Goal: Task Accomplishment & Management: Manage account settings

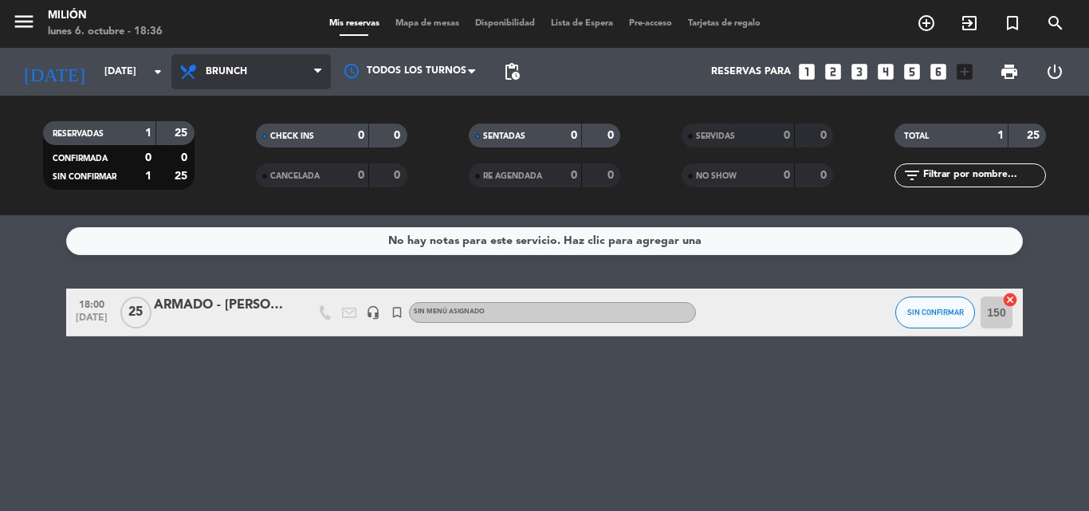
click at [230, 57] on span "Brunch" at bounding box center [250, 71] width 159 height 35
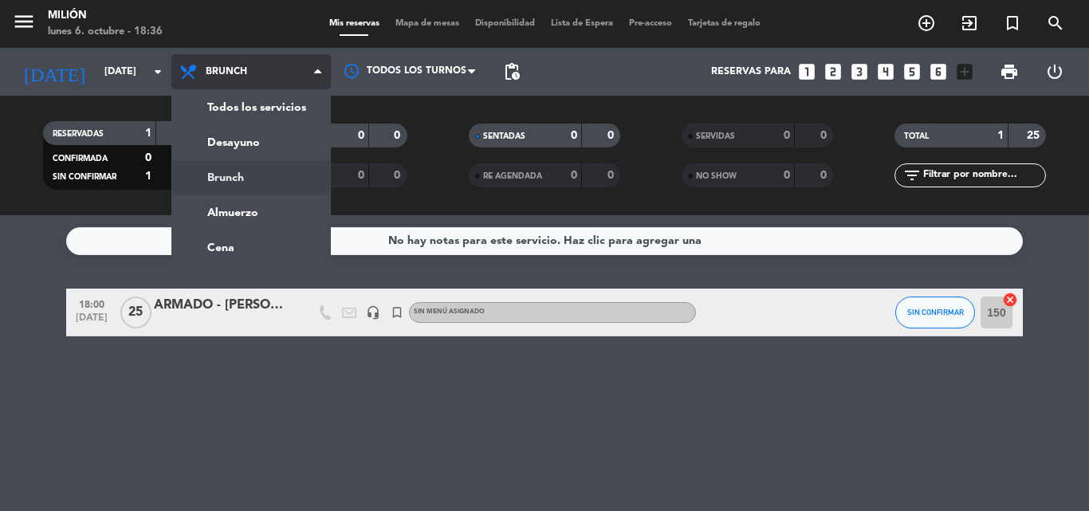
click at [252, 88] on span "Brunch" at bounding box center [250, 71] width 159 height 35
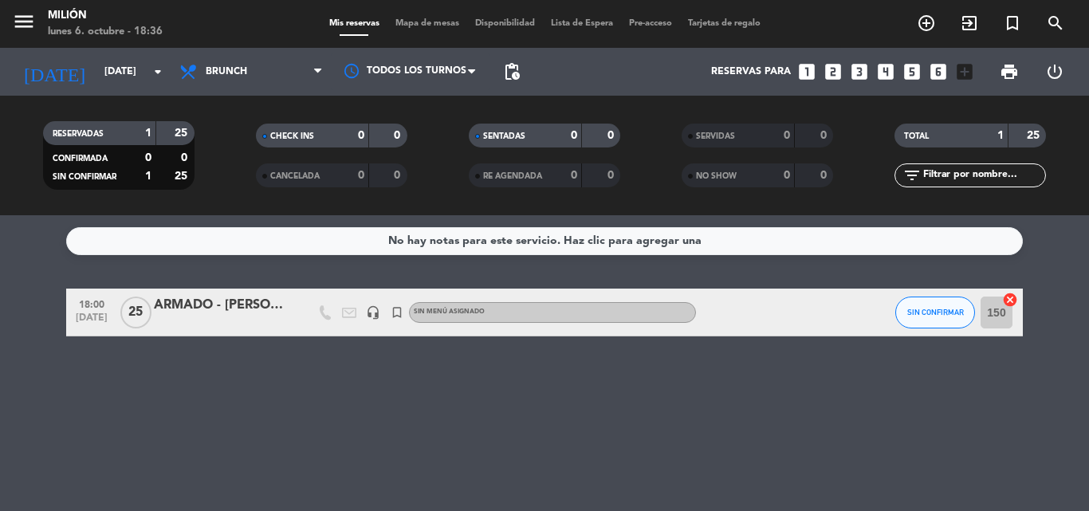
click at [244, 89] on div "Todos los servicios Desayuno Brunch Almuerzo Cena Brunch Todos los servicios De…" at bounding box center [250, 72] width 159 height 48
click at [236, 83] on span "Brunch" at bounding box center [250, 71] width 159 height 35
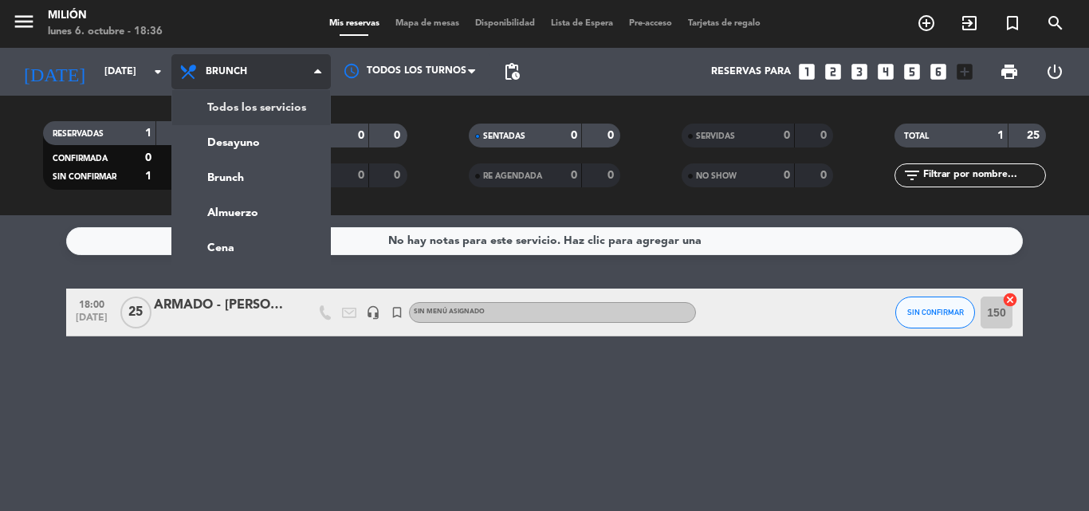
click at [258, 116] on div "menu Milión [DATE] 6. octubre - 18:36 Mis reservas Mapa de mesas Disponibilidad…" at bounding box center [544, 107] width 1089 height 215
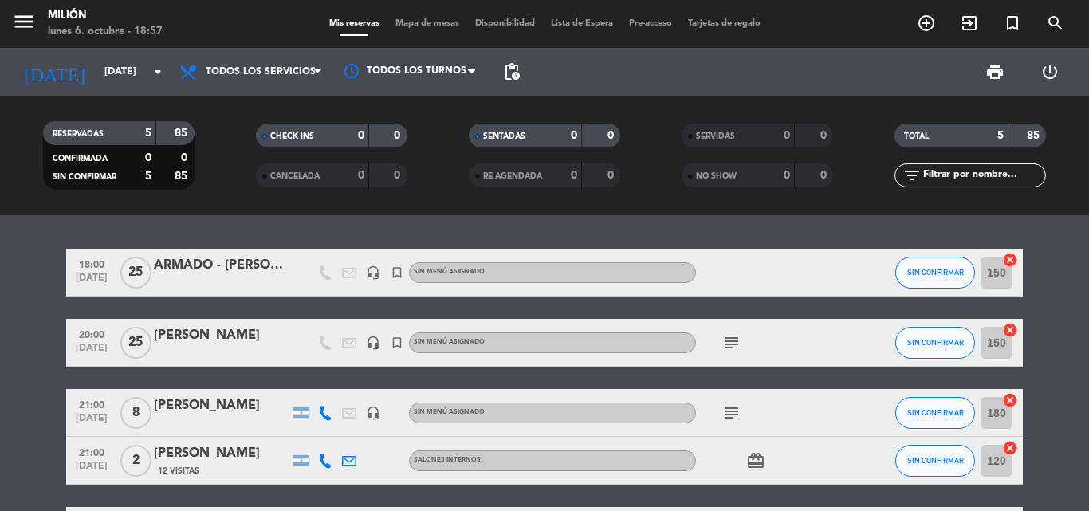
click at [170, 108] on div "RESERVADAS 5 85 CONFIRMADA 0 0 SIN CONFIRMAR 5 85 CHECK INS 0 0 CANCELADA 0 0 S…" at bounding box center [544, 156] width 1089 height 120
click at [175, 98] on div "RESERVADAS 5 85 CONFIRMADA 0 0 SIN CONFIRMAR 5 85 CHECK INS 0 0 CANCELADA 0 0 S…" at bounding box center [544, 156] width 1089 height 120
click at [221, 140] on filter-checkbox "RESERVADAS 5 85 CONFIRMADA 0 0 SIN CONFIRMAR 5 85" at bounding box center [118, 155] width 213 height 69
click at [225, 108] on div "RESERVADAS 5 85 CONFIRMADA 0 0 SIN CONFIRMAR 5 85 CHECK INS 0 0 CANCELADA 0 0 S…" at bounding box center [544, 156] width 1089 height 120
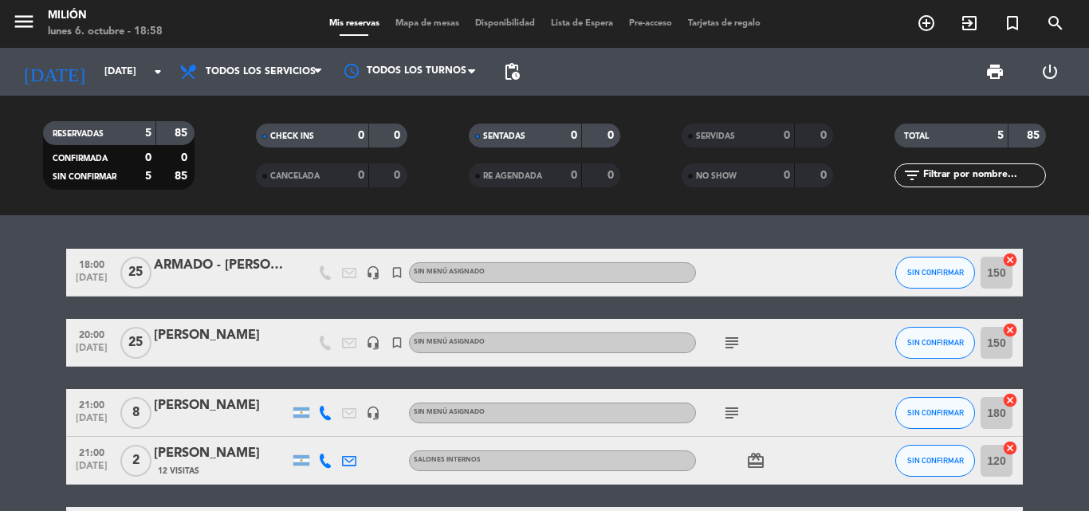
click at [244, 109] on div "RESERVADAS 5 85 CONFIRMADA 0 0 SIN CONFIRMAR 5 85 CHECK INS 0 0 CANCELADA 0 0 S…" at bounding box center [544, 156] width 1089 height 120
click at [234, 135] on filter-checkbox "CHECK INS 0 0" at bounding box center [331, 136] width 213 height 24
click at [232, 134] on filter-checkbox "CHECK INS 0 0" at bounding box center [331, 136] width 213 height 24
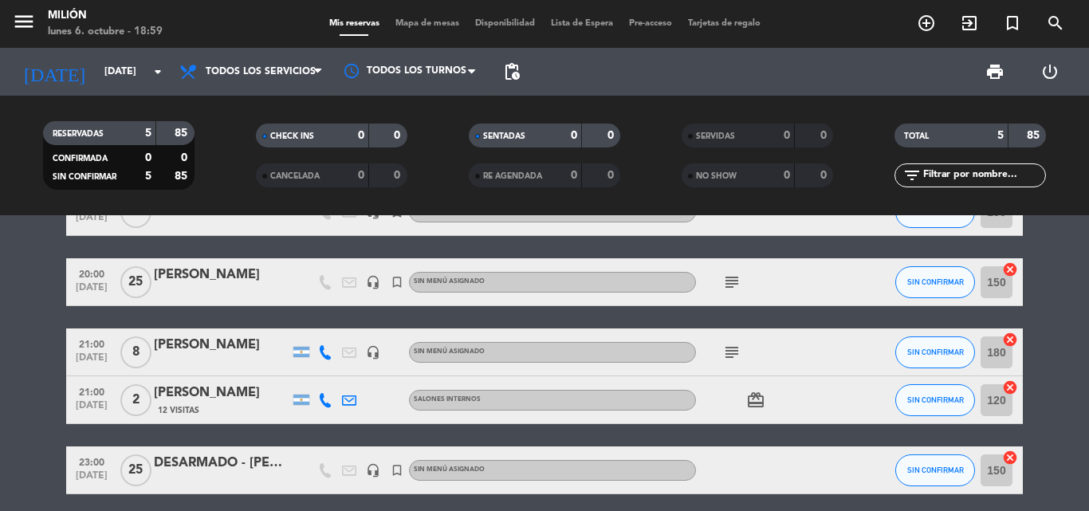
scroll to position [124, 0]
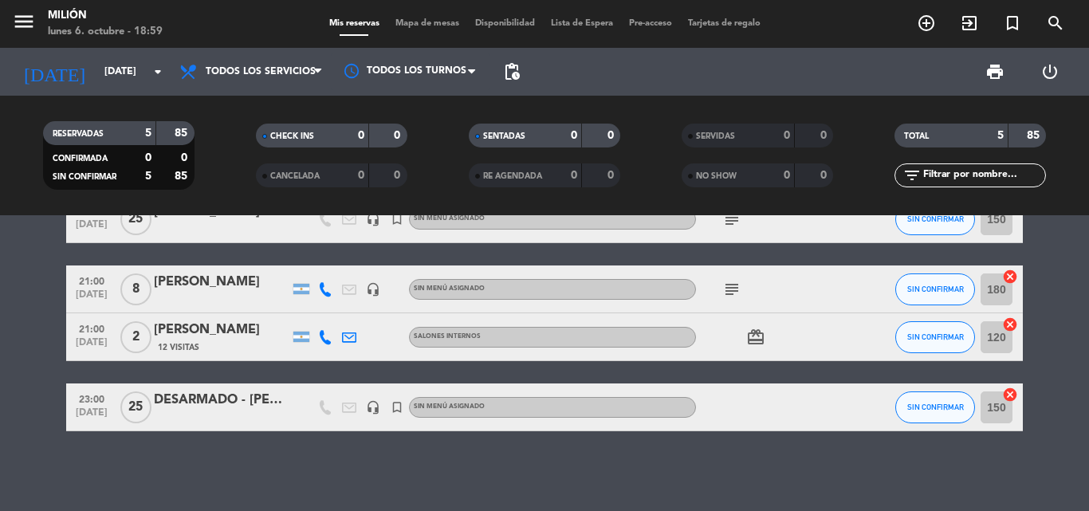
click at [722, 296] on icon "subject" at bounding box center [731, 289] width 19 height 19
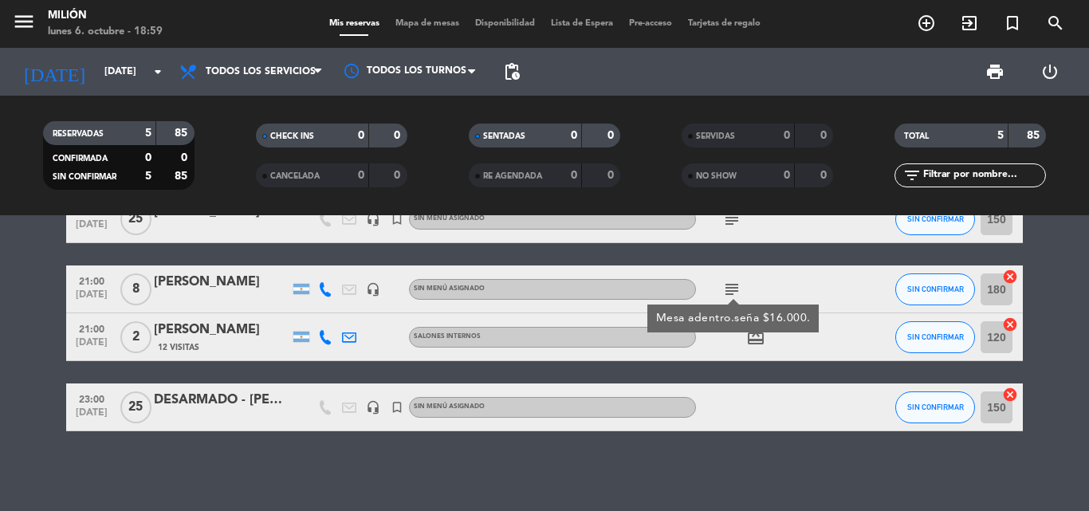
scroll to position [44, 0]
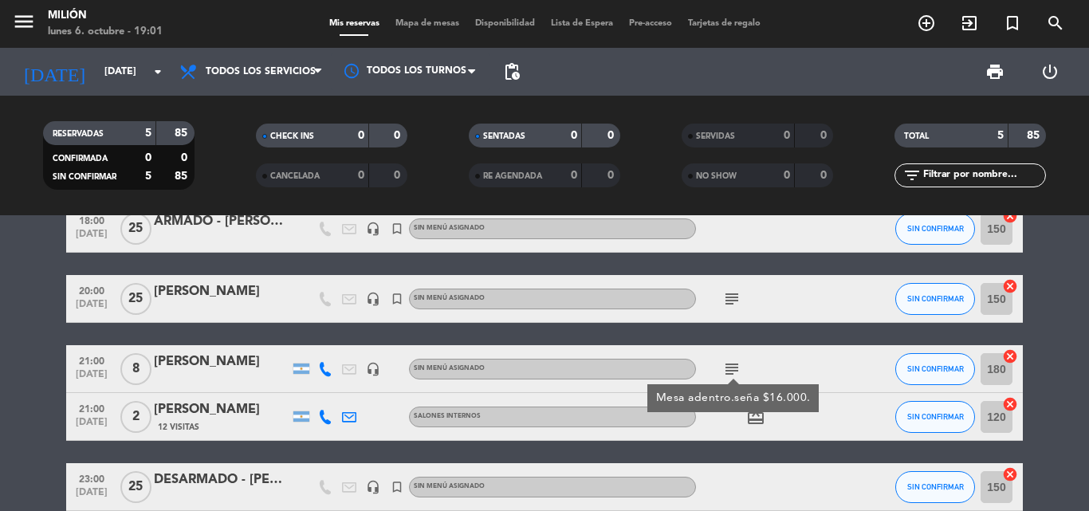
click at [17, 320] on bookings-row "18:00 [DATE] ARMADO - [PERSON_NAME] headset_mic turned_in_not Sin menú asignado…" at bounding box center [544, 358] width 1089 height 306
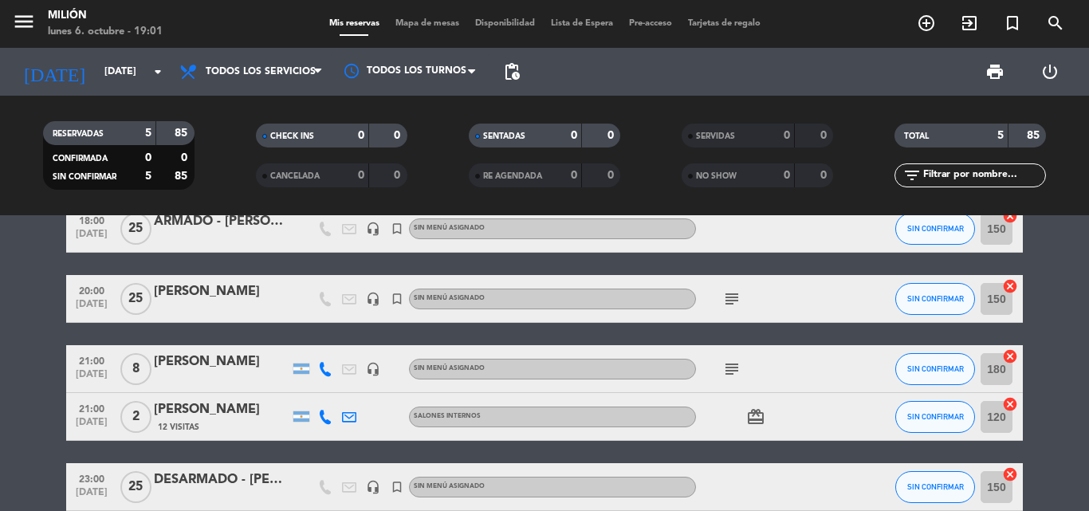
click at [737, 375] on icon "subject" at bounding box center [731, 368] width 19 height 19
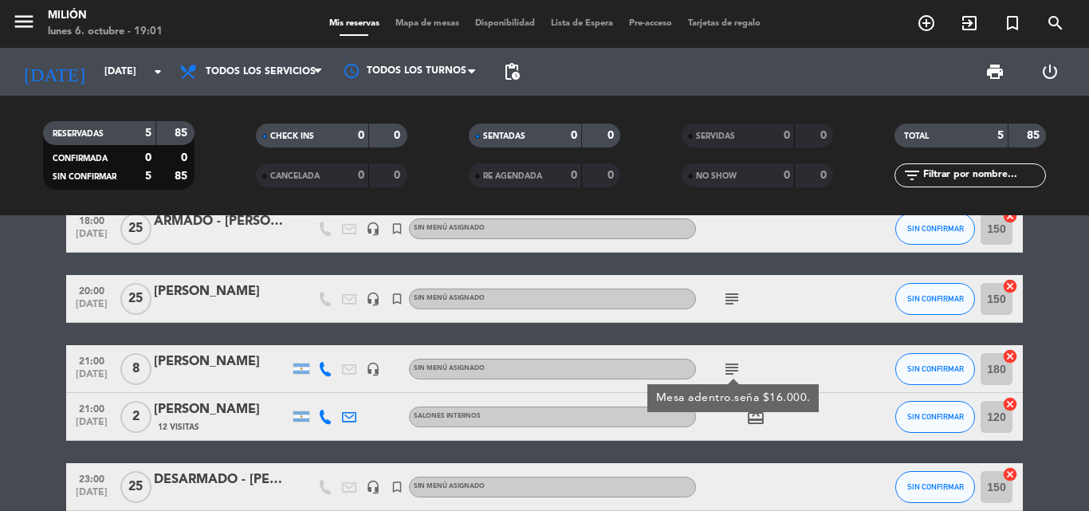
click at [213, 133] on filter-checkbox "RESERVADAS 5 85 CONFIRMADA 0 0 SIN CONFIRMAR 5 85" at bounding box center [118, 155] width 213 height 69
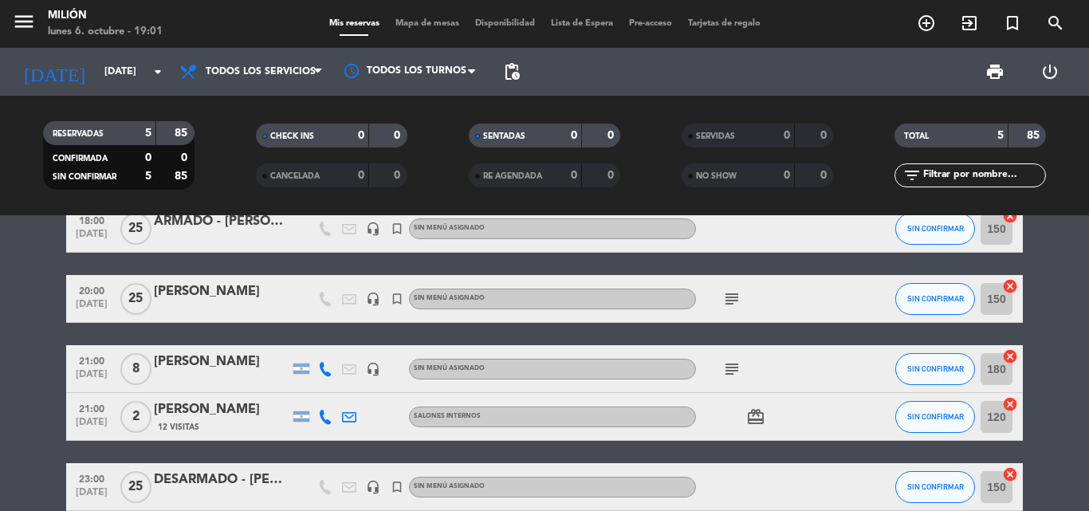
click at [931, 26] on icon "add_circle_outline" at bounding box center [926, 23] width 19 height 19
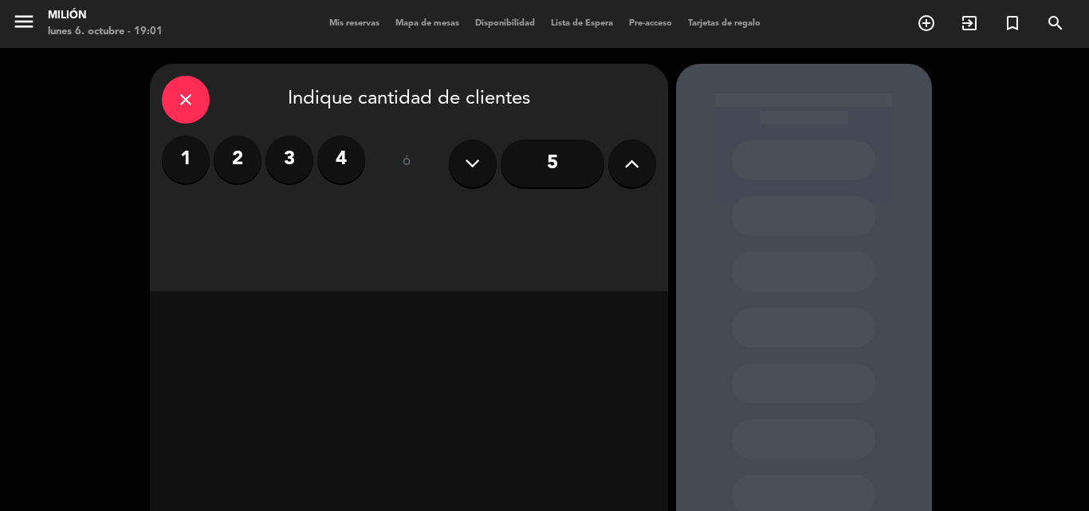
click at [630, 155] on icon at bounding box center [631, 163] width 15 height 24
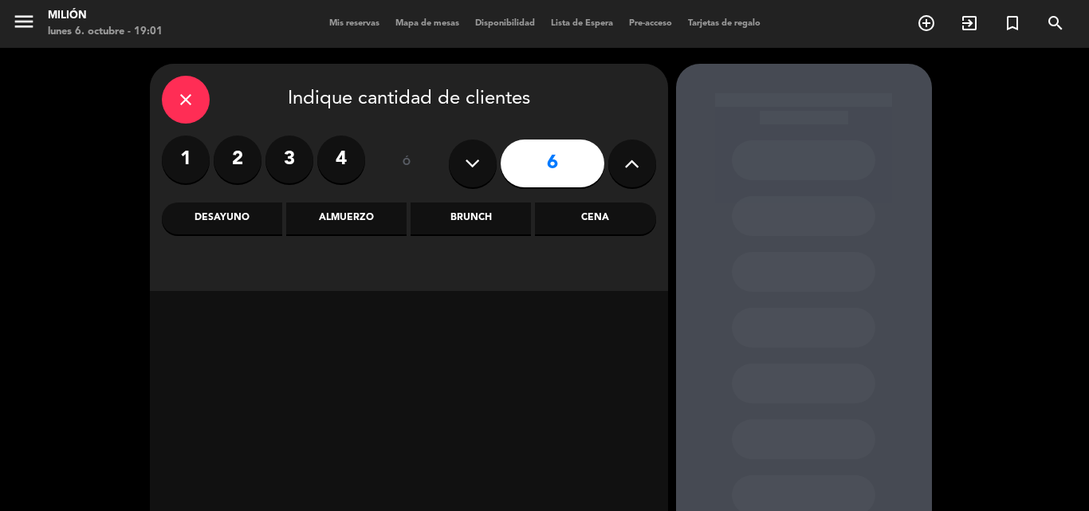
click at [630, 155] on icon at bounding box center [631, 163] width 15 height 24
type input "9"
click at [602, 222] on div "Cena" at bounding box center [595, 218] width 120 height 32
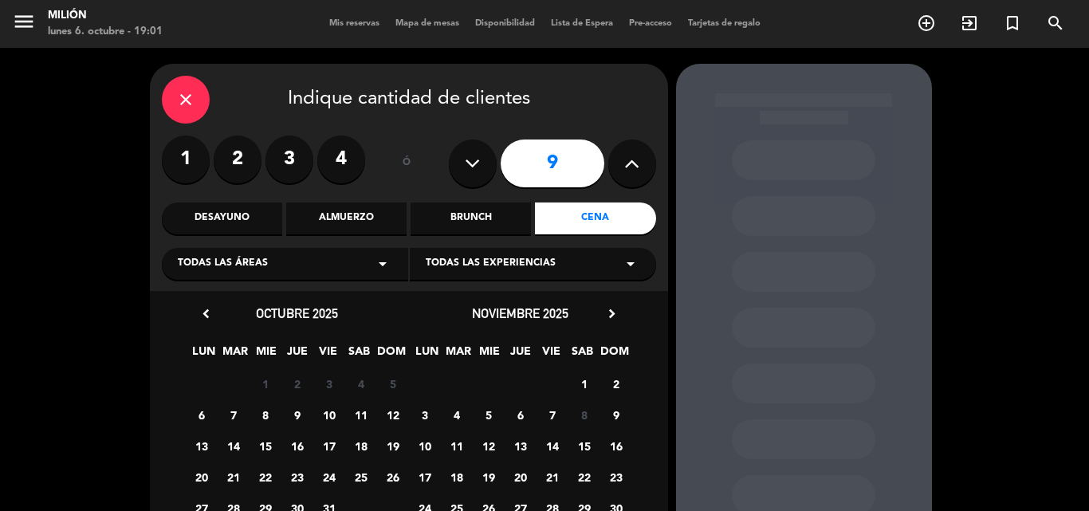
click at [457, 212] on div "Brunch" at bounding box center [471, 218] width 120 height 32
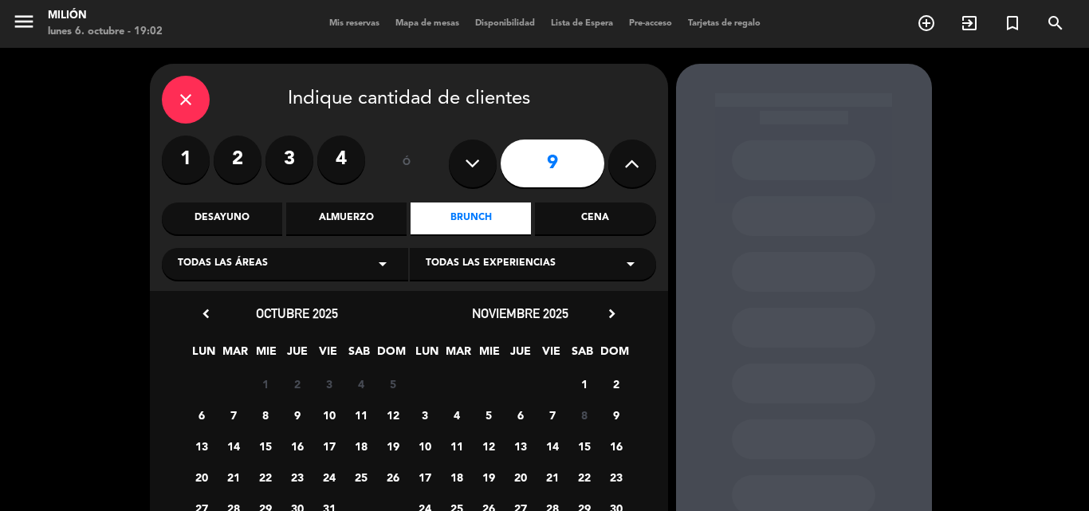
scroll to position [108, 0]
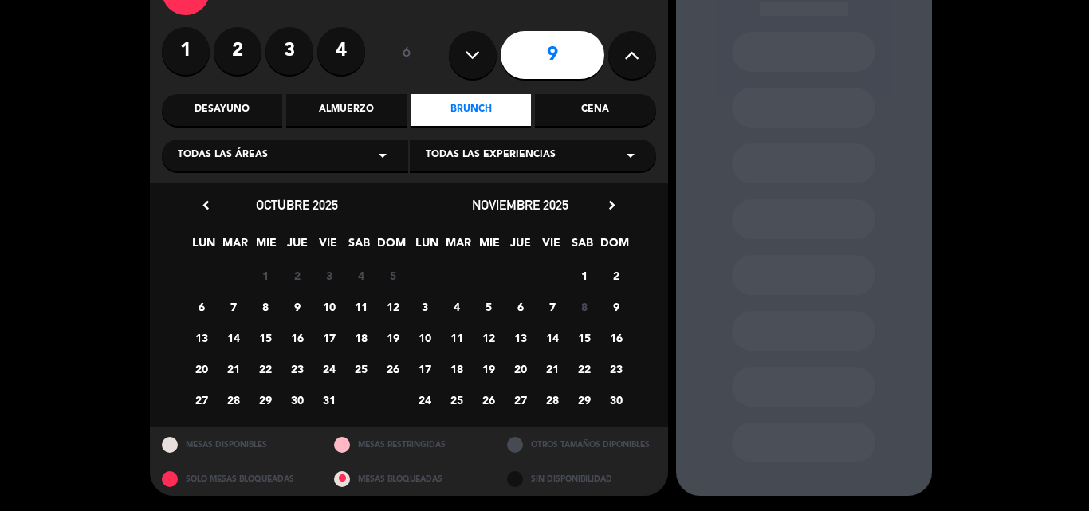
click at [297, 305] on span "9" at bounding box center [297, 306] width 26 height 26
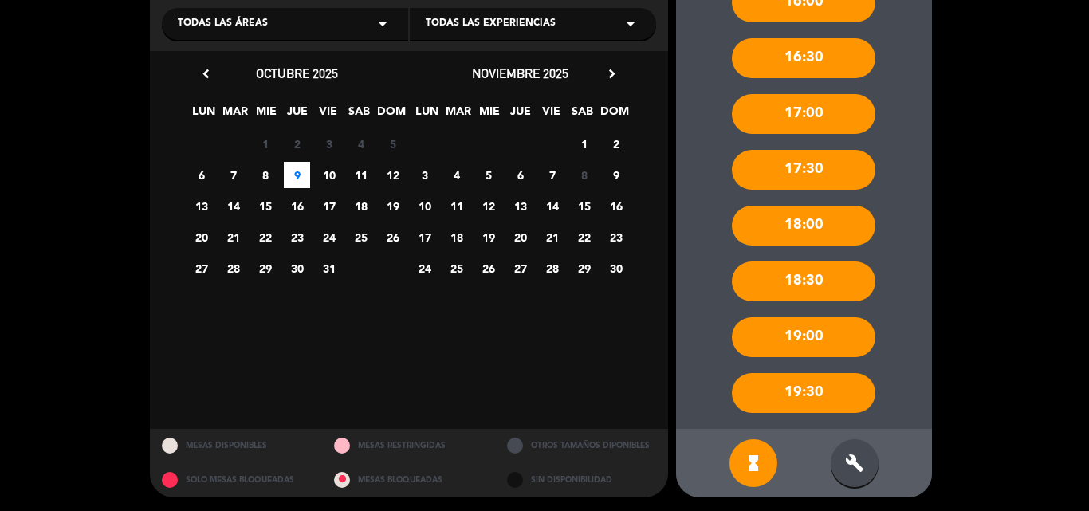
scroll to position [242, 0]
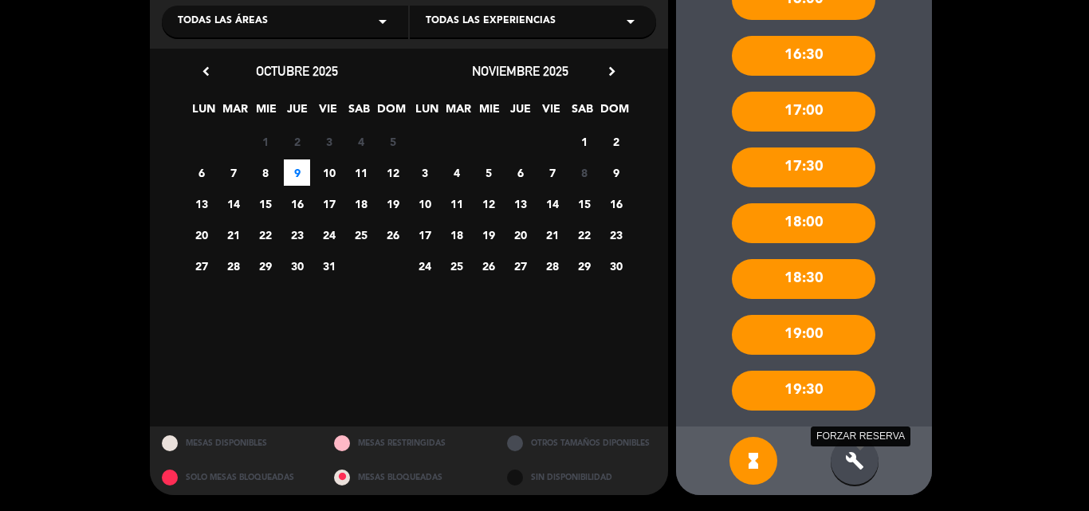
click at [858, 451] on icon "build" at bounding box center [854, 460] width 19 height 19
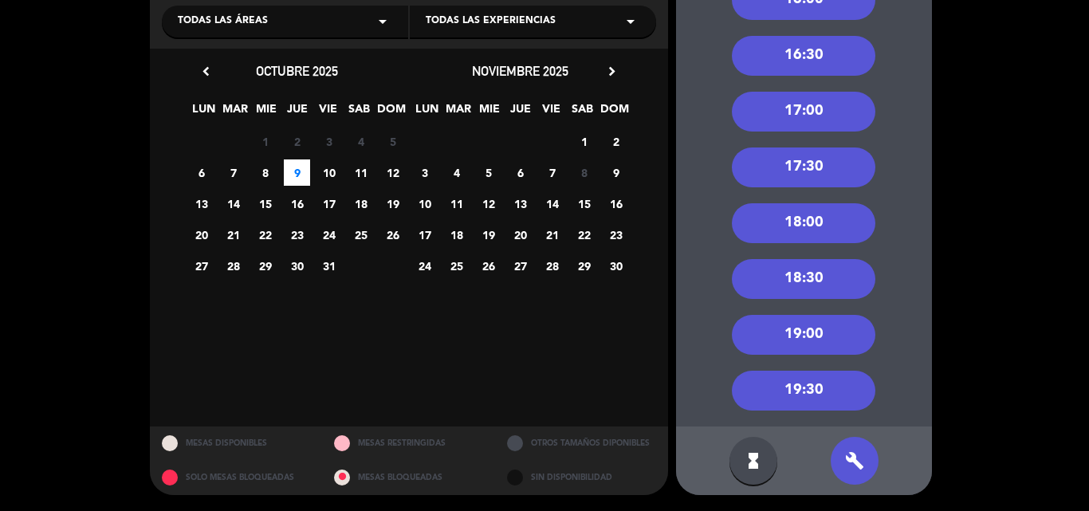
click at [801, 277] on div "18:30" at bounding box center [803, 279] width 143 height 40
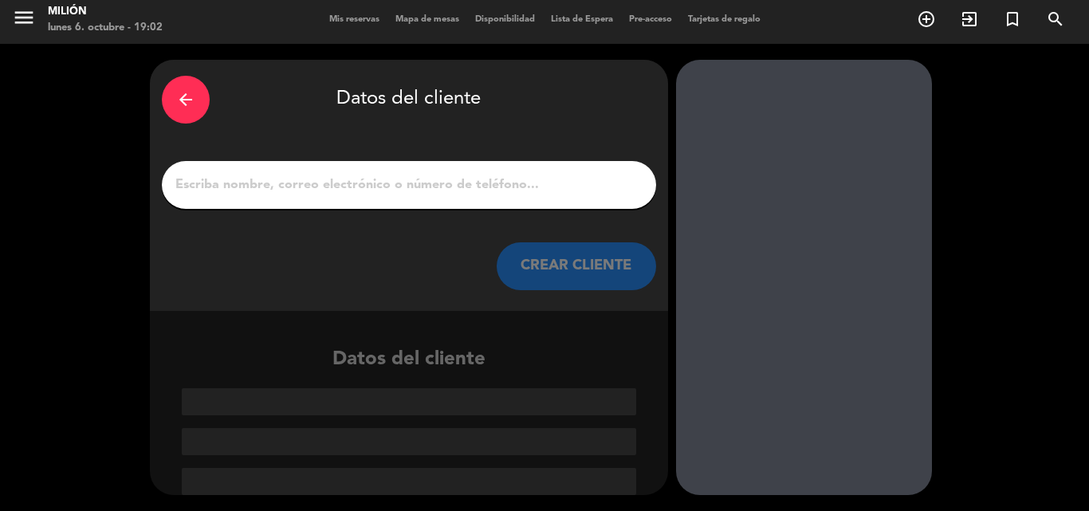
scroll to position [4, 0]
click at [426, 188] on input "1" at bounding box center [409, 185] width 470 height 22
paste input "[PERSON_NAME]"
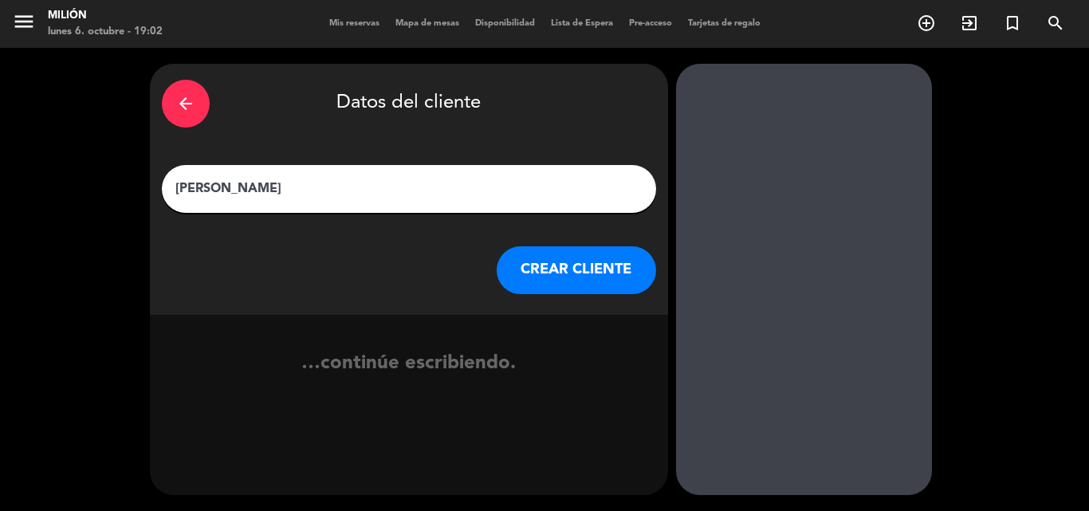
scroll to position [0, 0]
type input "[PERSON_NAME]"
click at [545, 259] on button "CREAR CLIENTE" at bounding box center [576, 270] width 159 height 48
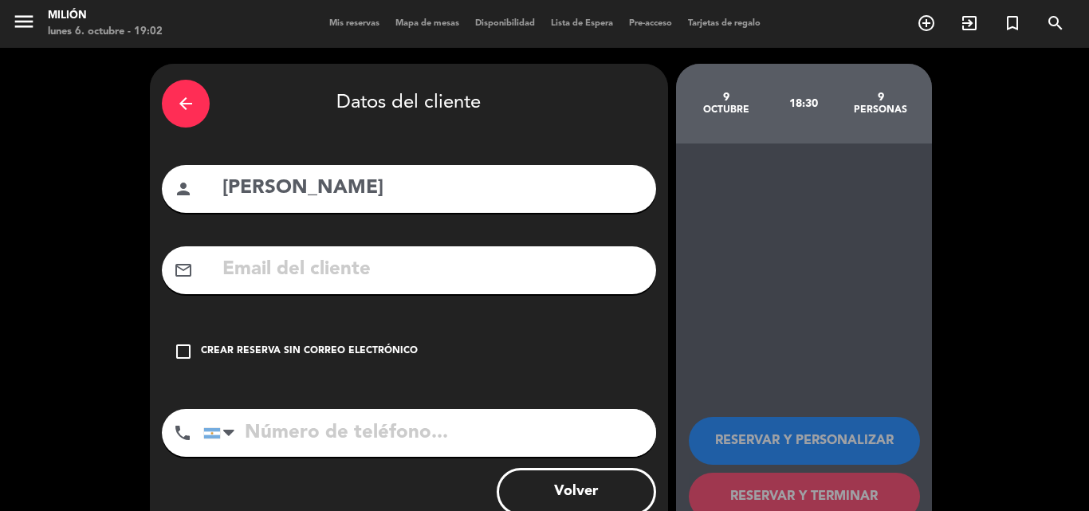
click at [220, 347] on div "Crear reserva sin correo electrónico" at bounding box center [309, 352] width 217 height 16
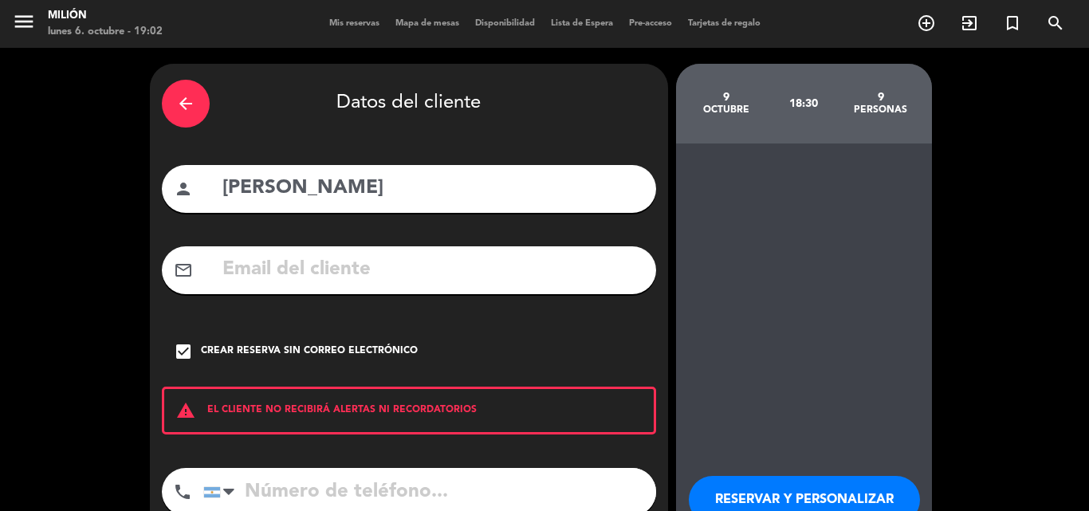
click at [342, 509] on input "tel" at bounding box center [429, 492] width 453 height 48
type input "1130811021"
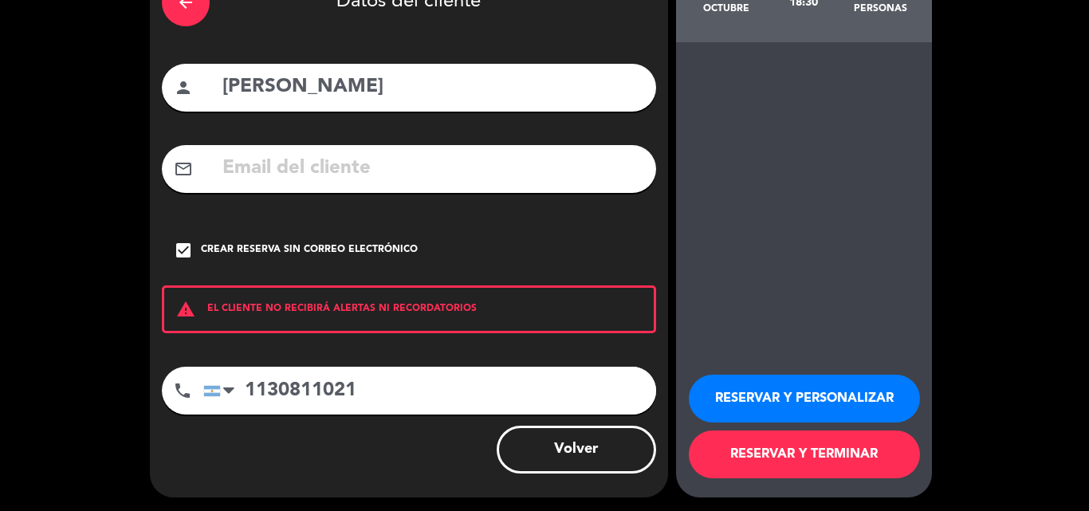
scroll to position [104, 0]
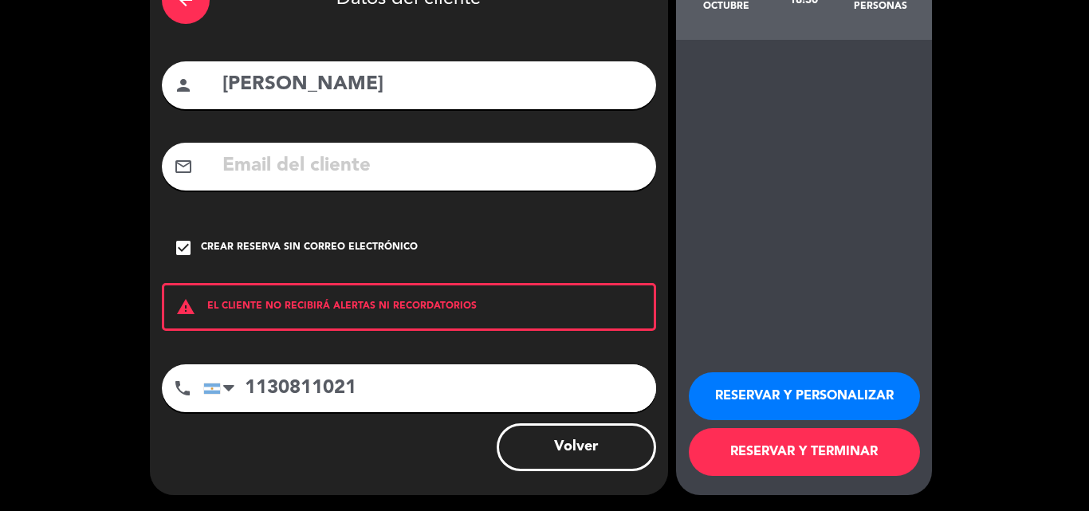
click at [767, 387] on button "RESERVAR Y PERSONALIZAR" at bounding box center [804, 396] width 231 height 48
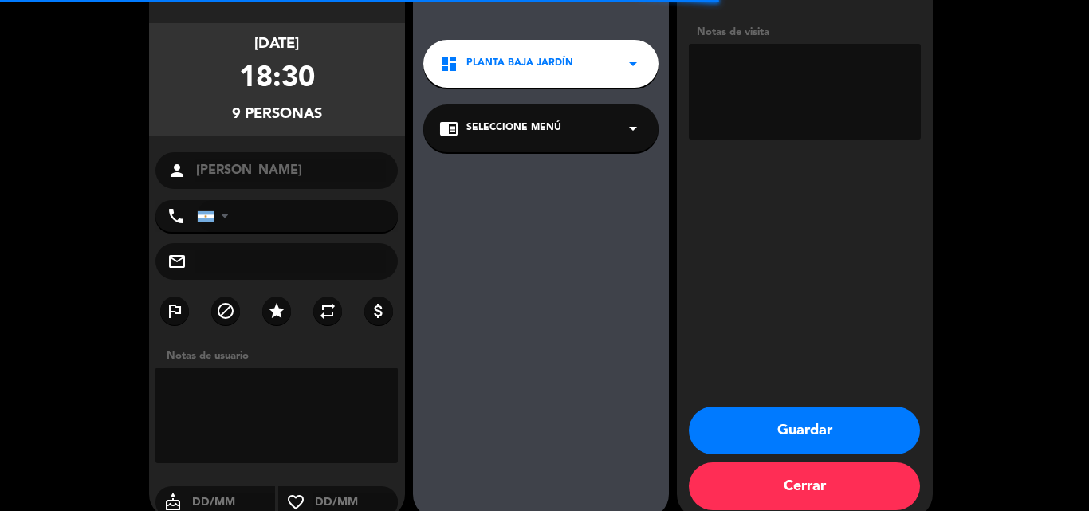
type input "[PHONE_NUMBER]"
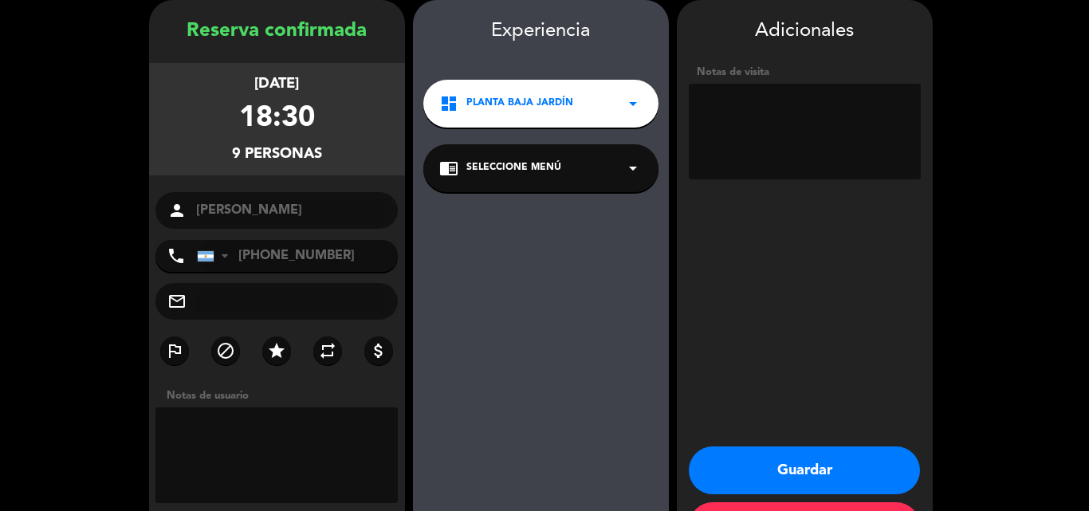
click at [754, 124] on textarea at bounding box center [805, 132] width 232 height 96
click at [840, 124] on textarea at bounding box center [805, 132] width 232 height 96
drag, startPoint x: 914, startPoint y: 138, endPoint x: 694, endPoint y: 87, distance: 225.8
click at [694, 87] on textarea at bounding box center [805, 132] width 232 height 96
type textarea "SEÑA DE $18.000, IDEALMENTE AFUERA"
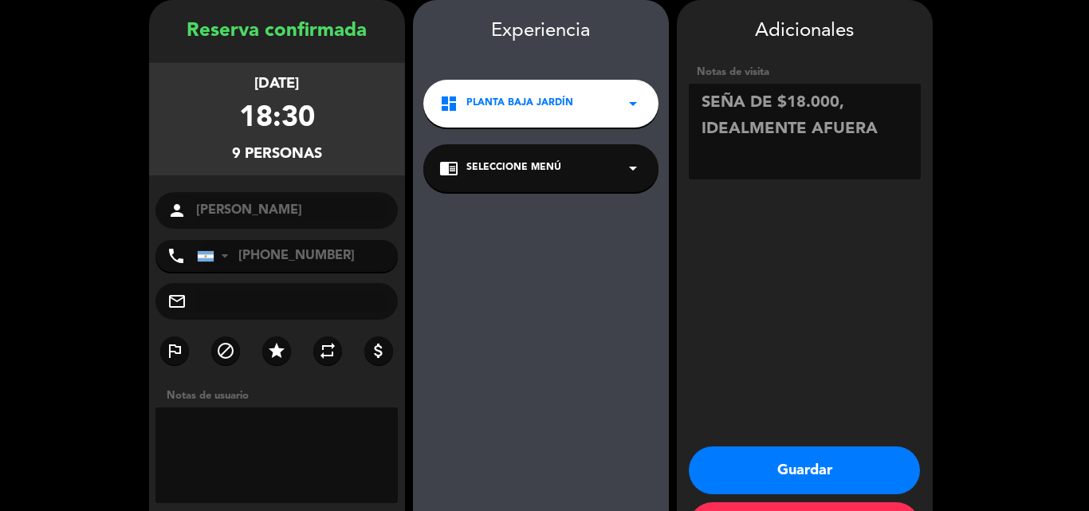
click at [1029, 179] on booking-confirmed "Reserva confirmada [DATE] 18:30 9 personas person [PERSON_NAME] phone [GEOGRAPH…" at bounding box center [544, 279] width 1057 height 558
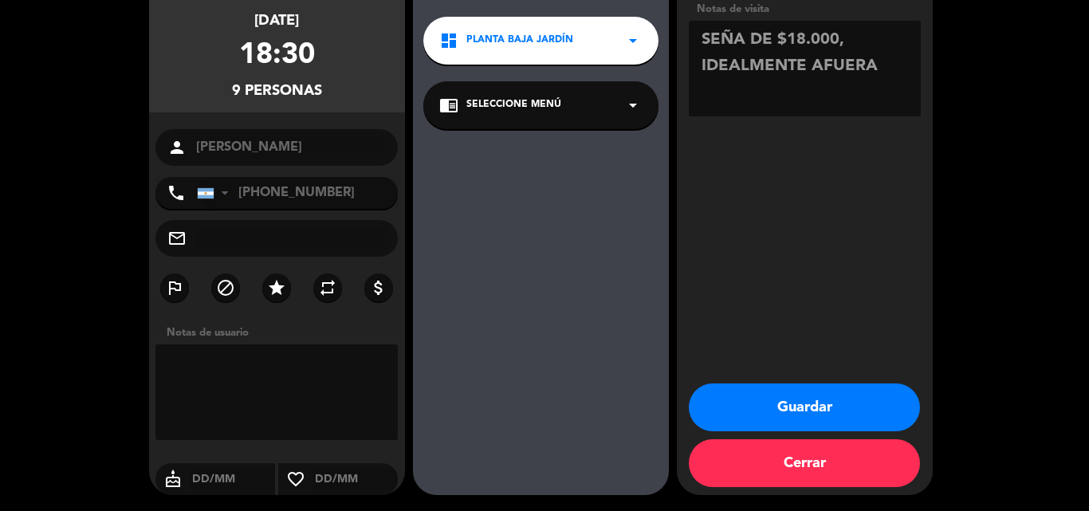
scroll to position [47, 0]
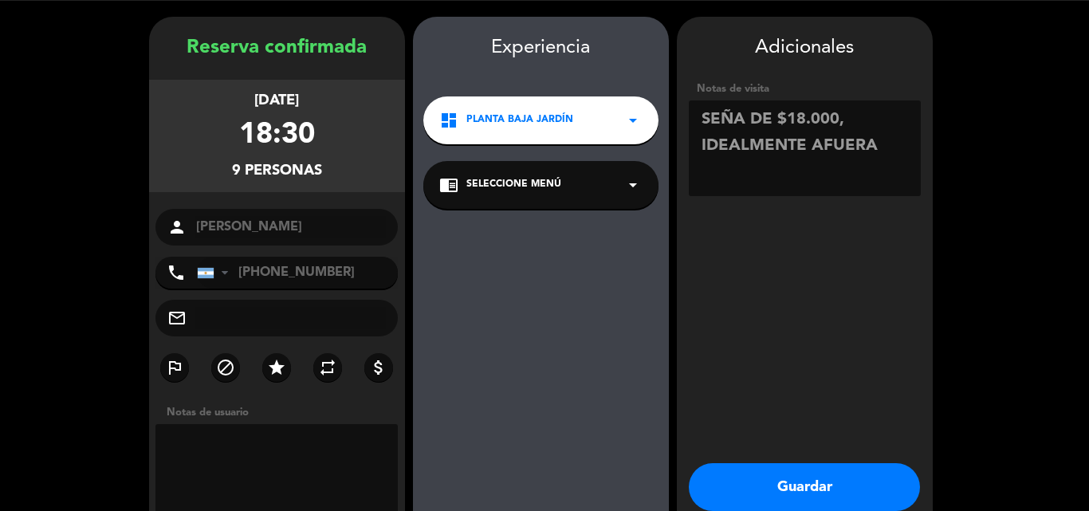
click at [697, 119] on textarea at bounding box center [805, 148] width 232 height 96
drag, startPoint x: 697, startPoint y: 119, endPoint x: 846, endPoint y: 147, distance: 150.9
click at [846, 147] on textarea at bounding box center [805, 148] width 232 height 96
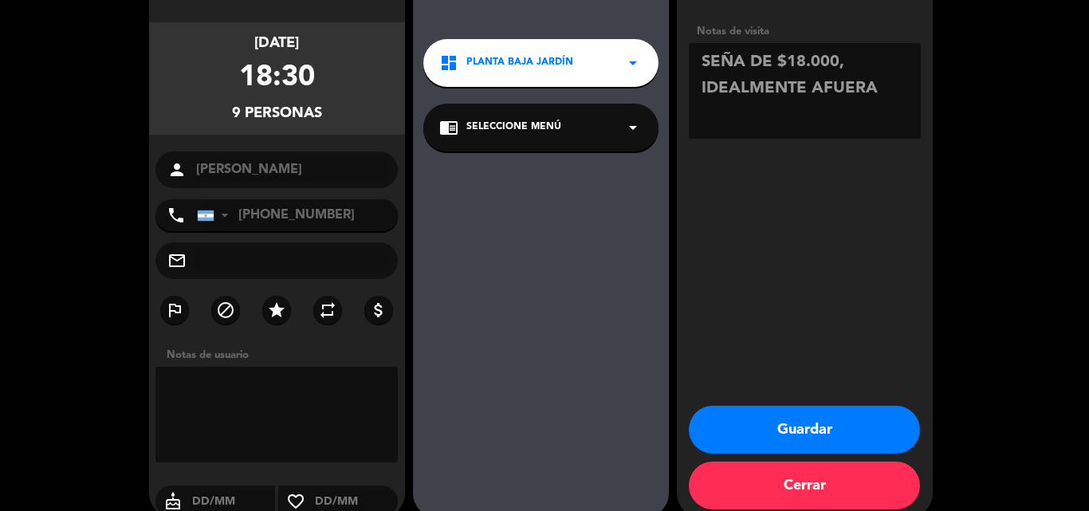
scroll to position [127, 0]
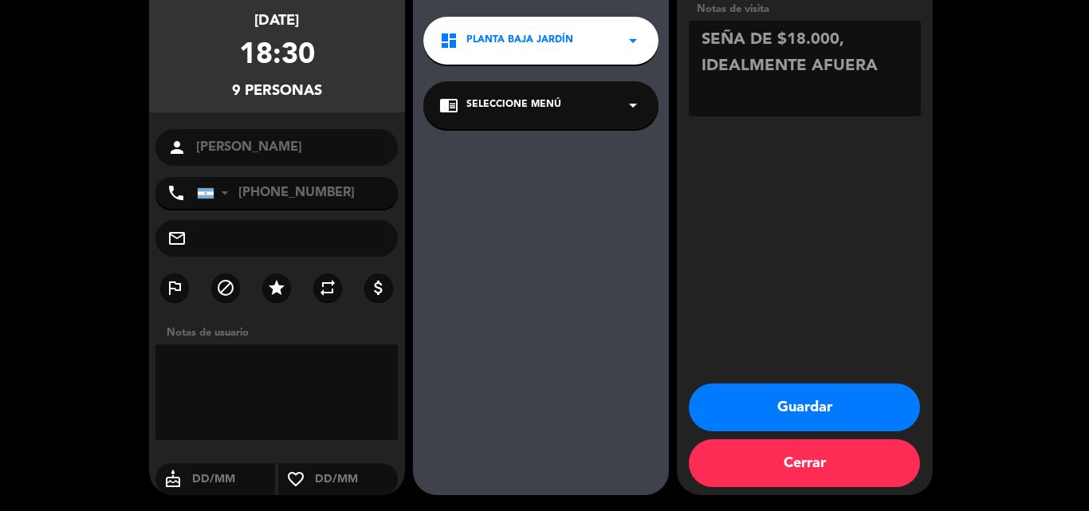
click at [275, 392] on textarea at bounding box center [276, 392] width 243 height 96
paste textarea "SEÑA DE $18.000, IDEALMENTE AFUERA"
type textarea "SEÑA DE $18.000, IDEALMENTE AFUERA"
click at [811, 413] on button "Guardar" at bounding box center [804, 407] width 231 height 48
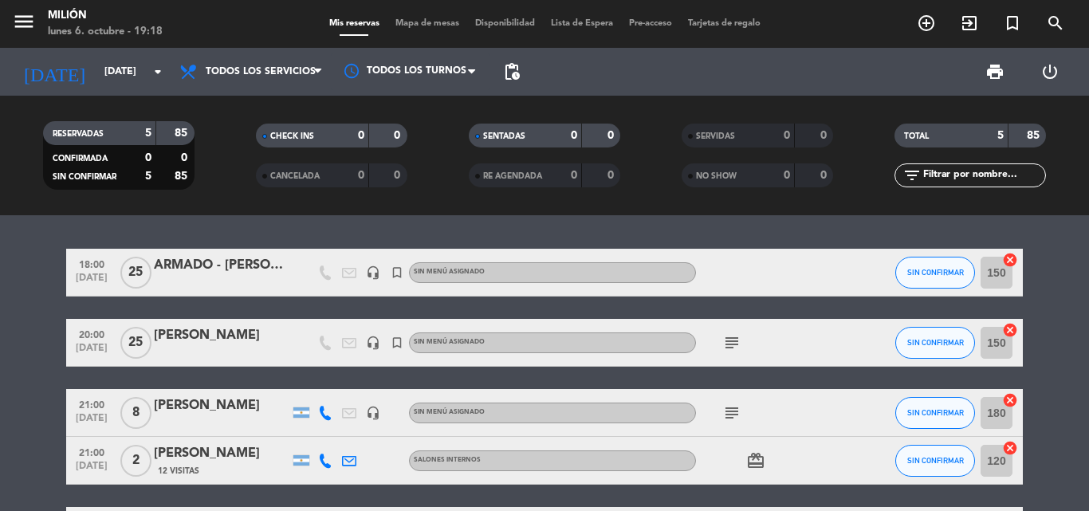
click at [729, 418] on icon "subject" at bounding box center [731, 412] width 19 height 19
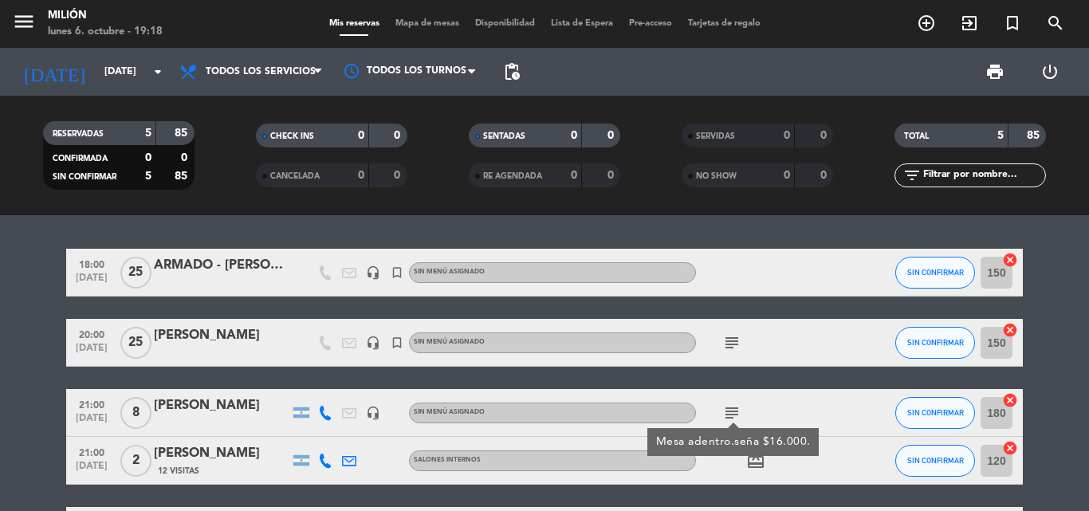
click at [732, 348] on icon "subject" at bounding box center [731, 342] width 19 height 19
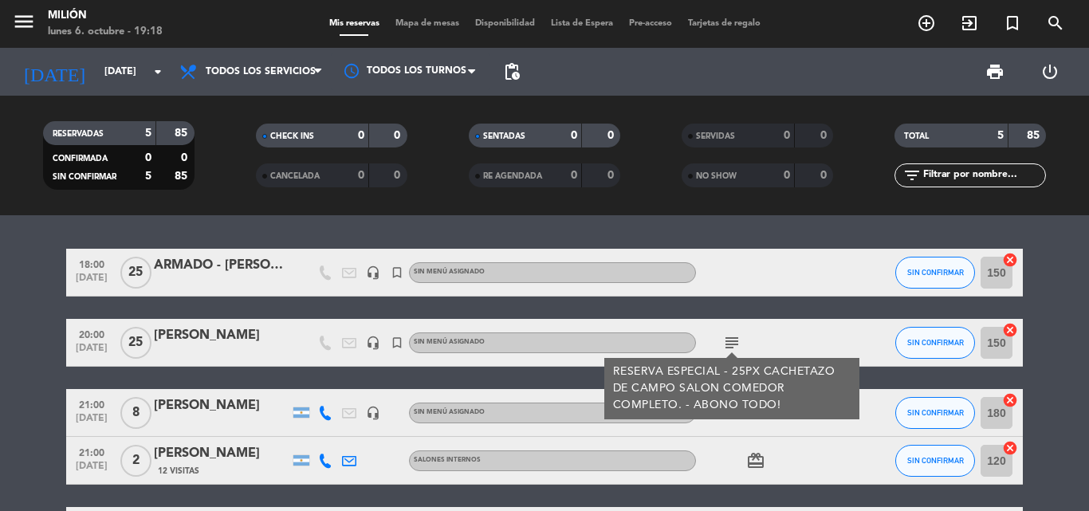
click at [732, 348] on icon "subject" at bounding box center [731, 342] width 19 height 19
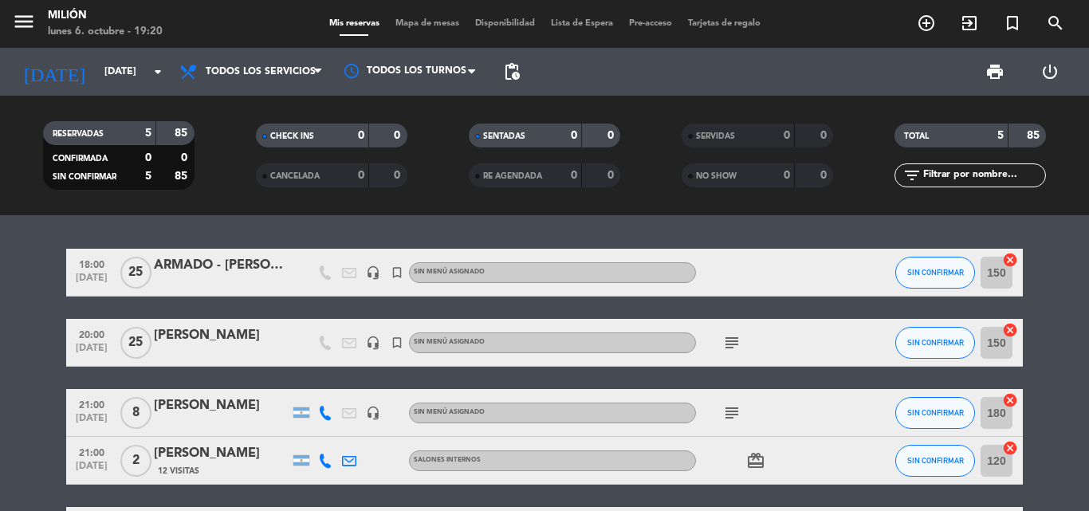
click at [727, 348] on icon "subject" at bounding box center [731, 342] width 19 height 19
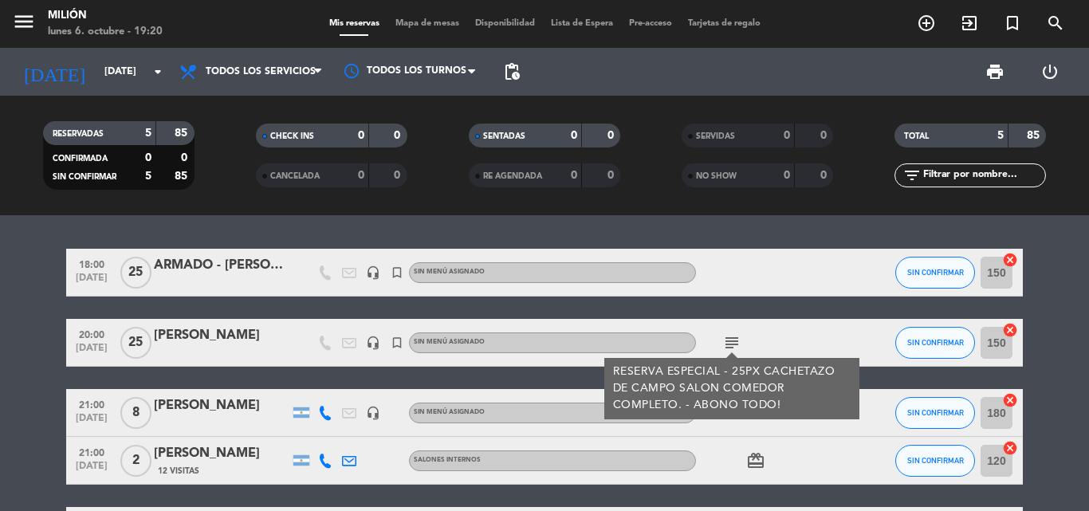
click at [727, 348] on icon "subject" at bounding box center [731, 342] width 19 height 19
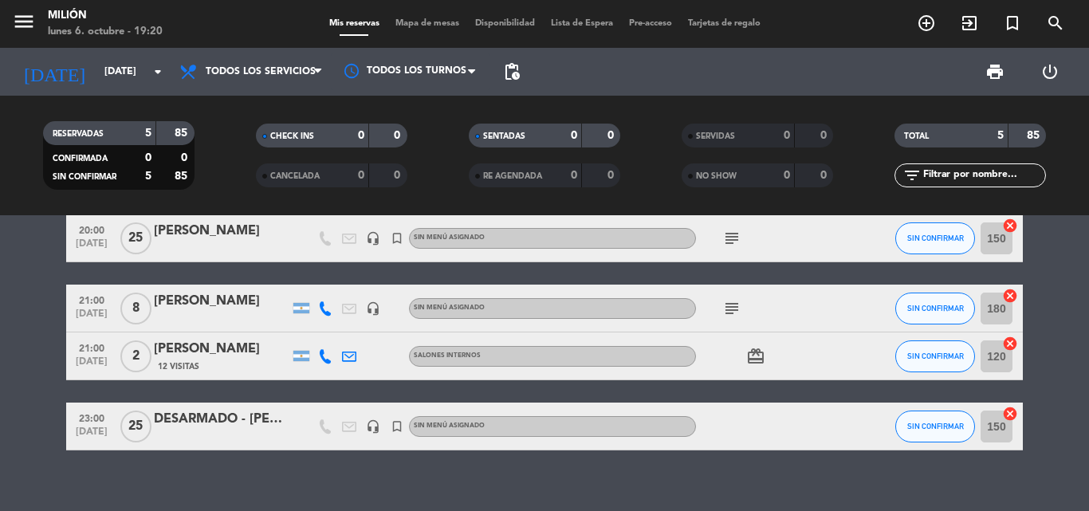
scroll to position [124, 0]
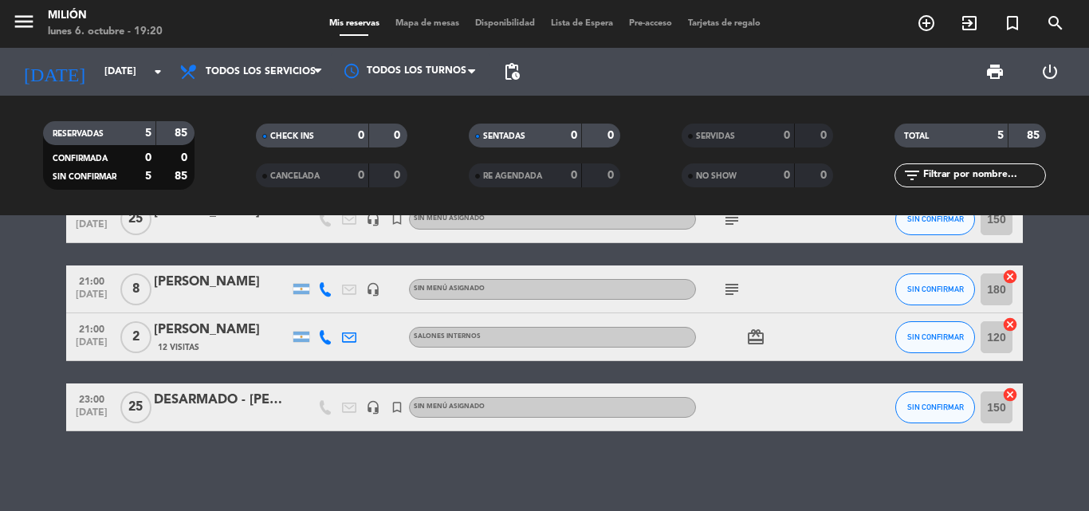
click at [732, 294] on icon "subject" at bounding box center [731, 289] width 19 height 19
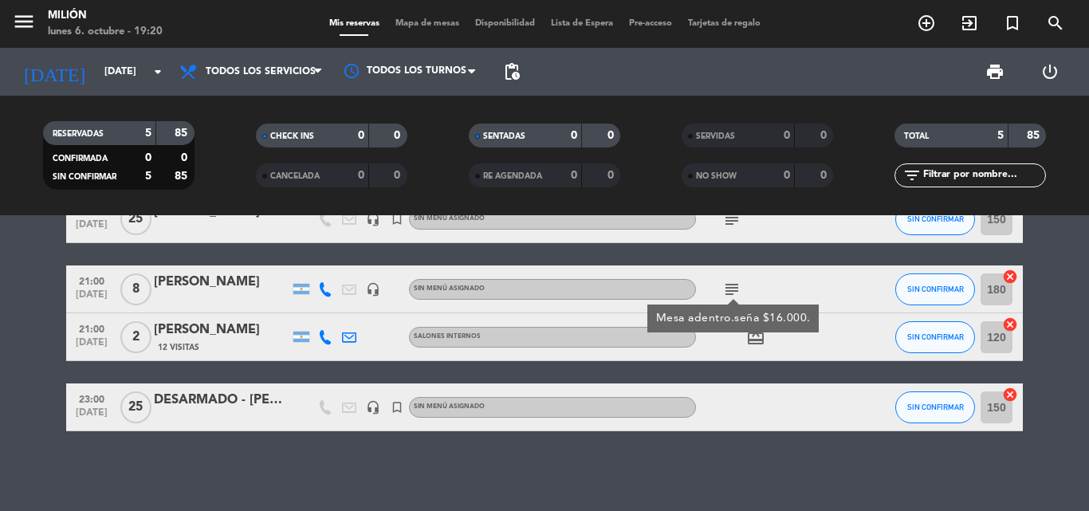
click at [732, 294] on icon "subject" at bounding box center [731, 289] width 19 height 19
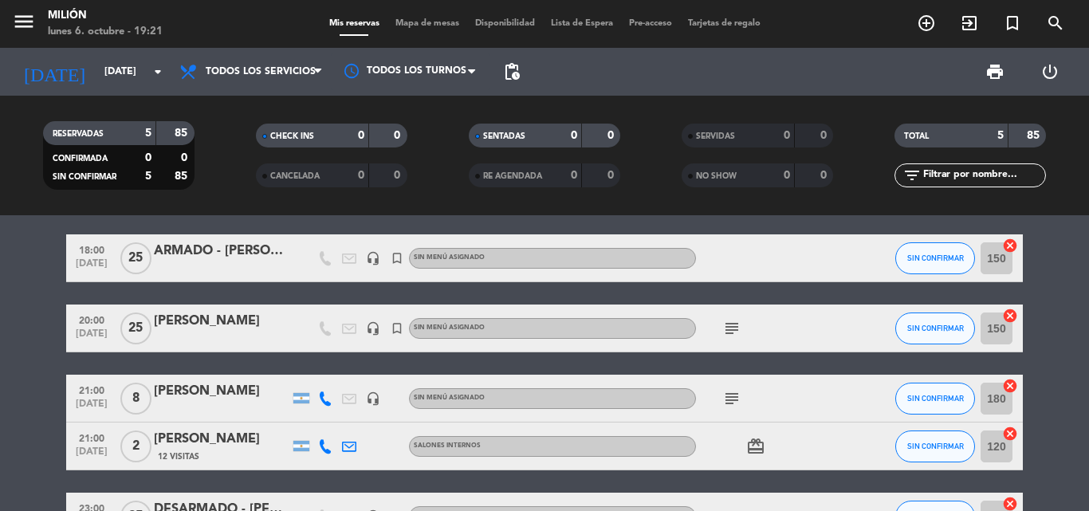
scroll to position [0, 0]
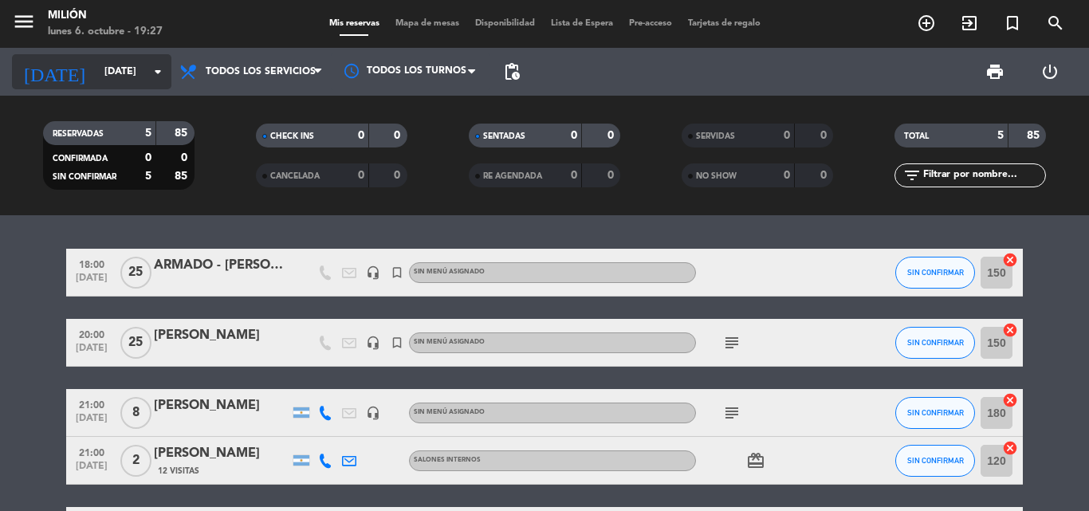
click at [121, 69] on input "[DATE]" at bounding box center [163, 71] width 135 height 27
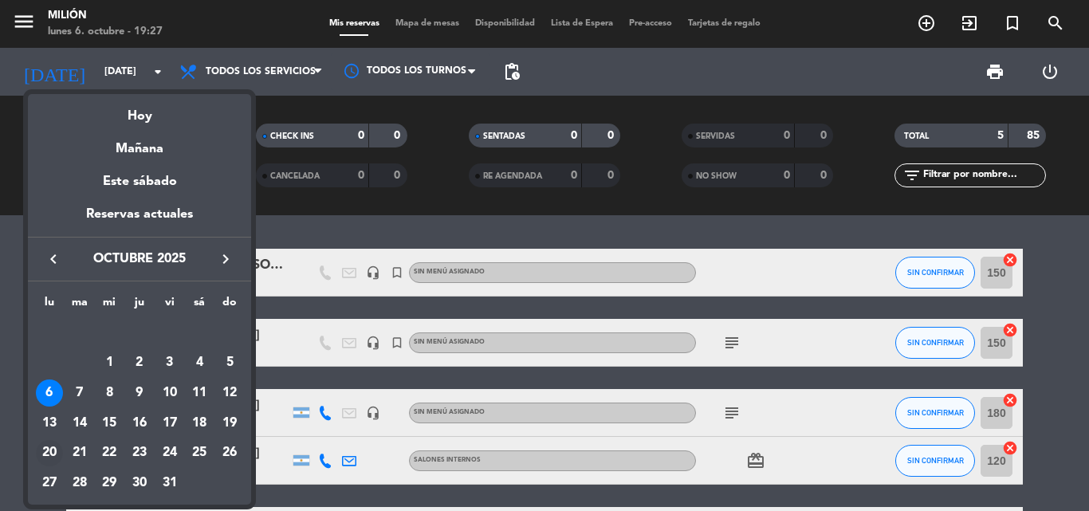
click at [49, 456] on div "20" at bounding box center [49, 453] width 27 height 27
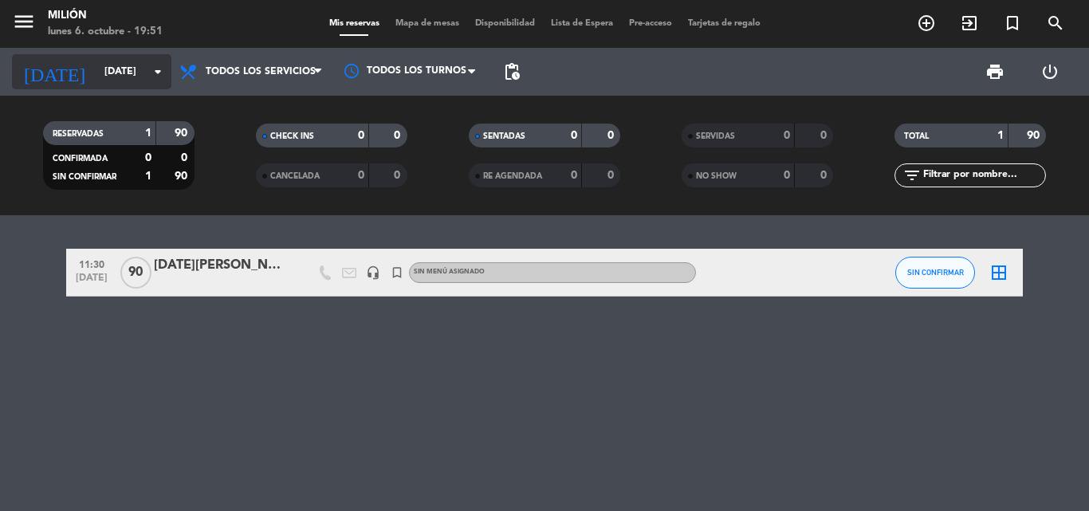
click at [97, 74] on input "[DATE]" at bounding box center [163, 71] width 135 height 27
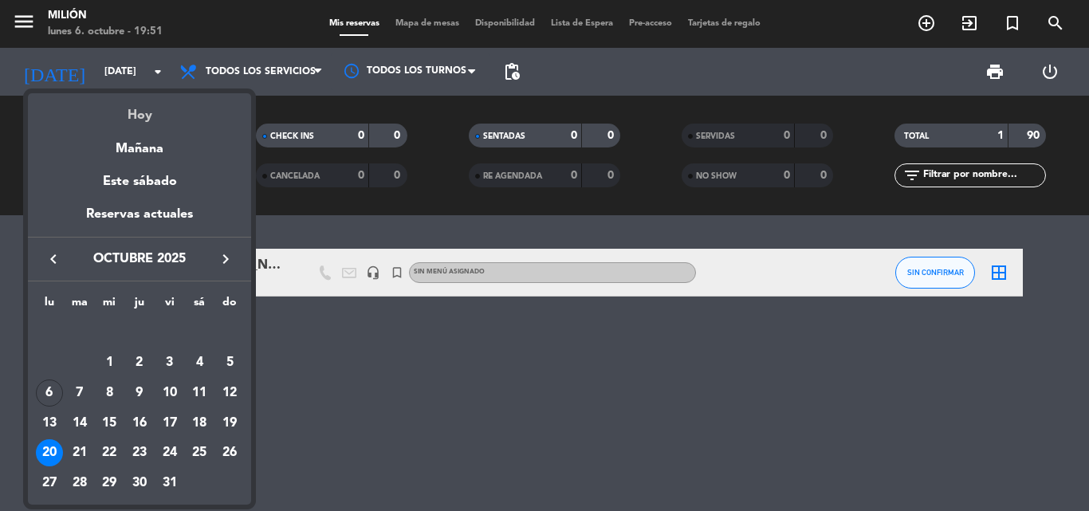
click at [139, 117] on div "Hoy" at bounding box center [139, 109] width 223 height 33
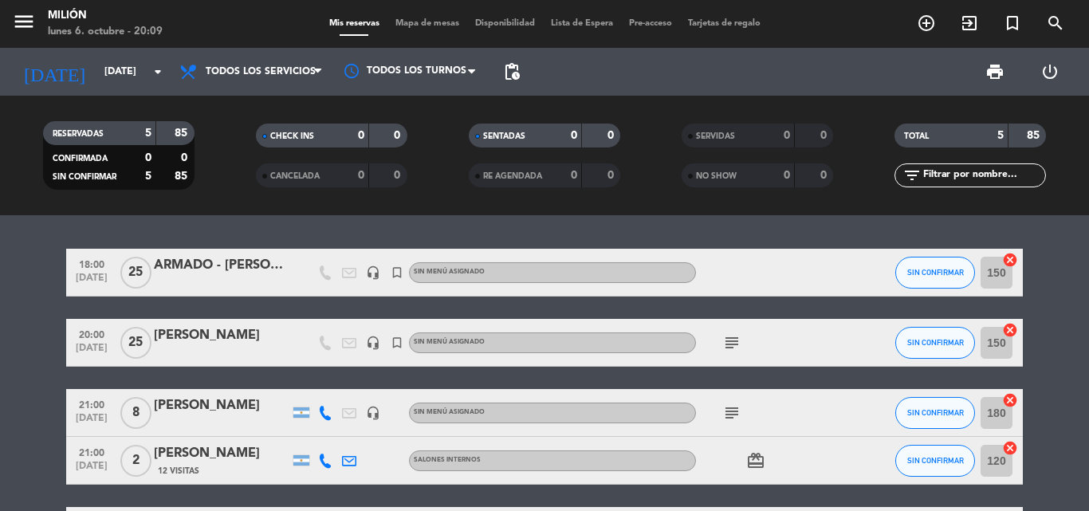
click at [37, 427] on bookings-row "18:00 [DATE] ARMADO - [PERSON_NAME] headset_mic turned_in_not Sin menú asignado…" at bounding box center [544, 402] width 1089 height 306
click at [730, 416] on icon "subject" at bounding box center [731, 412] width 19 height 19
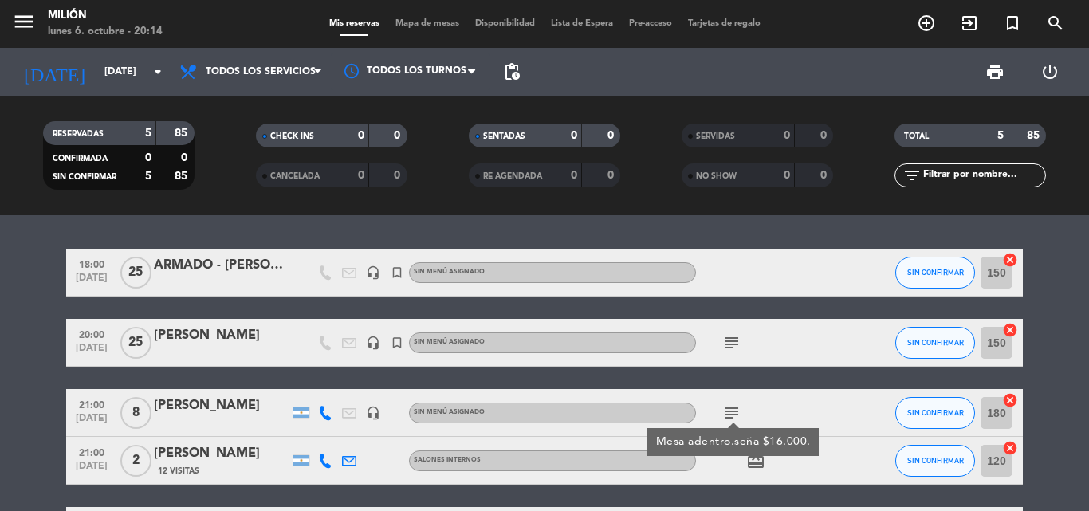
click at [731, 413] on icon "subject" at bounding box center [731, 412] width 19 height 19
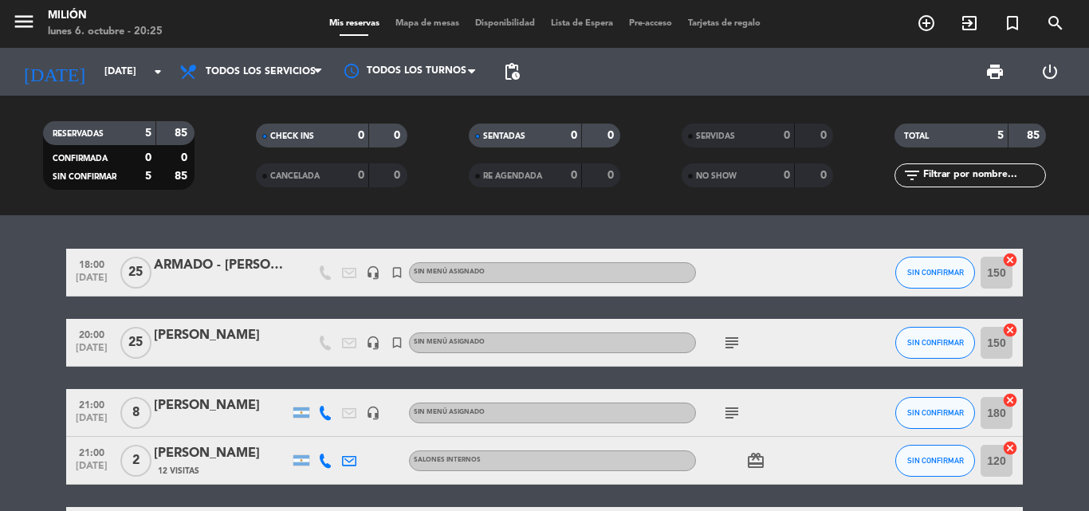
click at [732, 340] on icon "subject" at bounding box center [731, 342] width 19 height 19
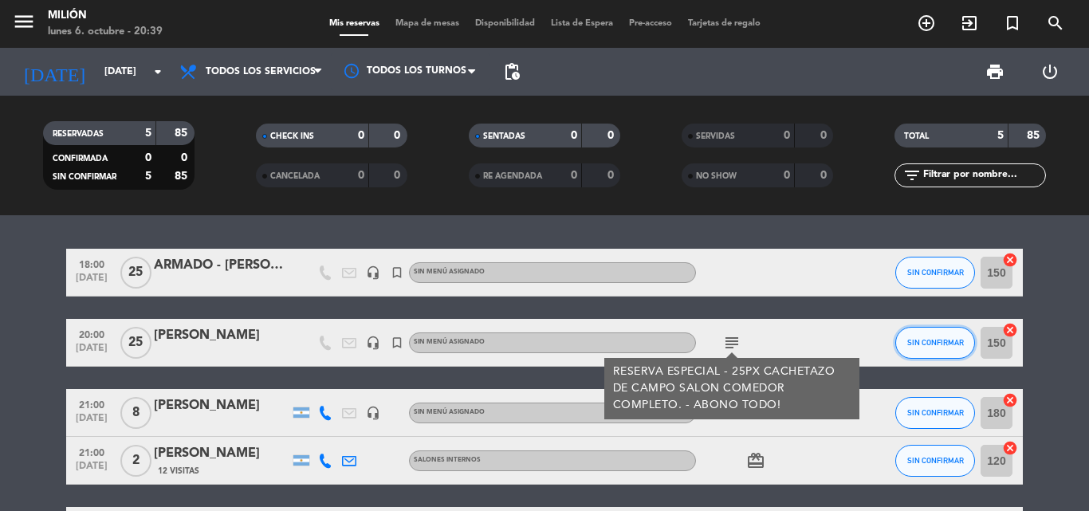
click at [944, 344] on span "SIN CONFIRMAR" at bounding box center [935, 342] width 57 height 9
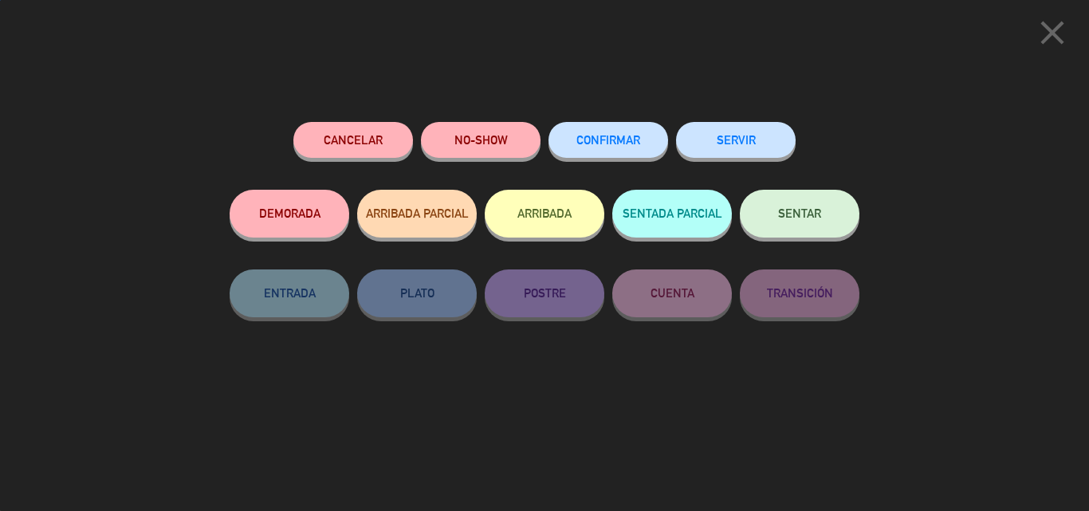
drag, startPoint x: 804, startPoint y: 206, endPoint x: 1002, endPoint y: 344, distance: 241.0
click at [839, 221] on button "SENTAR" at bounding box center [800, 214] width 120 height 48
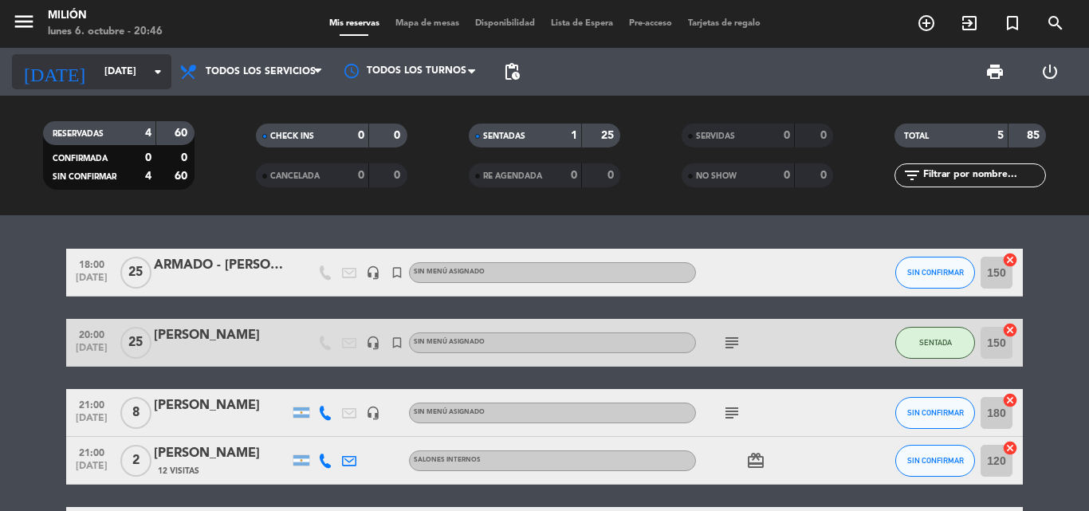
click at [99, 73] on input "[DATE]" at bounding box center [163, 71] width 135 height 27
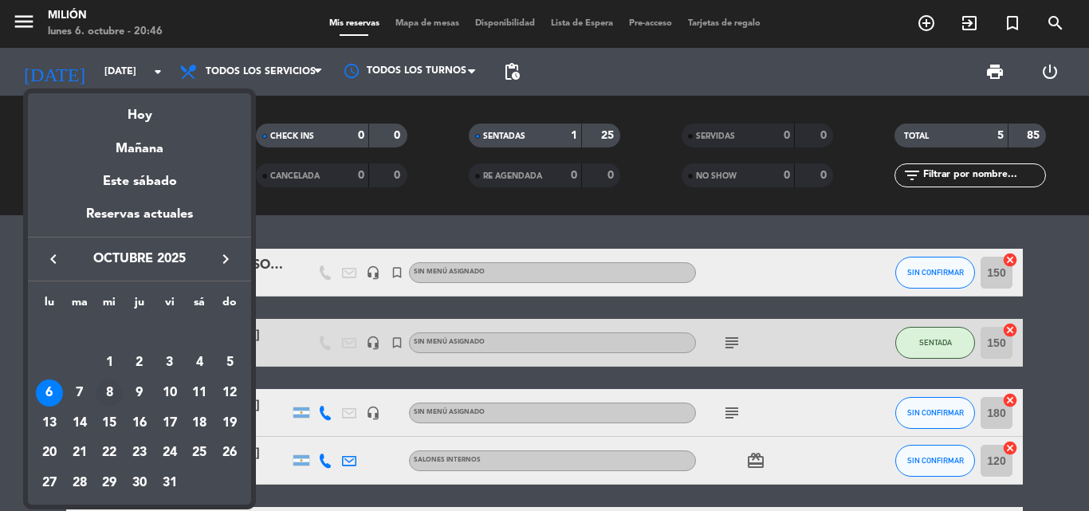
click at [108, 387] on div "8" at bounding box center [109, 392] width 27 height 27
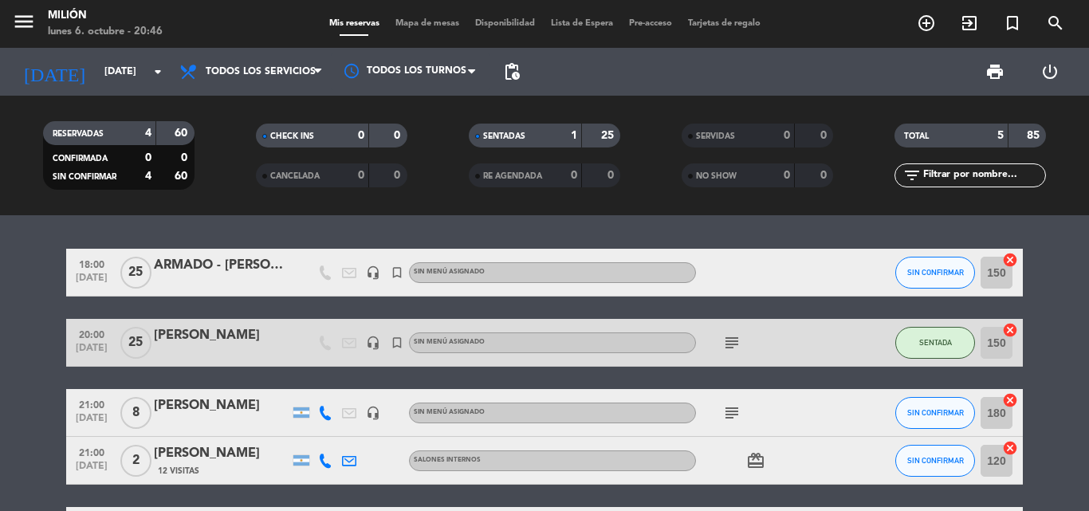
type input "[DATE]"
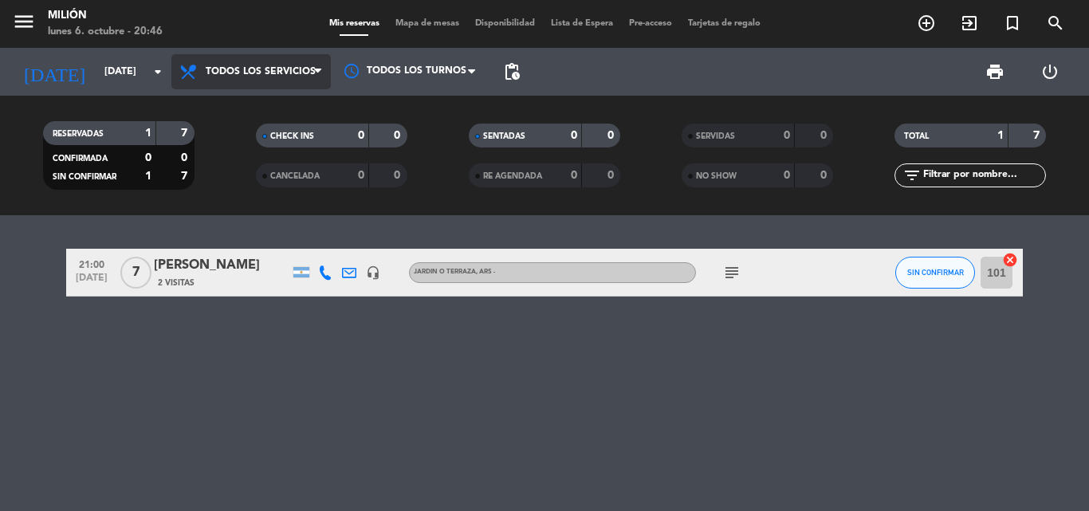
click at [222, 75] on span "Todos los servicios" at bounding box center [261, 71] width 110 height 11
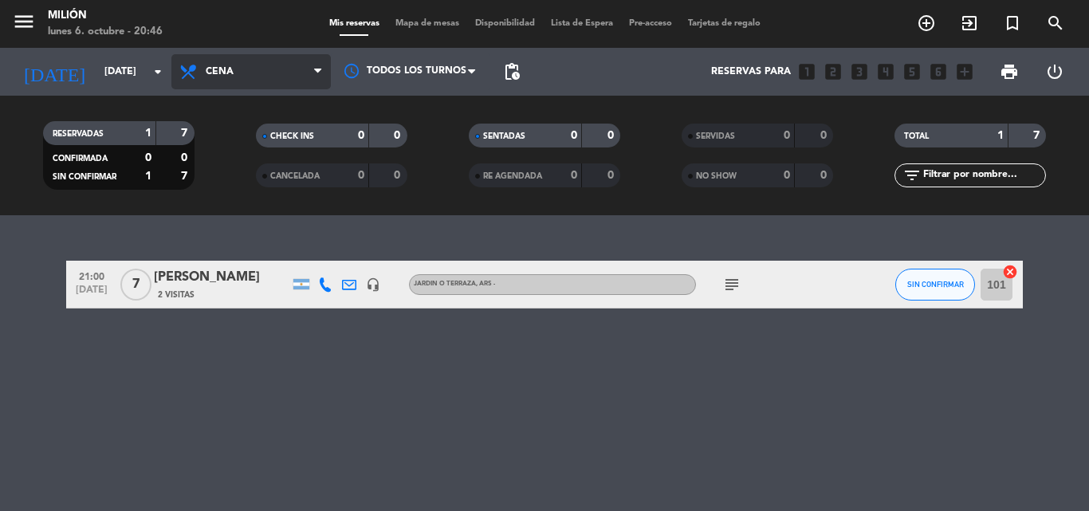
click at [227, 242] on ng-component "menu Milión [DATE] 6. octubre - 20:46 Mis reservas Mapa de mesas Disponibilidad…" at bounding box center [544, 255] width 1089 height 511
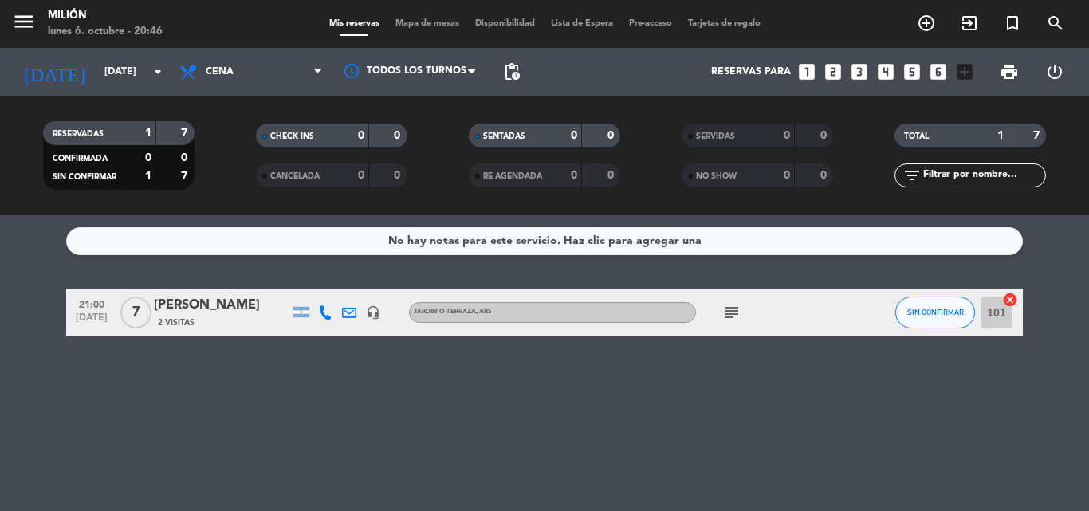
click at [835, 72] on icon "looks_two" at bounding box center [833, 71] width 21 height 21
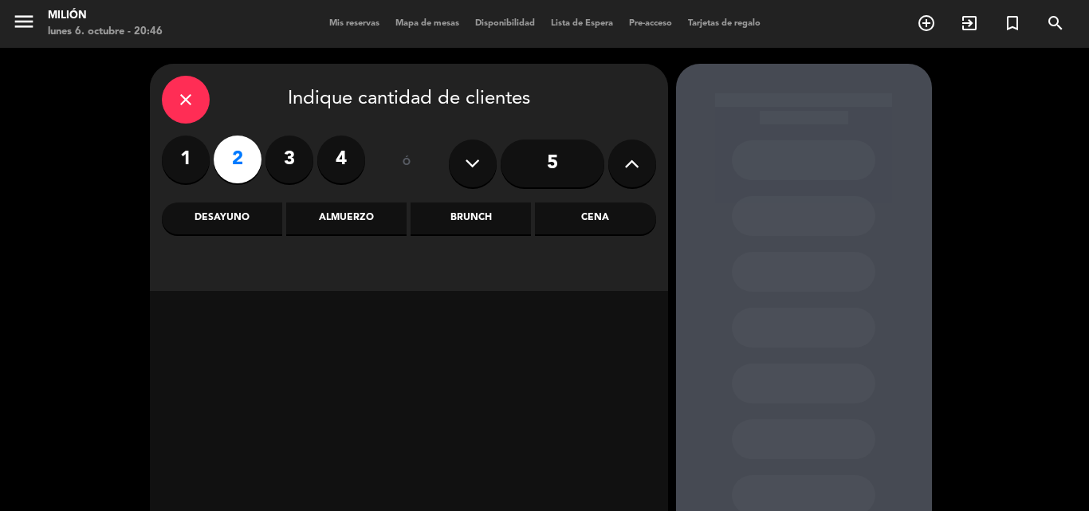
click at [573, 216] on div "Cena" at bounding box center [595, 218] width 120 height 32
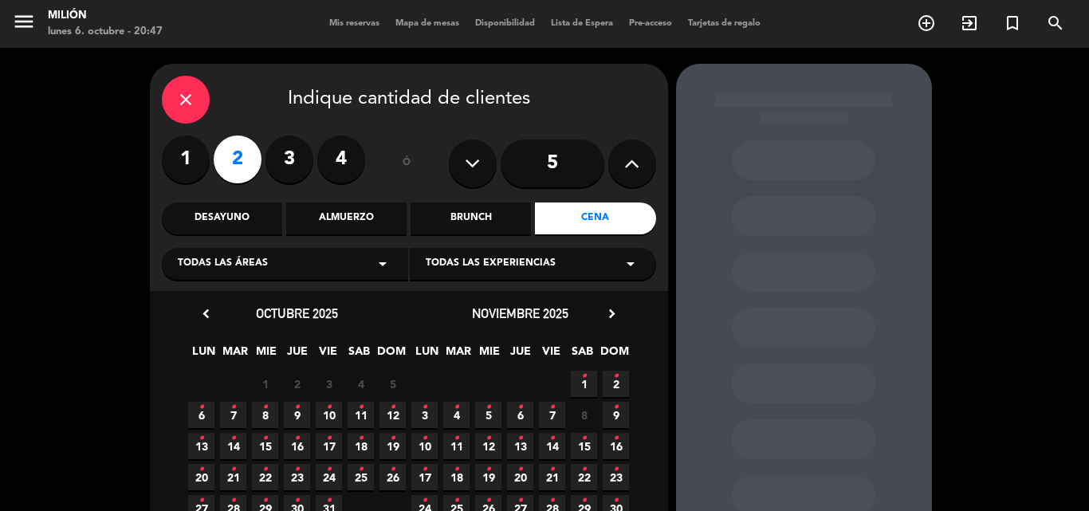
click at [270, 419] on span "8 •" at bounding box center [265, 415] width 26 height 26
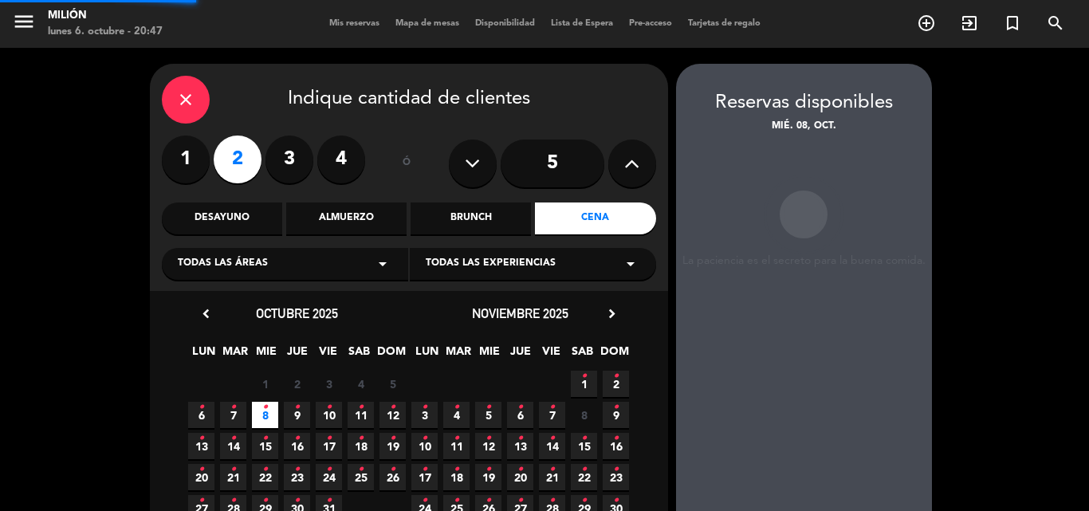
scroll to position [64, 0]
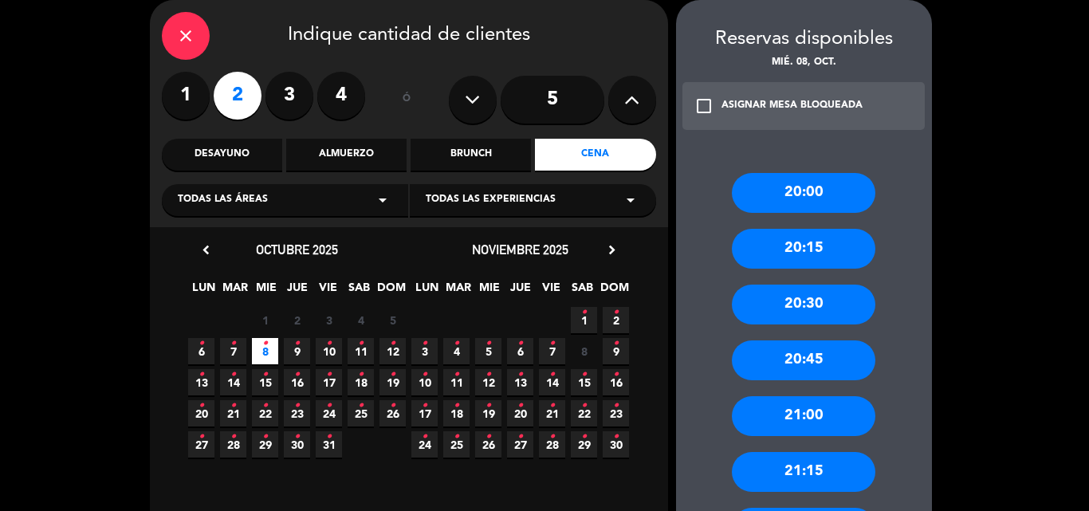
click at [792, 303] on div "20:30" at bounding box center [803, 305] width 143 height 40
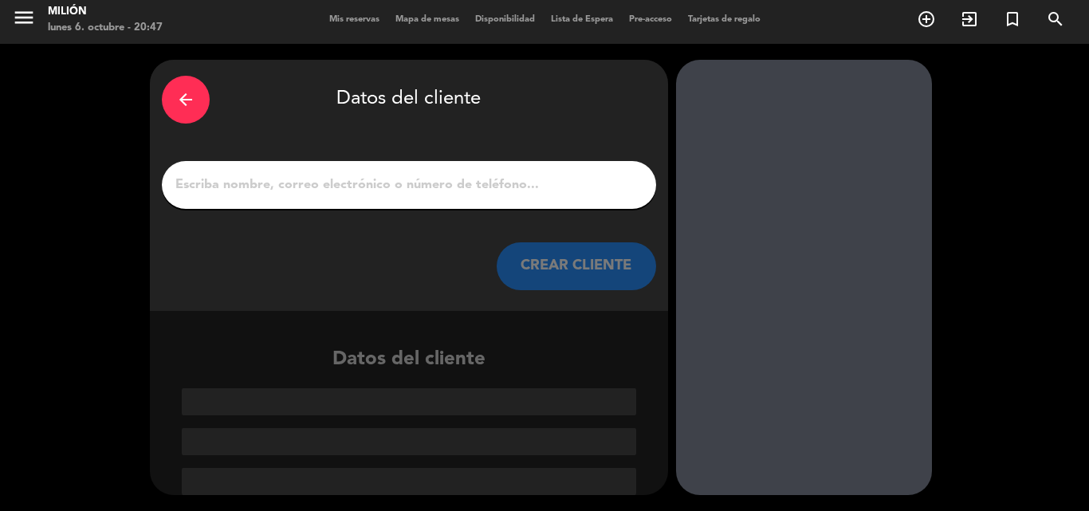
click at [272, 191] on input "1" at bounding box center [409, 185] width 470 height 22
paste input "[PERSON_NAME]"
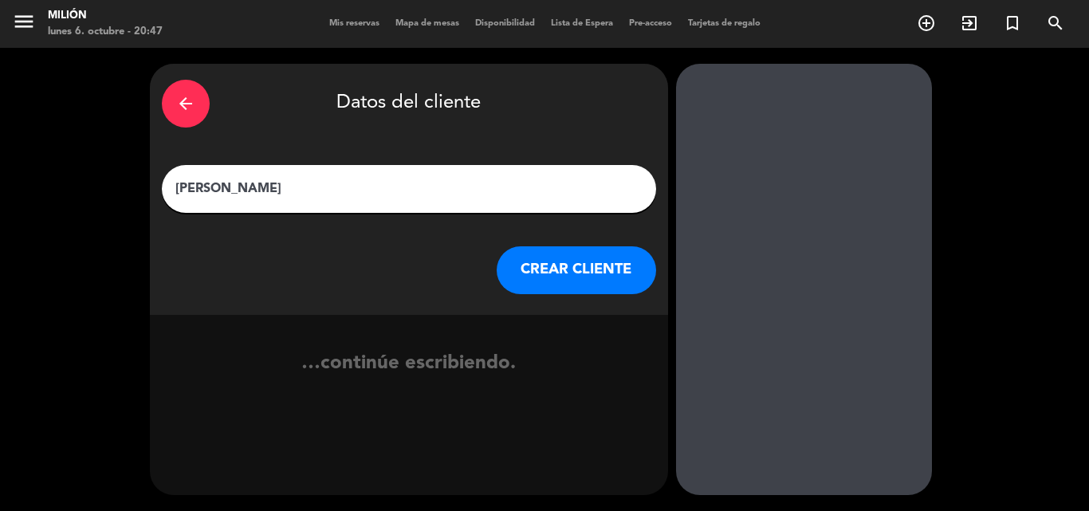
type input "[PERSON_NAME]"
click at [559, 274] on button "CREAR CLIENTE" at bounding box center [576, 270] width 159 height 48
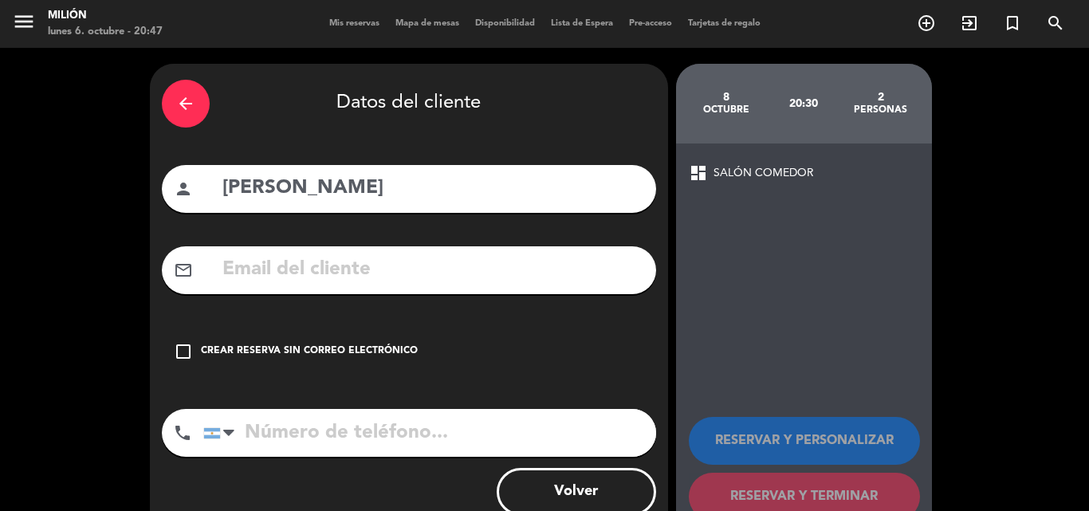
click at [183, 348] on icon "check_box_outline_blank" at bounding box center [183, 351] width 19 height 19
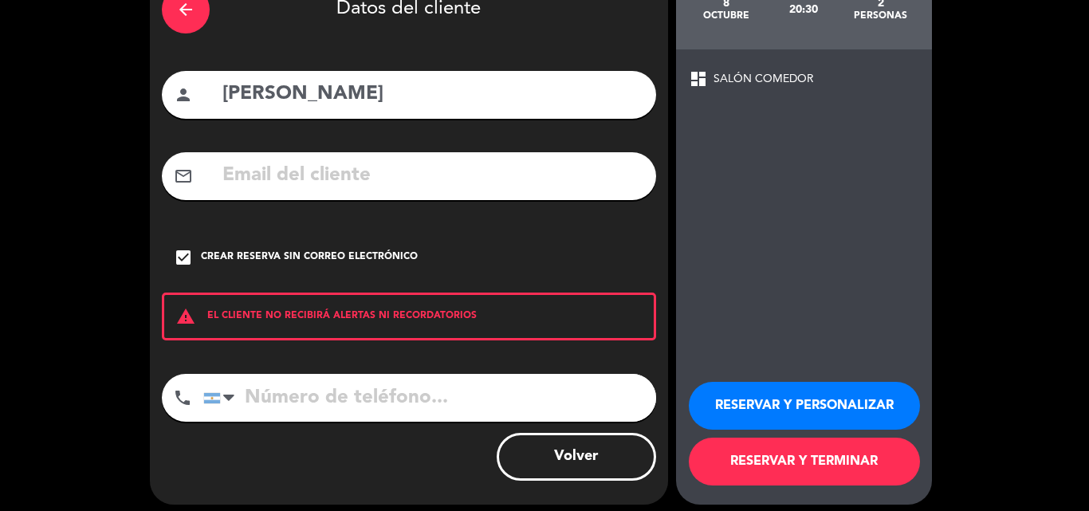
scroll to position [104, 0]
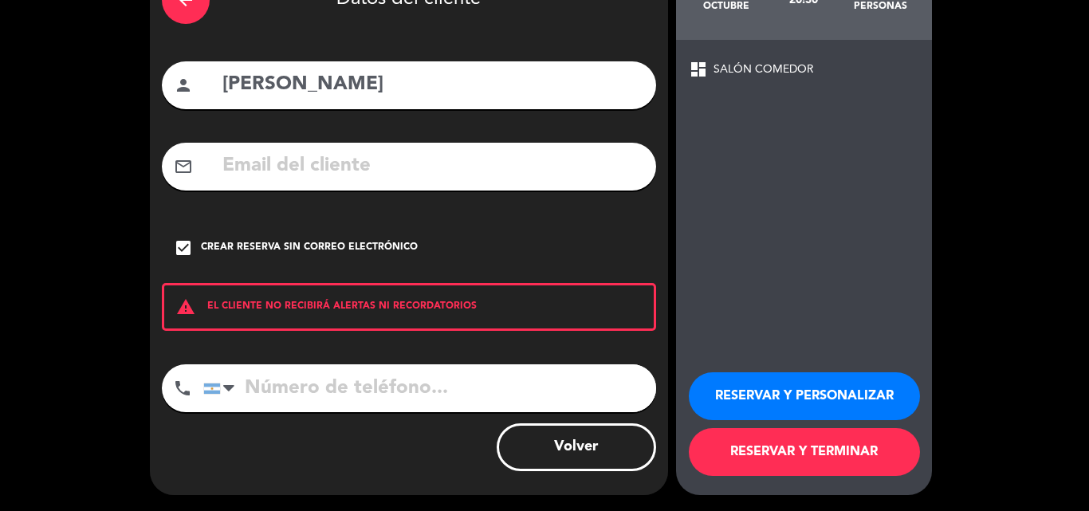
click at [259, 391] on input "tel" at bounding box center [429, 388] width 453 height 48
click at [327, 385] on input "tel" at bounding box center [429, 388] width 453 height 48
paste input "1131301727"
type input "1131301727"
click at [814, 395] on button "RESERVAR Y PERSONALIZAR" at bounding box center [804, 396] width 231 height 48
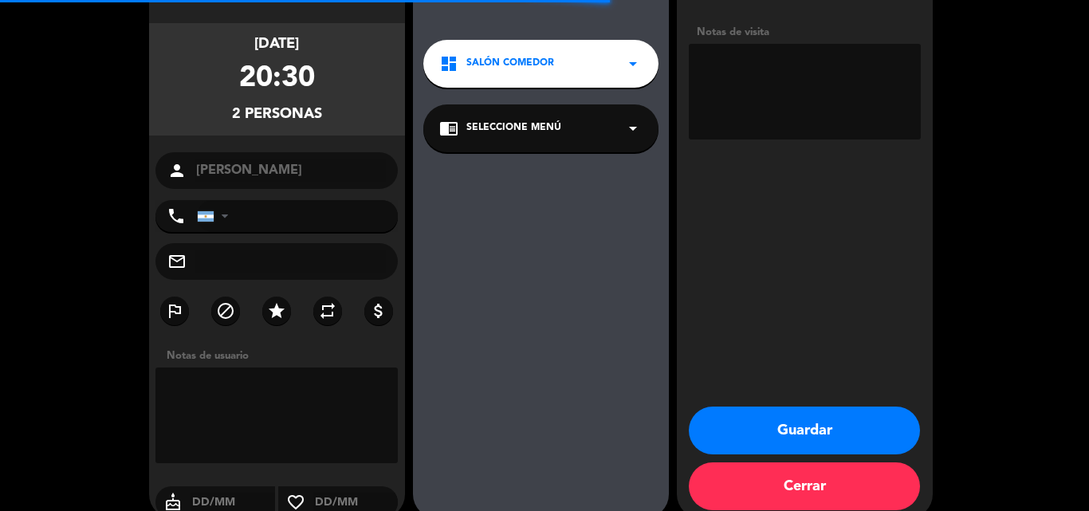
type input "[PHONE_NUMBER]"
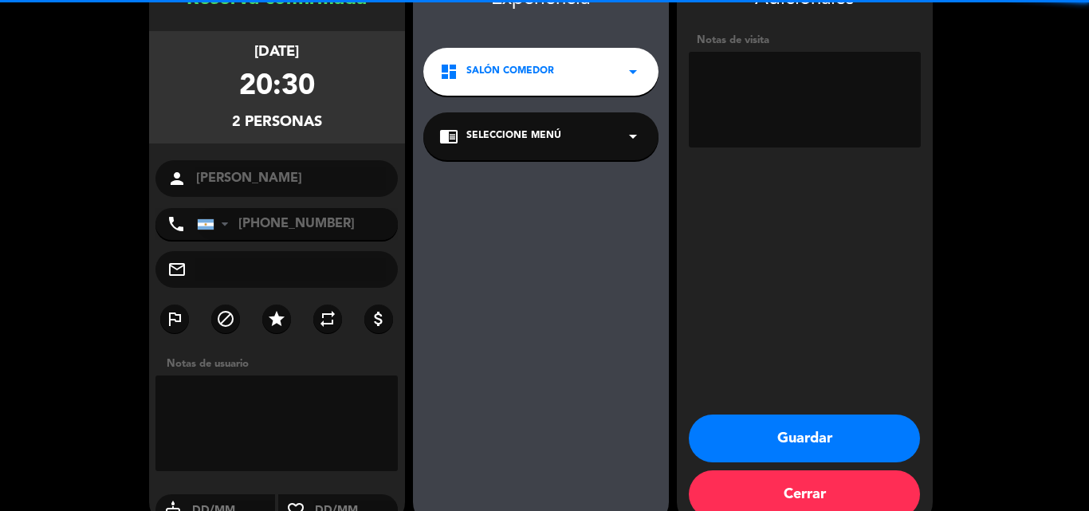
scroll to position [127, 0]
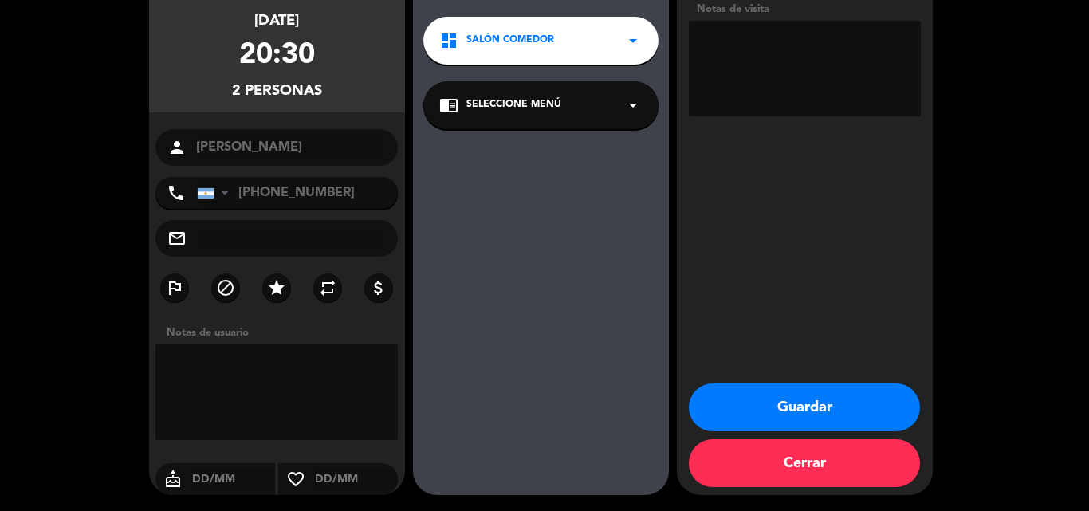
click at [811, 408] on button "Guardar" at bounding box center [804, 407] width 231 height 48
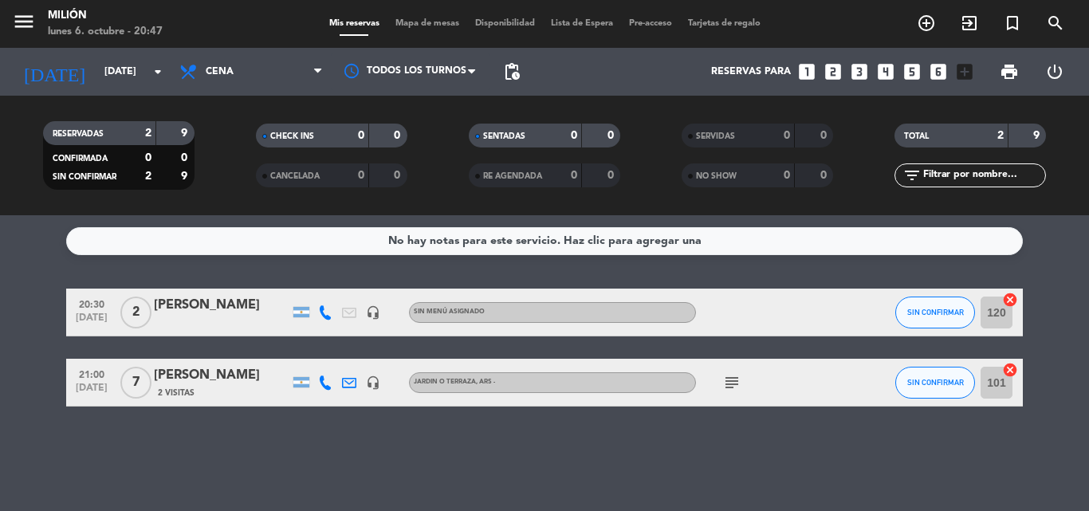
click at [197, 304] on div "[PERSON_NAME]" at bounding box center [222, 305] width 136 height 21
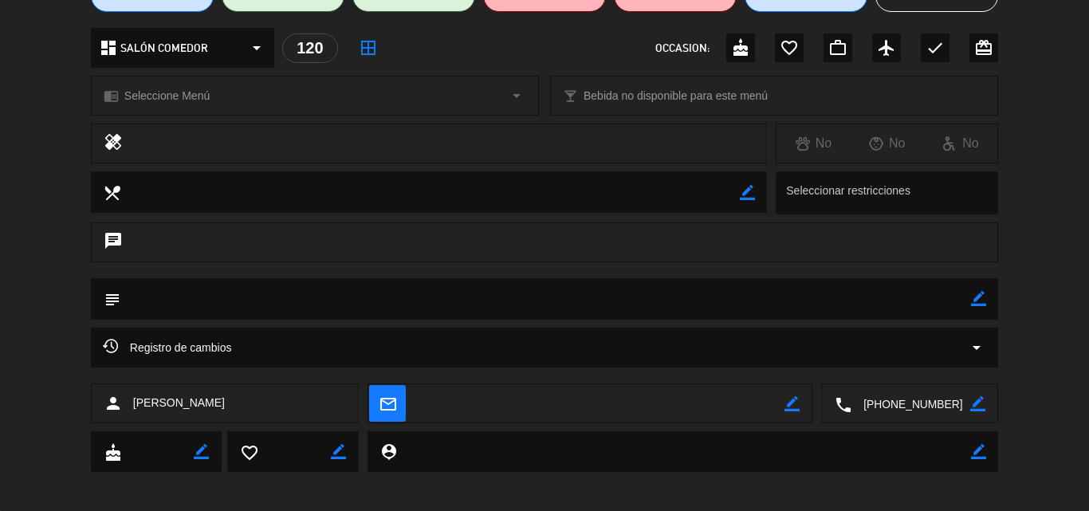
scroll to position [172, 0]
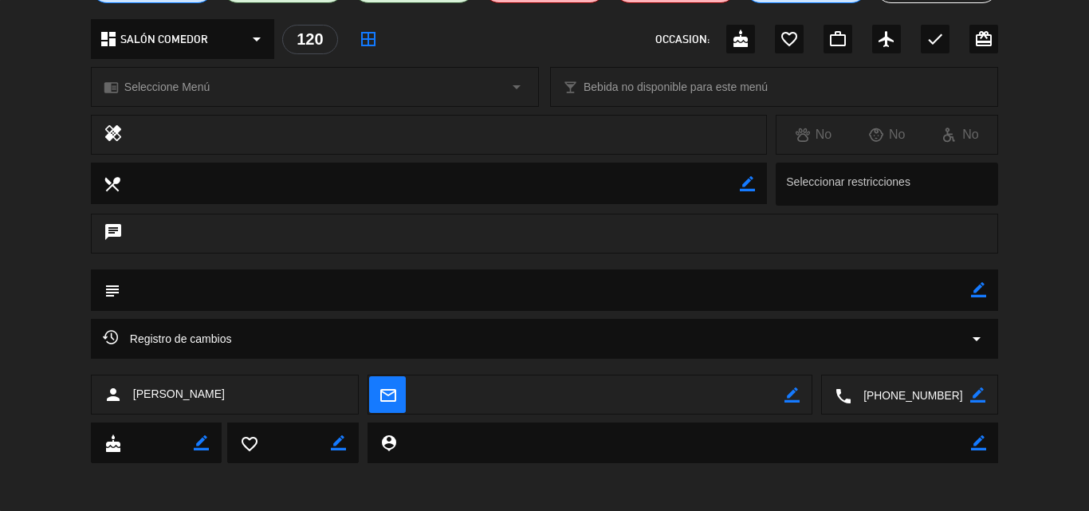
click at [972, 295] on icon "border_color" at bounding box center [978, 289] width 15 height 15
click at [321, 291] on textarea at bounding box center [545, 289] width 851 height 41
paste textarea "Milion - Experiencia Gourmet Código: V6FGUYFN"
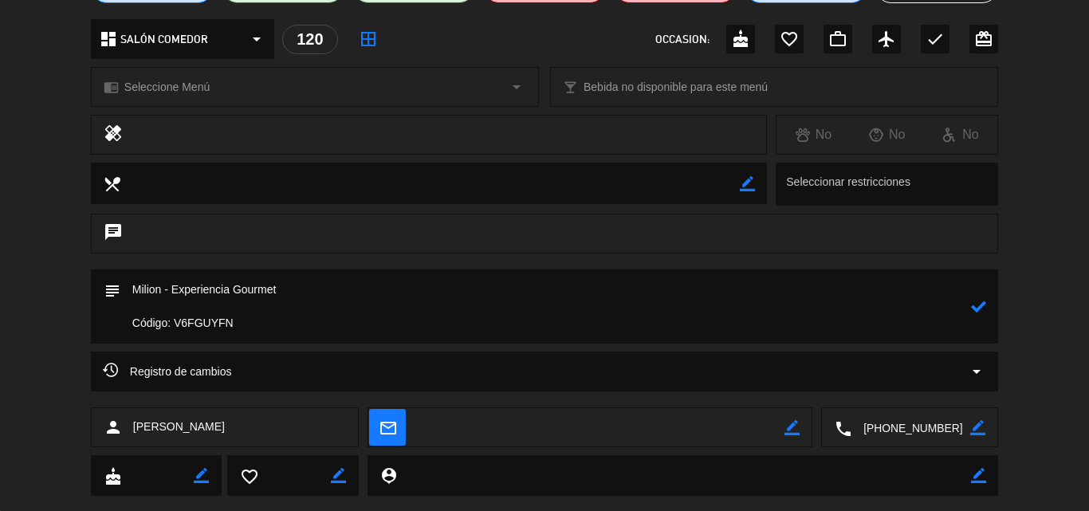
type textarea "Milion - Experiencia Gourmet Código: V6FGUYFN"
click at [975, 310] on icon at bounding box center [978, 306] width 15 height 15
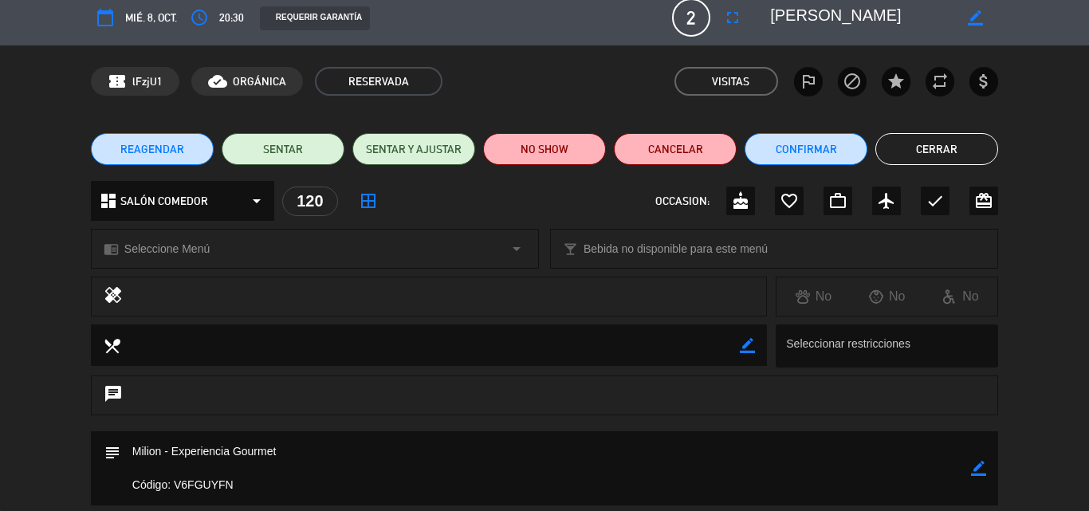
scroll to position [0, 0]
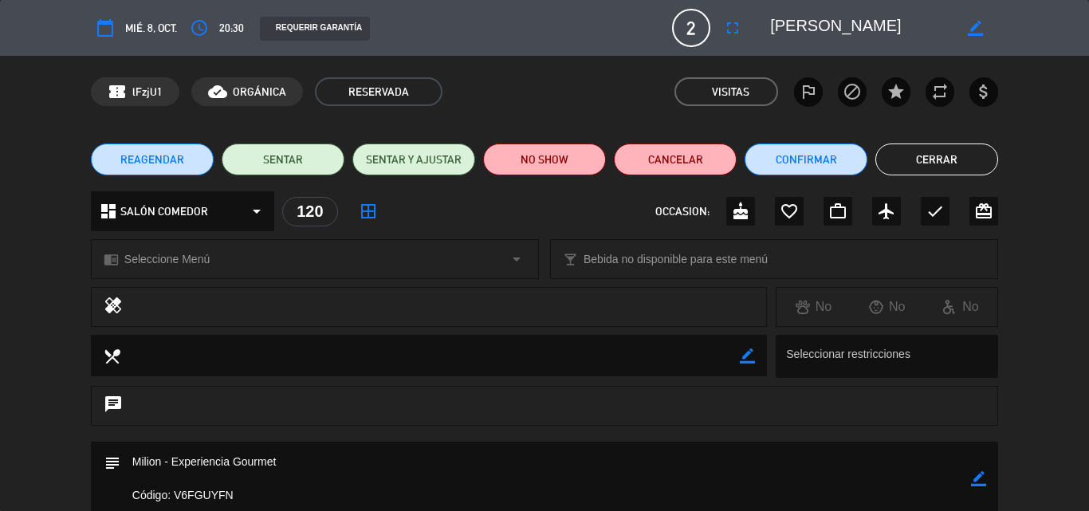
click at [924, 164] on button "Cerrar" at bounding box center [936, 159] width 123 height 32
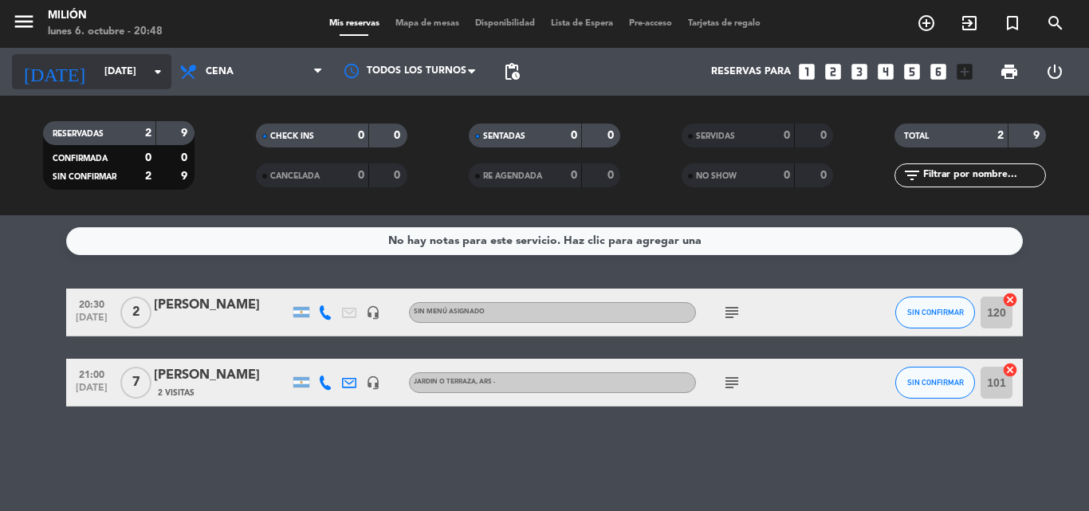
click at [121, 62] on input "[DATE]" at bounding box center [163, 71] width 135 height 27
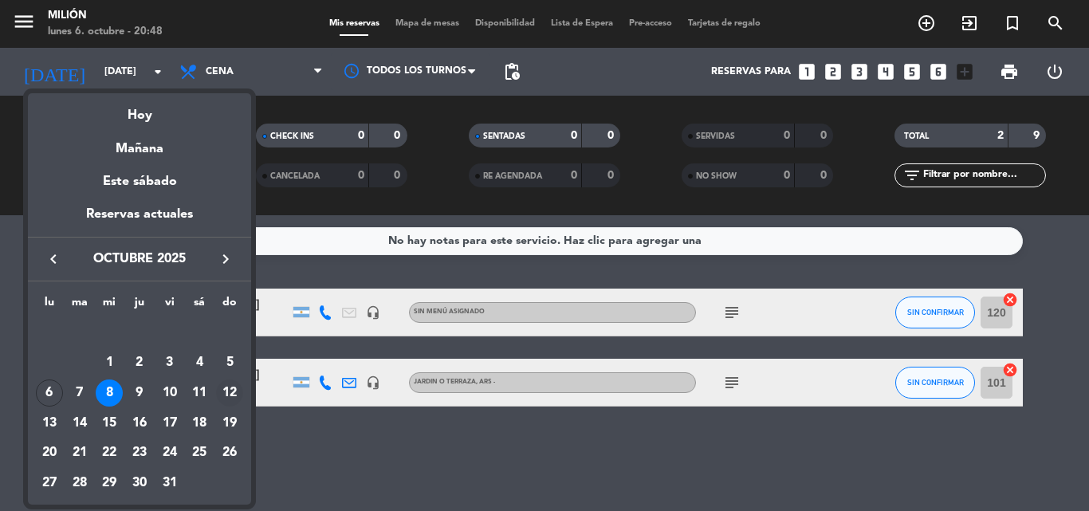
click at [225, 389] on div "12" at bounding box center [229, 392] width 27 height 27
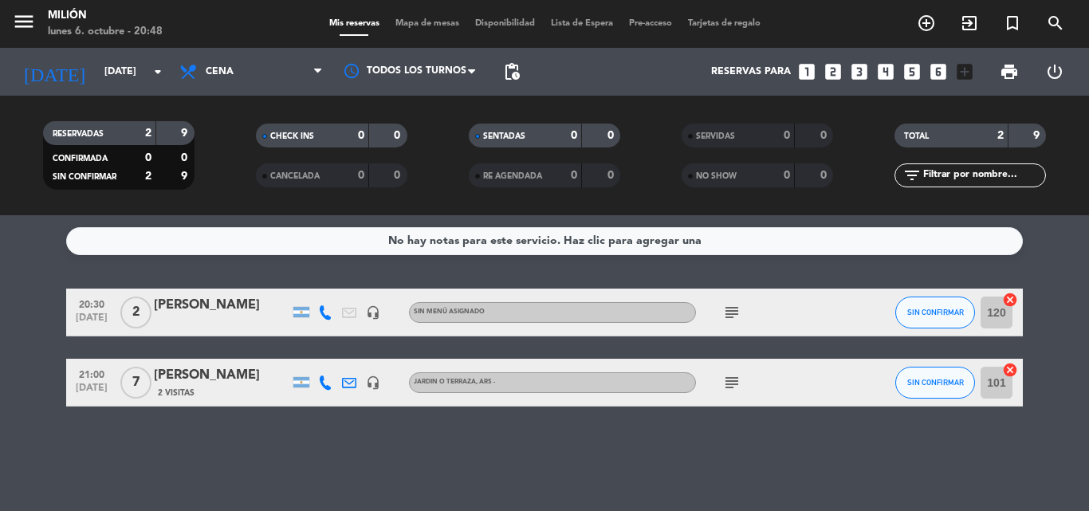
type input "[DATE]"
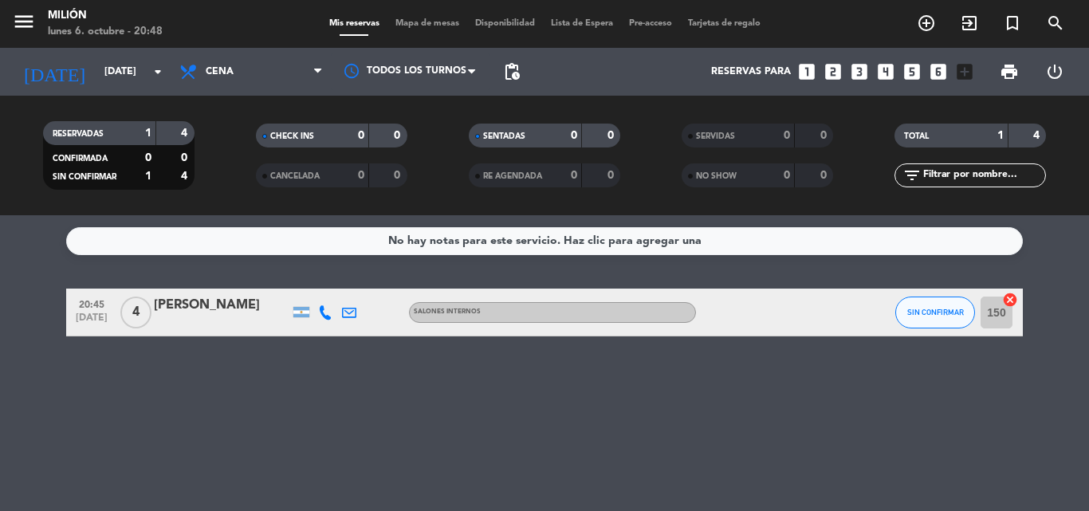
click at [831, 70] on icon "looks_two" at bounding box center [833, 71] width 21 height 21
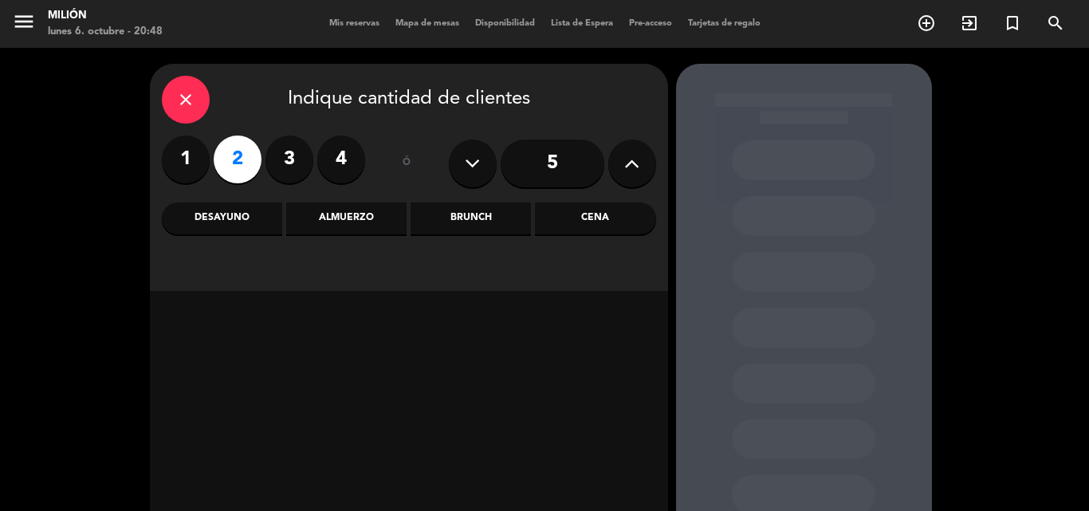
click at [590, 222] on div "Cena" at bounding box center [595, 218] width 120 height 32
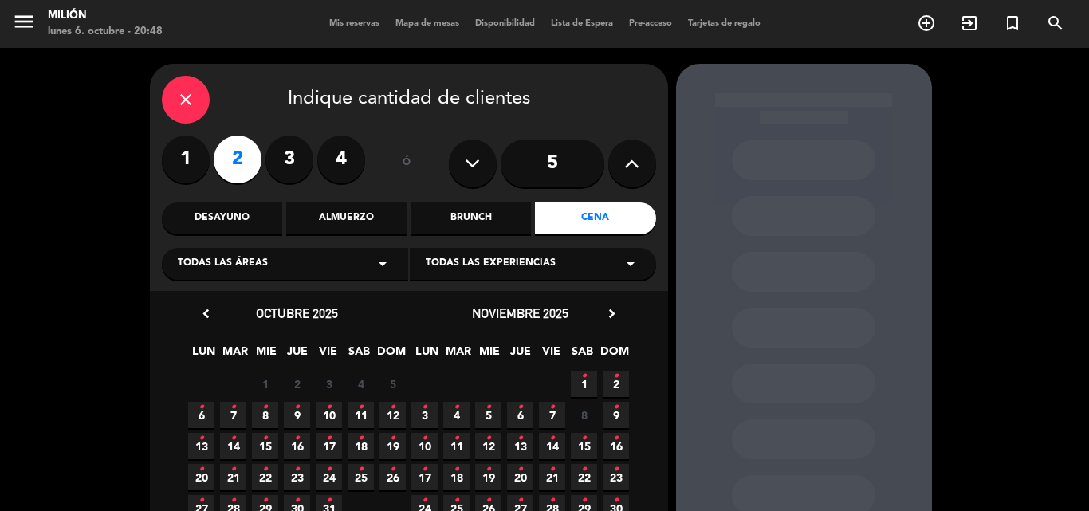
click at [397, 419] on span "12 •" at bounding box center [392, 415] width 26 height 26
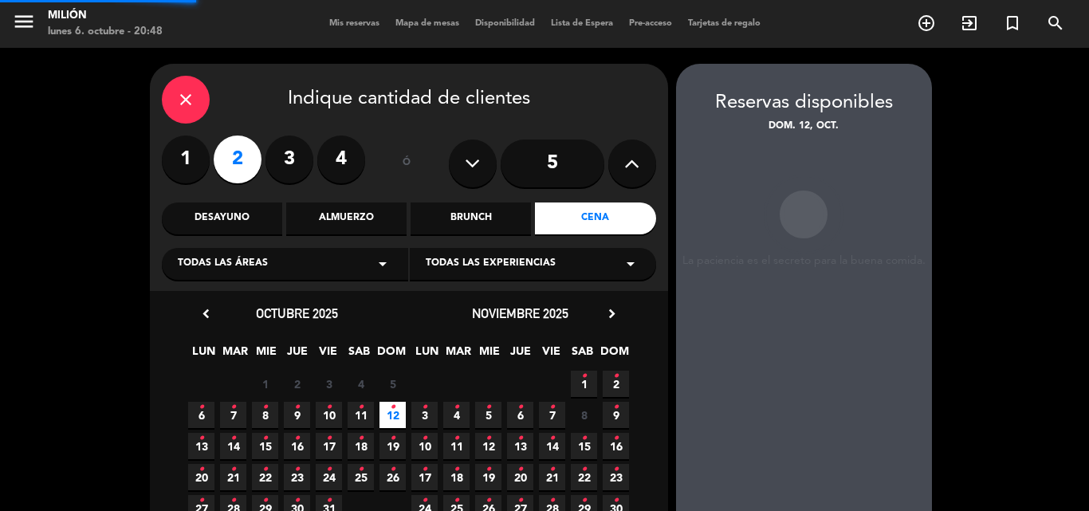
scroll to position [64, 0]
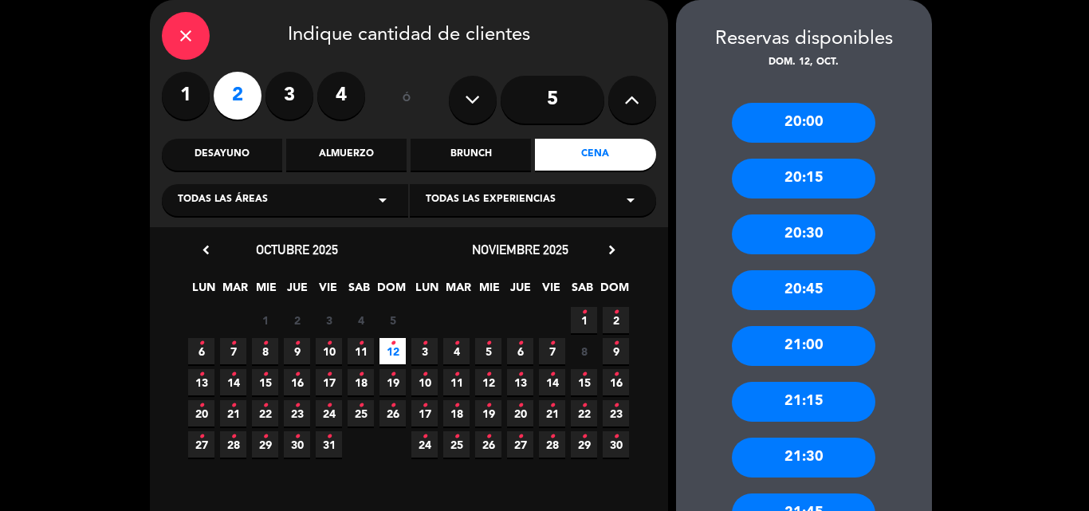
click at [794, 351] on div "21:00" at bounding box center [803, 346] width 143 height 40
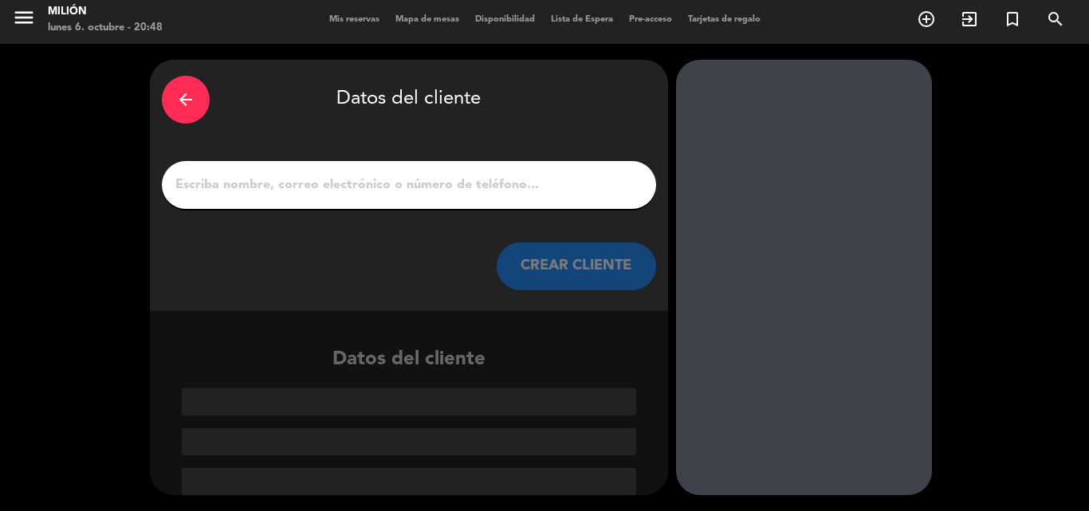
scroll to position [4, 0]
click at [279, 182] on input "1" at bounding box center [409, 185] width 470 height 22
paste input "[PERSON_NAME]"
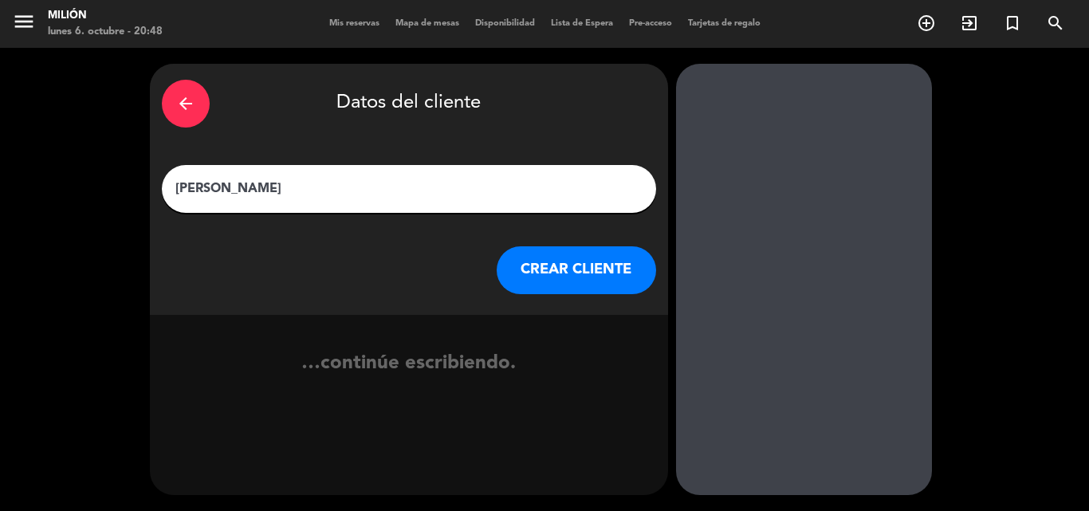
scroll to position [0, 0]
type input "[PERSON_NAME]"
click at [572, 266] on button "CREAR CLIENTE" at bounding box center [576, 270] width 159 height 48
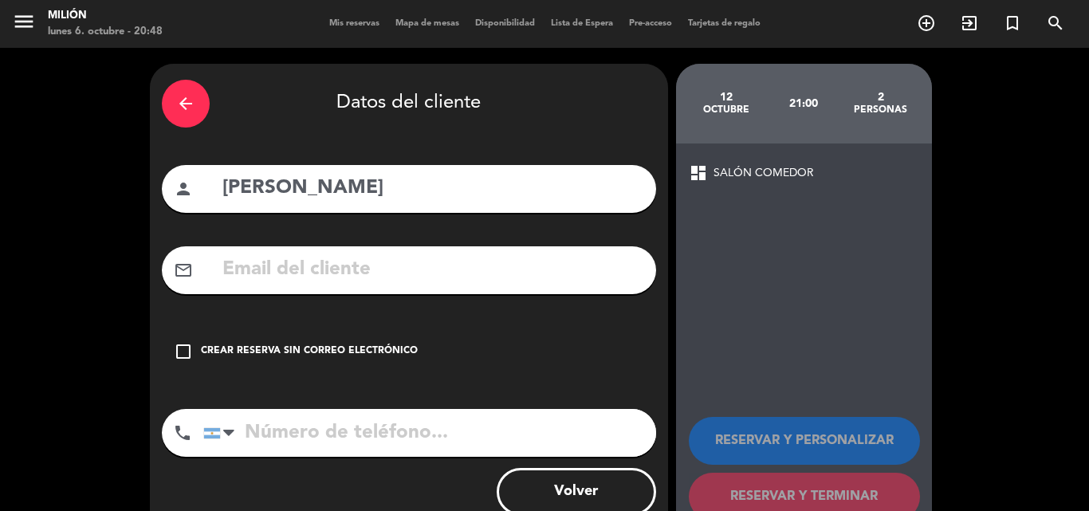
click at [187, 352] on icon "check_box_outline_blank" at bounding box center [183, 351] width 19 height 19
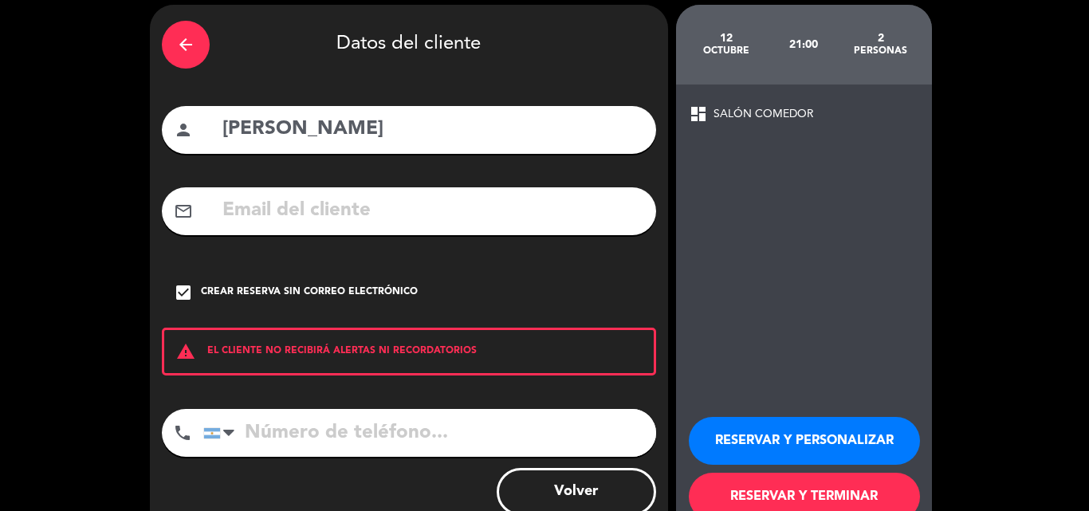
scroll to position [104, 0]
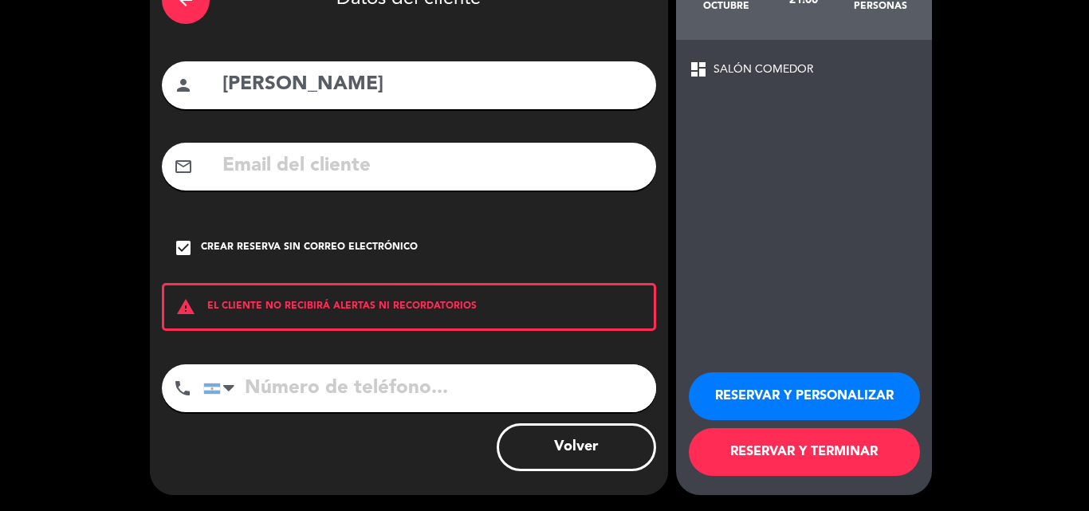
click at [242, 385] on input "tel" at bounding box center [429, 388] width 453 height 48
drag, startPoint x: 294, startPoint y: 373, endPoint x: 291, endPoint y: 403, distance: 29.7
click at [294, 387] on input "tel" at bounding box center [429, 388] width 453 height 48
paste input "1156935204"
type input "1156935204"
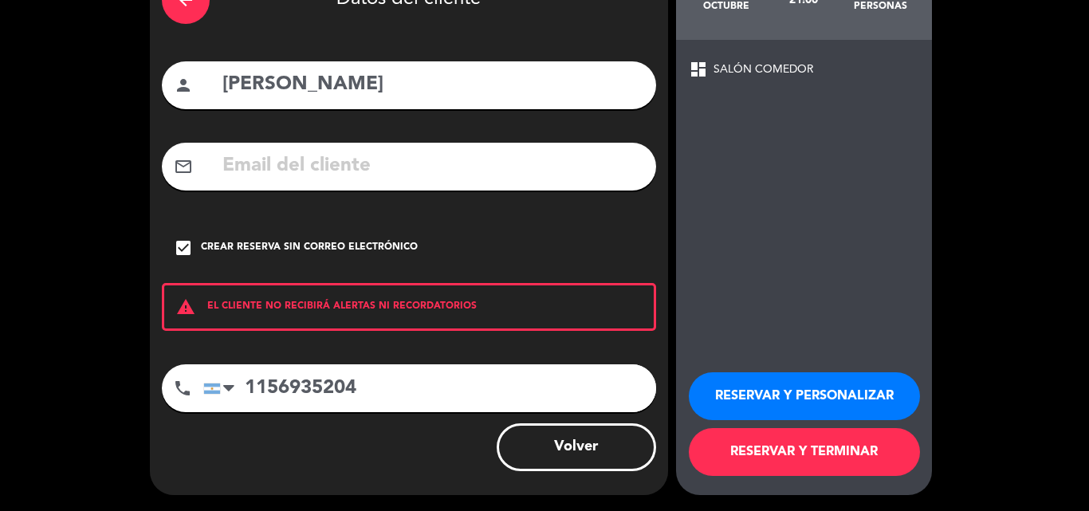
click at [801, 398] on button "RESERVAR Y PERSONALIZAR" at bounding box center [804, 396] width 231 height 48
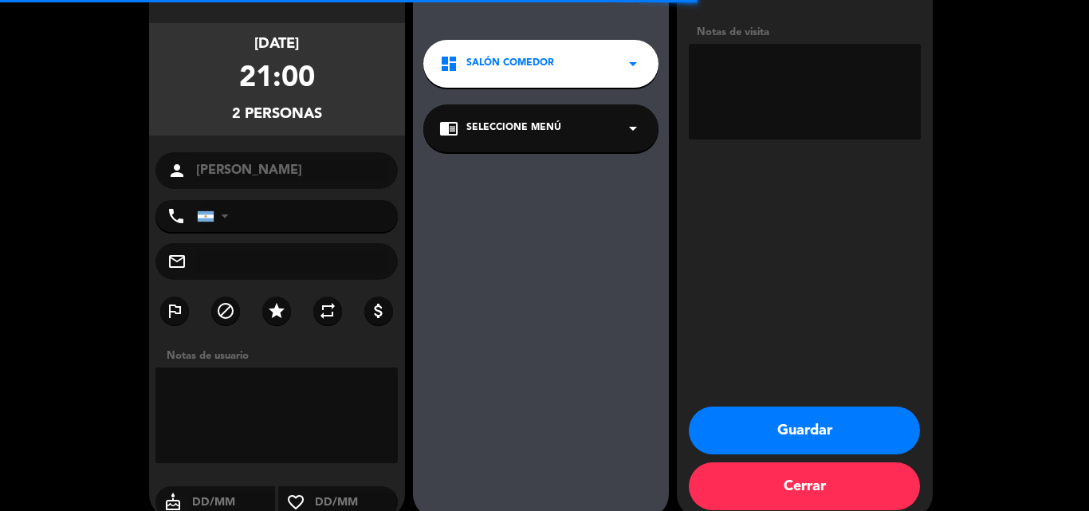
type input "[PHONE_NUMBER]"
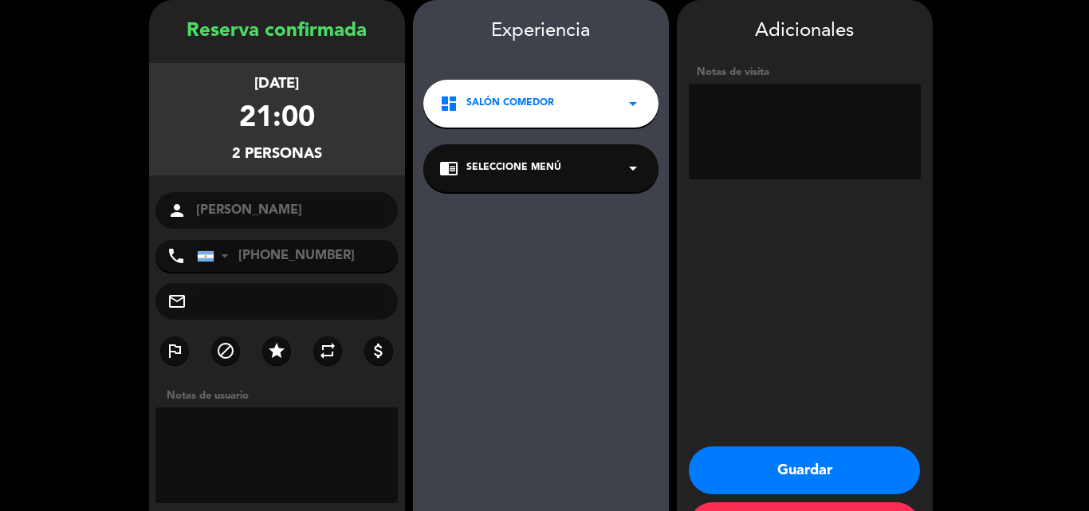
click at [799, 466] on button "Guardar" at bounding box center [804, 470] width 231 height 48
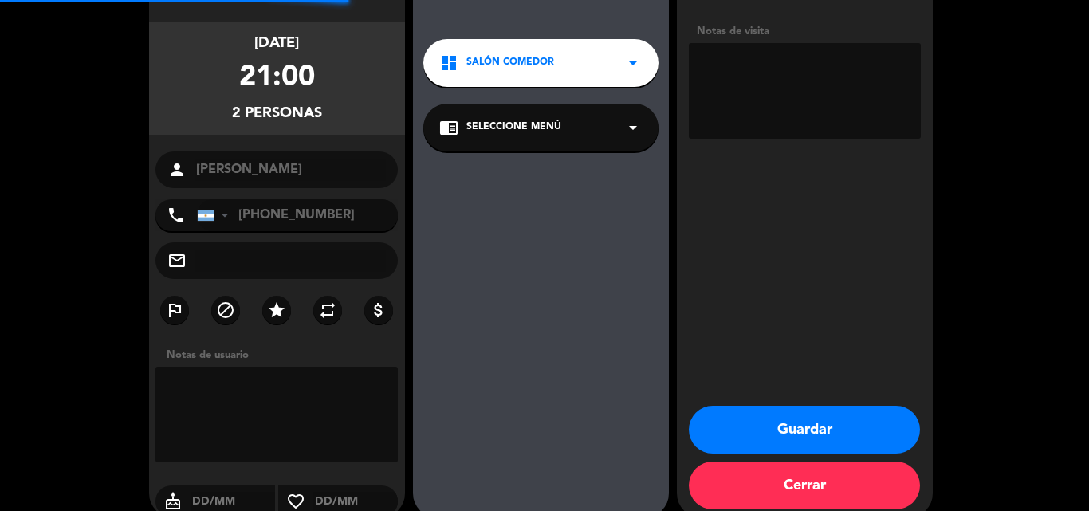
scroll to position [127, 0]
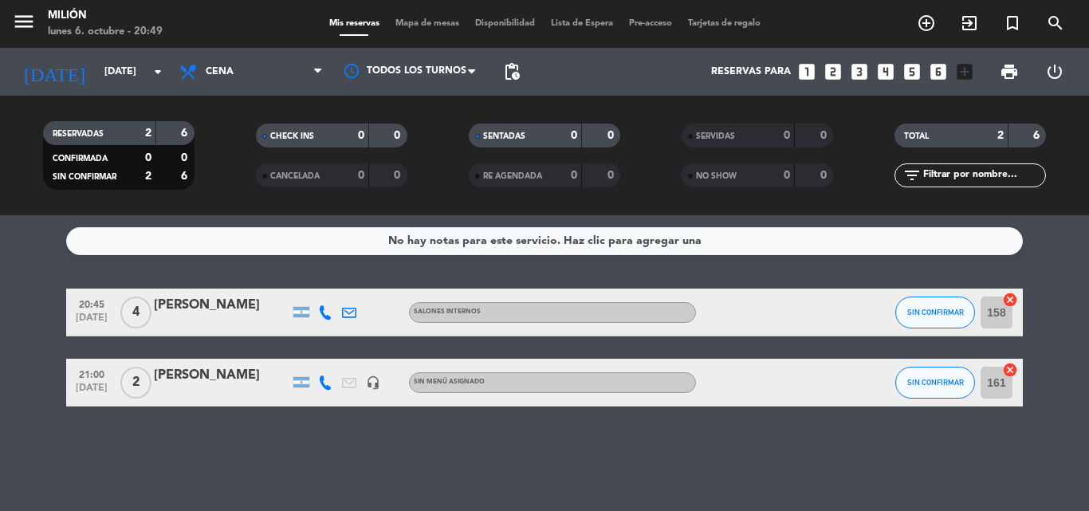
click at [202, 375] on div "[PERSON_NAME]" at bounding box center [222, 375] width 136 height 21
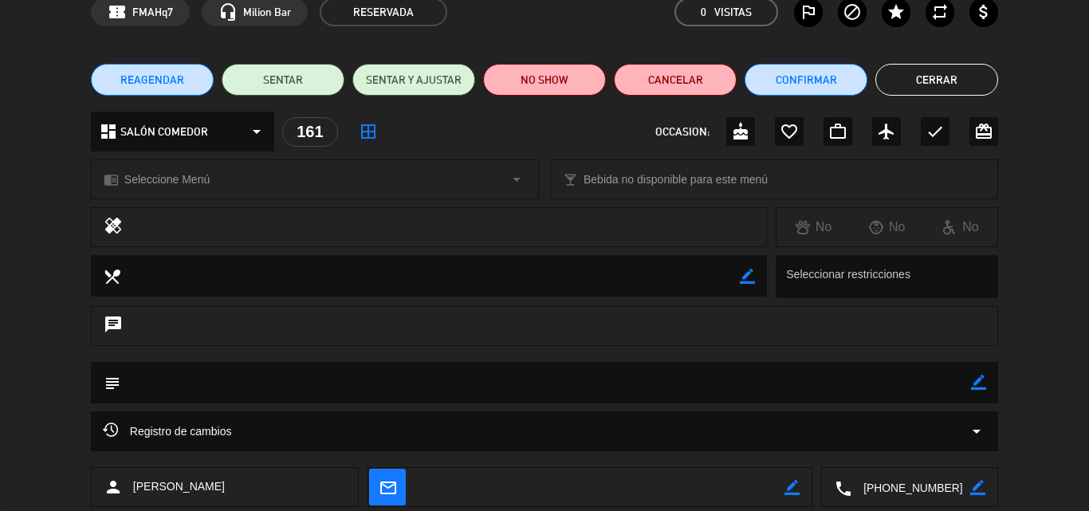
scroll to position [172, 0]
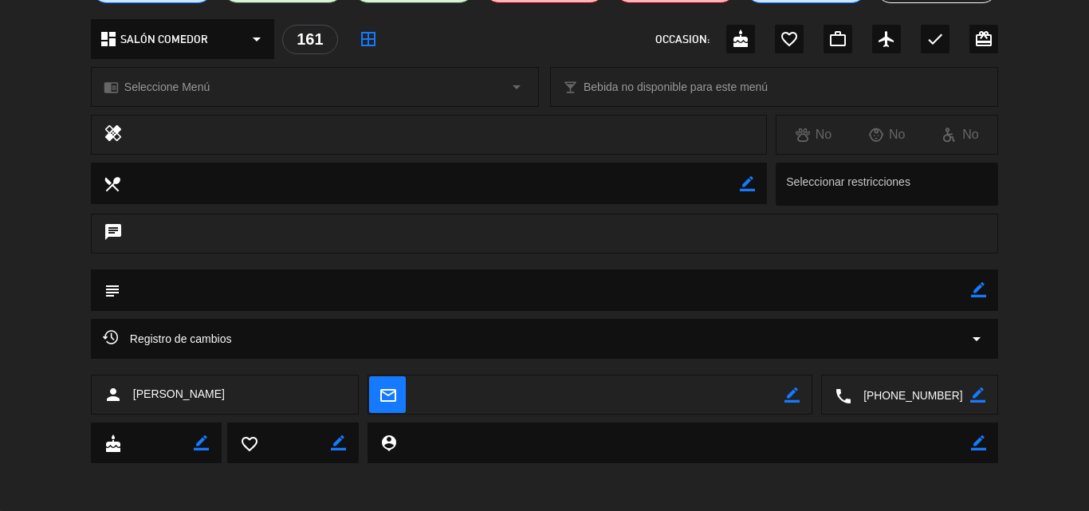
click at [973, 292] on icon "border_color" at bounding box center [978, 289] width 15 height 15
click at [393, 296] on textarea at bounding box center [545, 289] width 851 height 41
paste textarea "[PERSON_NAME] Código: S89DDW63"
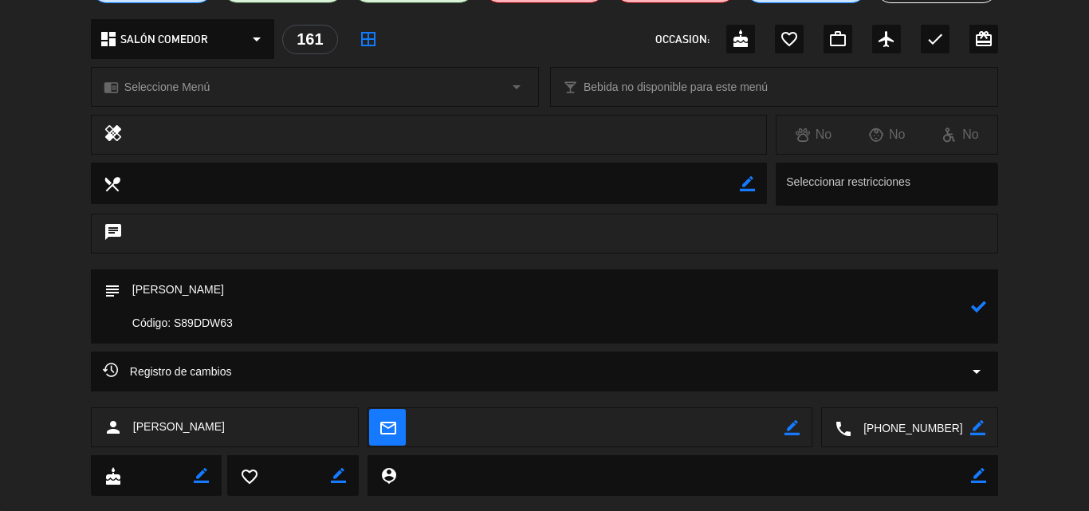
type textarea "[PERSON_NAME] Código: S89DDW63"
click at [972, 306] on icon at bounding box center [978, 306] width 15 height 15
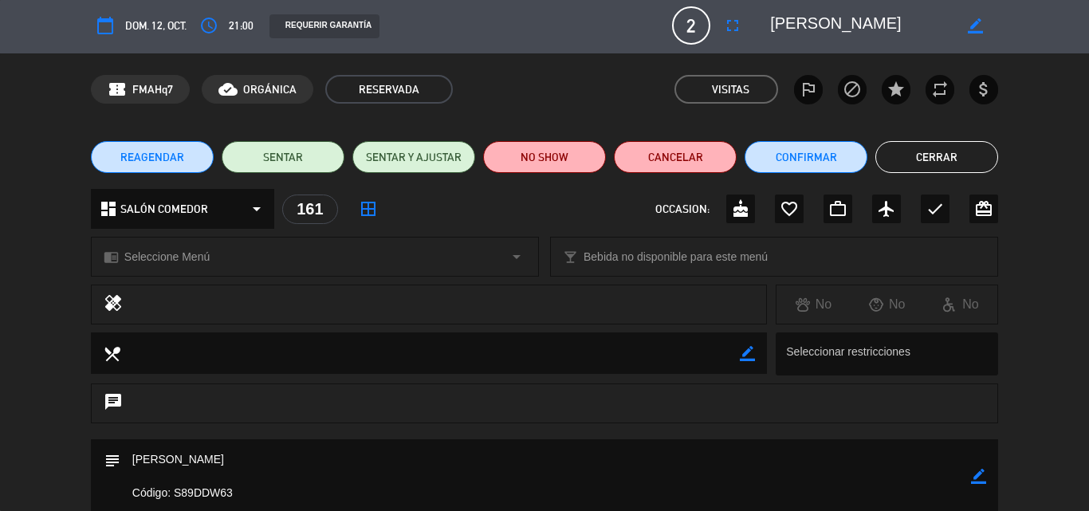
scroll to position [0, 0]
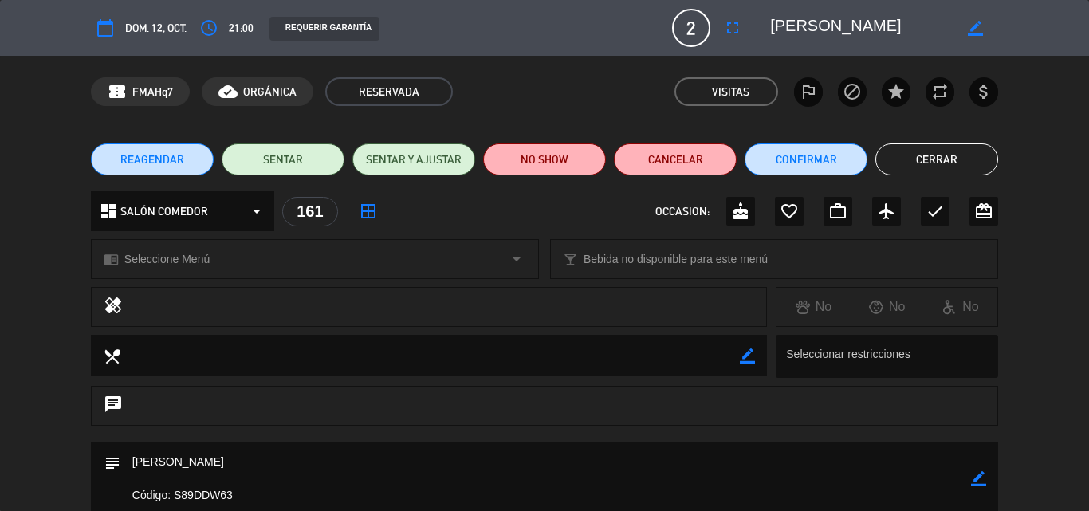
click at [939, 165] on button "Cerrar" at bounding box center [936, 159] width 123 height 32
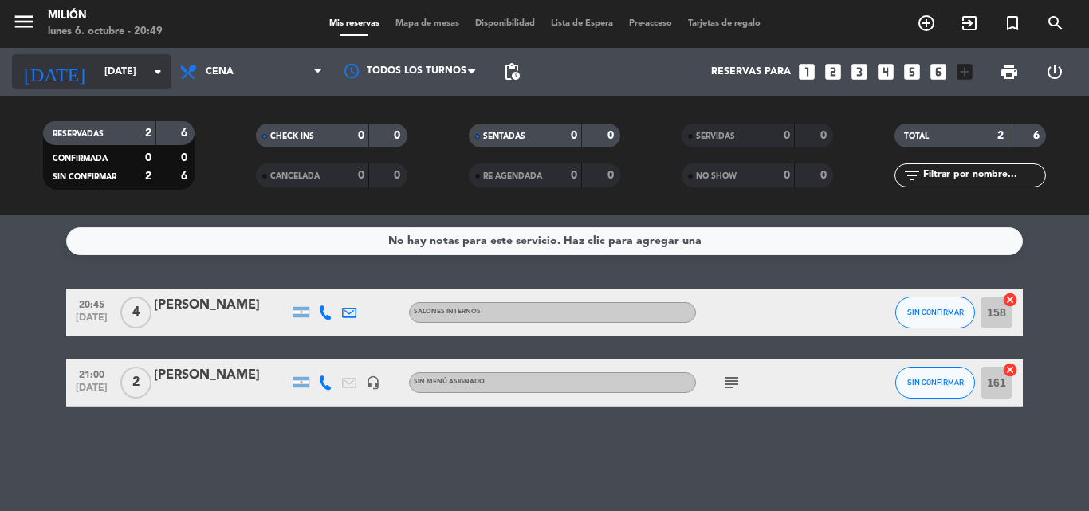
click at [114, 74] on input "[DATE]" at bounding box center [163, 71] width 135 height 27
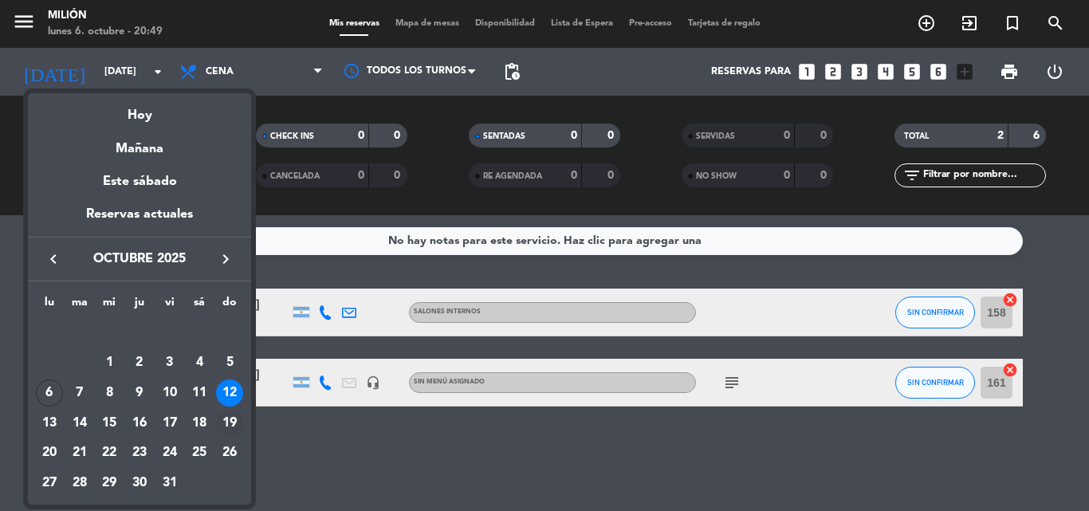
click at [231, 422] on div "19" at bounding box center [229, 423] width 27 height 27
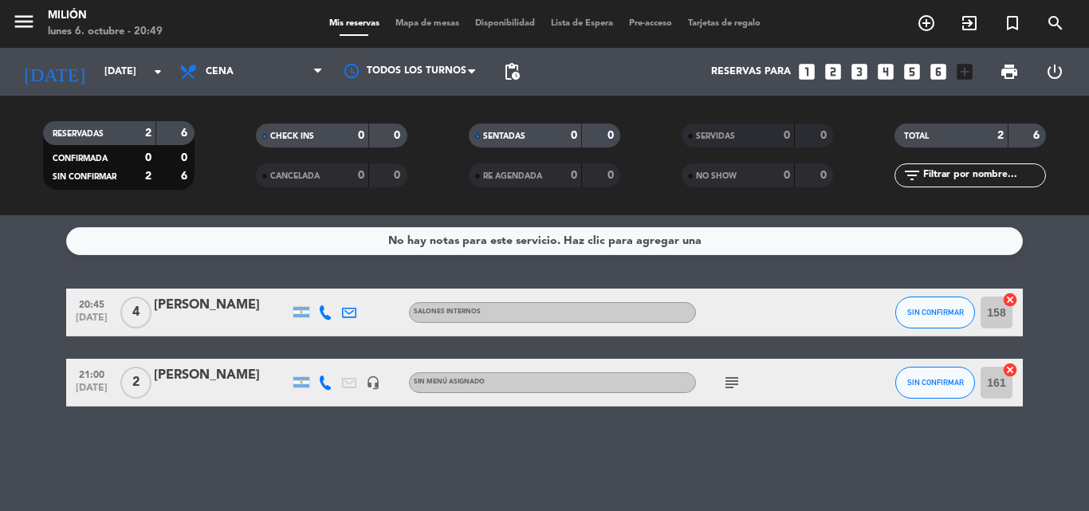
type input "[DATE]"
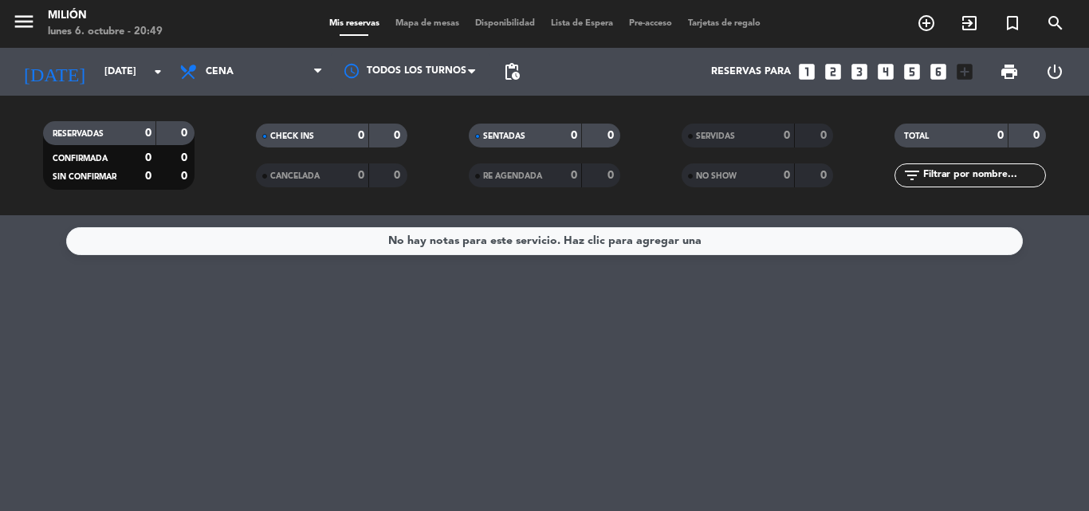
click at [836, 73] on icon "looks_two" at bounding box center [833, 71] width 21 height 21
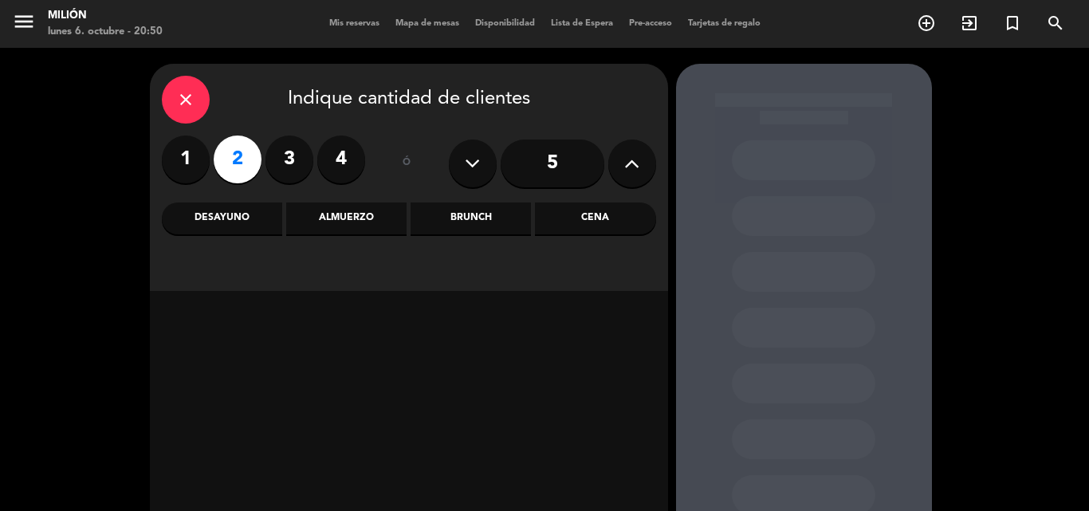
click at [599, 218] on div "Cena" at bounding box center [595, 218] width 120 height 32
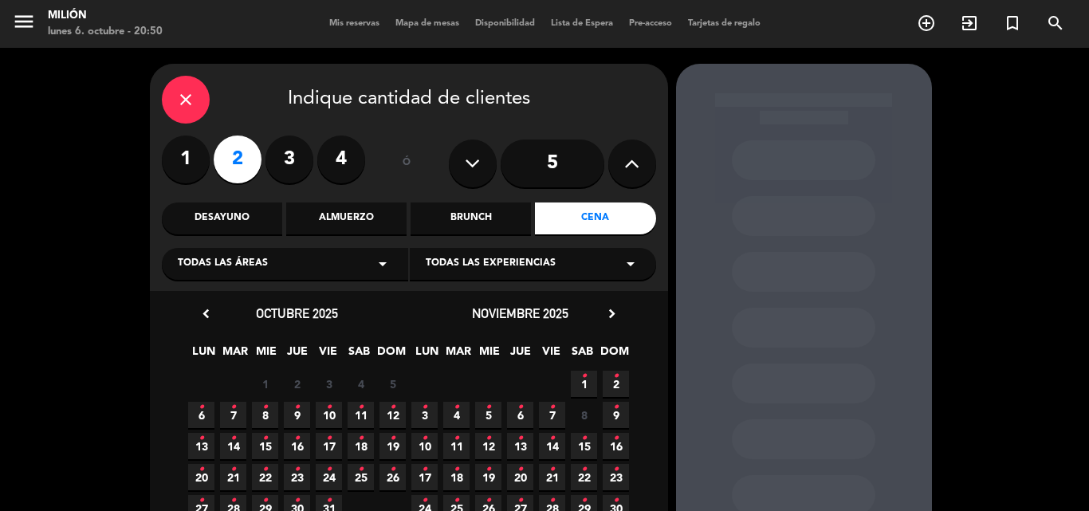
click at [397, 445] on span "19 •" at bounding box center [392, 446] width 26 height 26
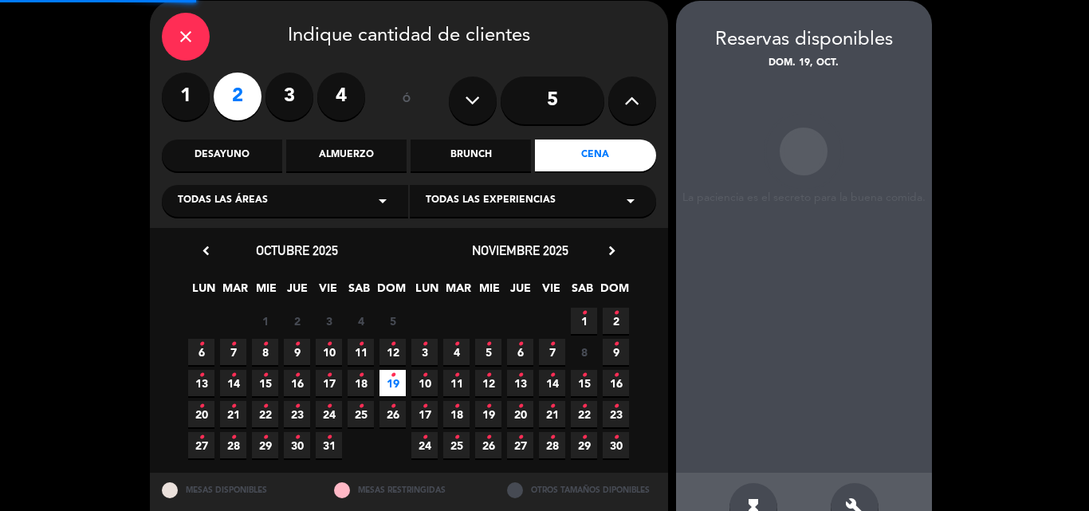
scroll to position [64, 0]
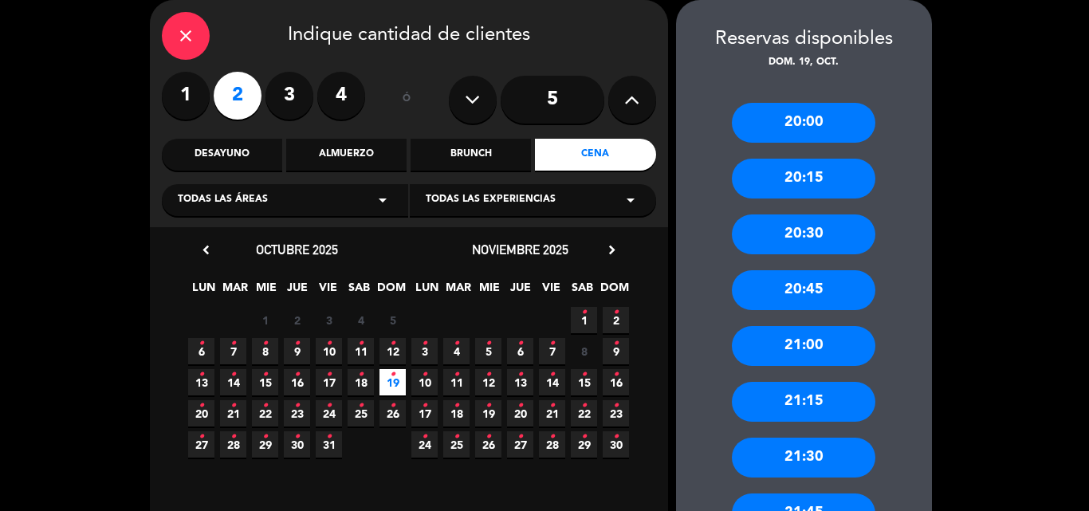
click at [820, 237] on div "20:30" at bounding box center [803, 234] width 143 height 40
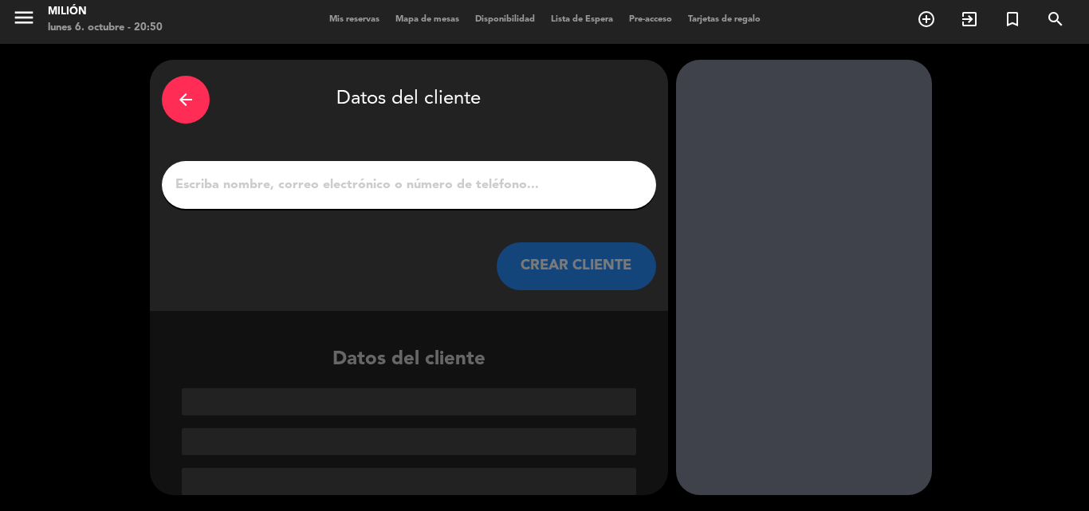
click at [314, 175] on input "1" at bounding box center [409, 185] width 470 height 22
paste input "[PERSON_NAME]"
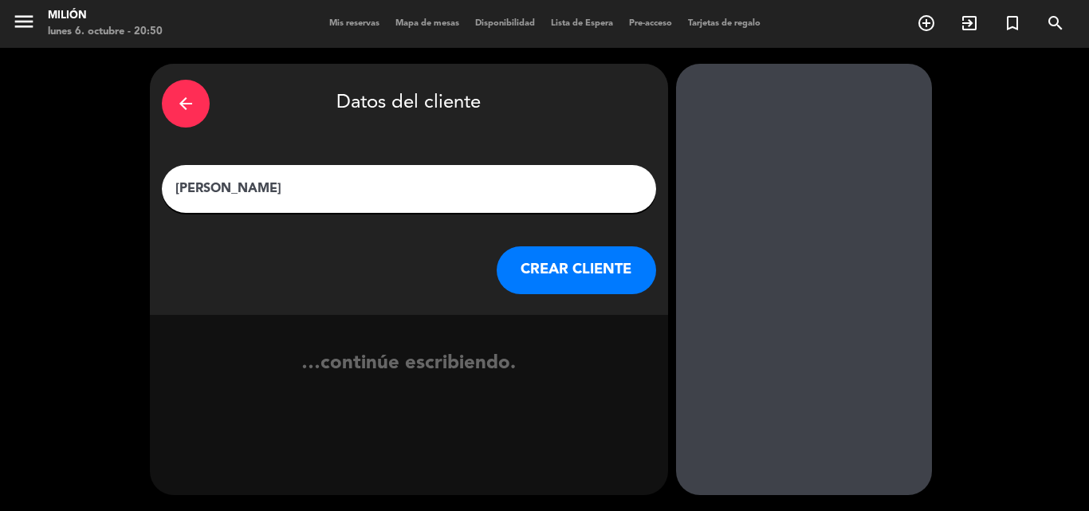
type input "[PERSON_NAME]"
click at [583, 271] on button "CREAR CLIENTE" at bounding box center [576, 270] width 159 height 48
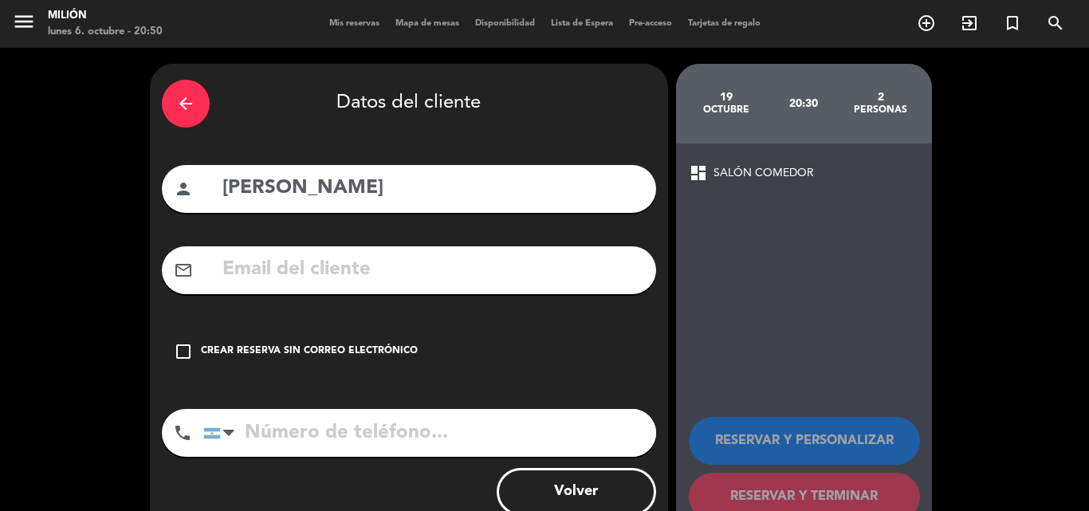
click at [187, 349] on icon "check_box_outline_blank" at bounding box center [183, 351] width 19 height 19
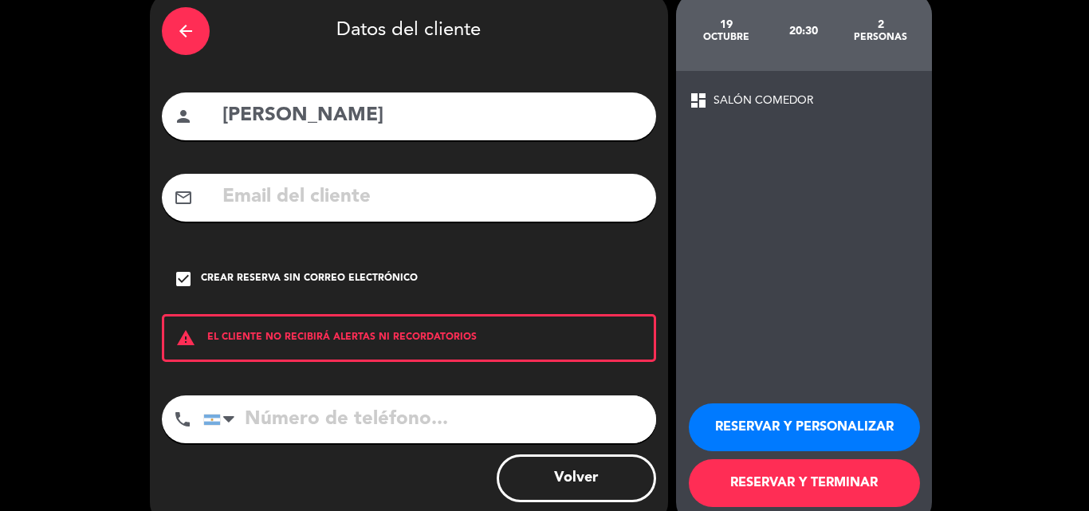
scroll to position [104, 0]
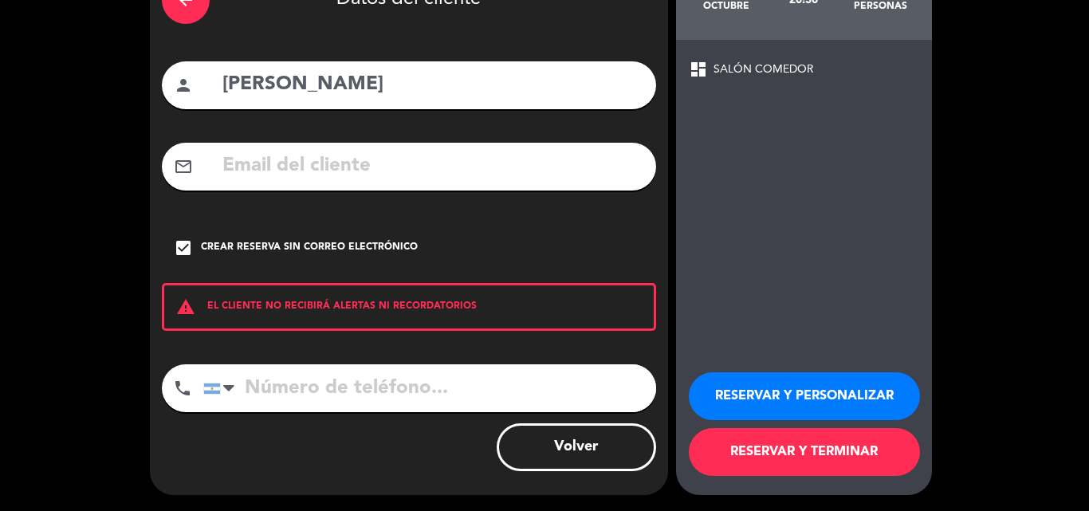
click at [254, 387] on input "tel" at bounding box center [429, 388] width 453 height 48
click at [284, 389] on input "tel" at bounding box center [429, 388] width 453 height 48
paste input "1166215797"
type input "1166215797"
drag, startPoint x: 820, startPoint y: 392, endPoint x: 779, endPoint y: 340, distance: 67.0
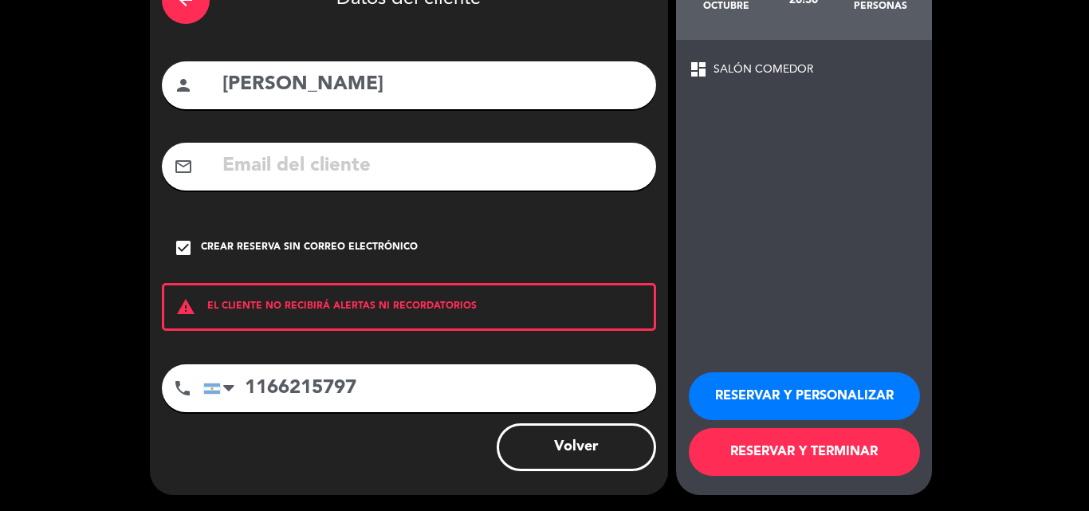
click at [818, 393] on button "RESERVAR Y PERSONALIZAR" at bounding box center [804, 396] width 231 height 48
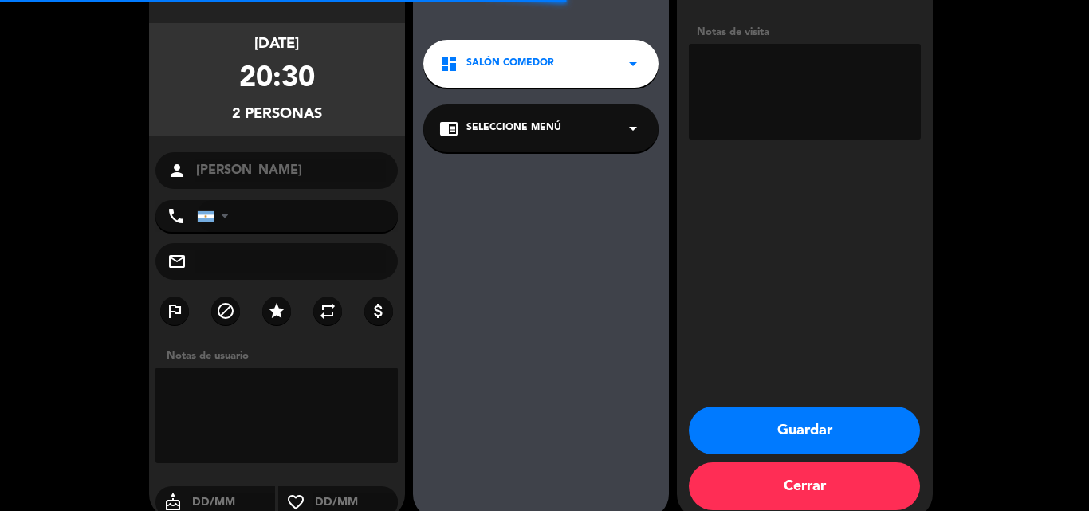
type input "[PHONE_NUMBER]"
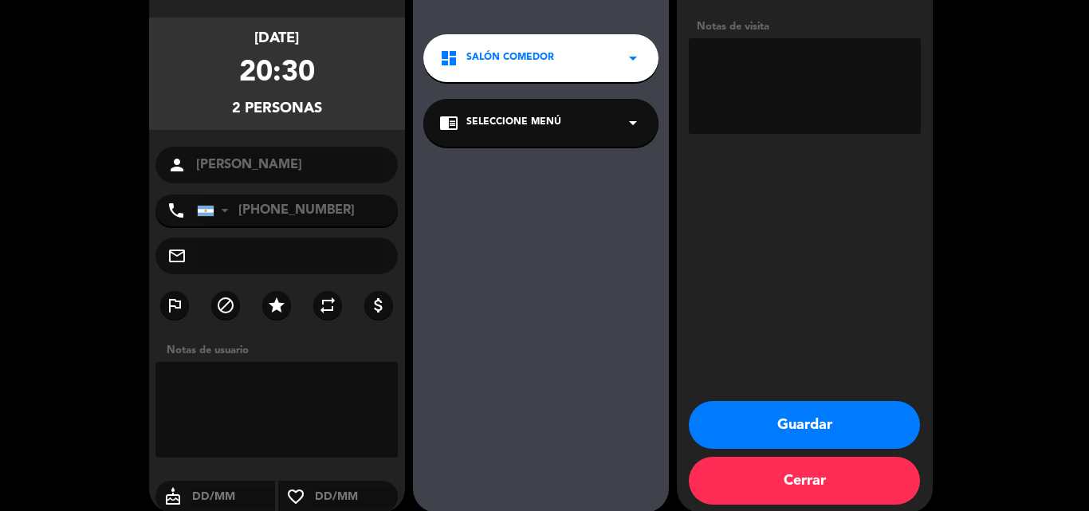
scroll to position [127, 0]
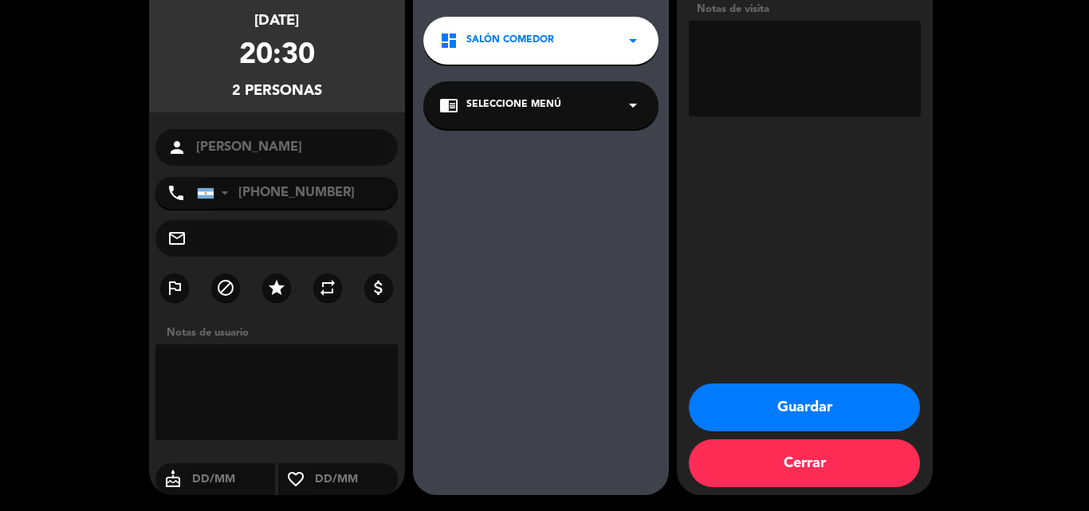
click at [834, 403] on button "Guardar" at bounding box center [804, 407] width 231 height 48
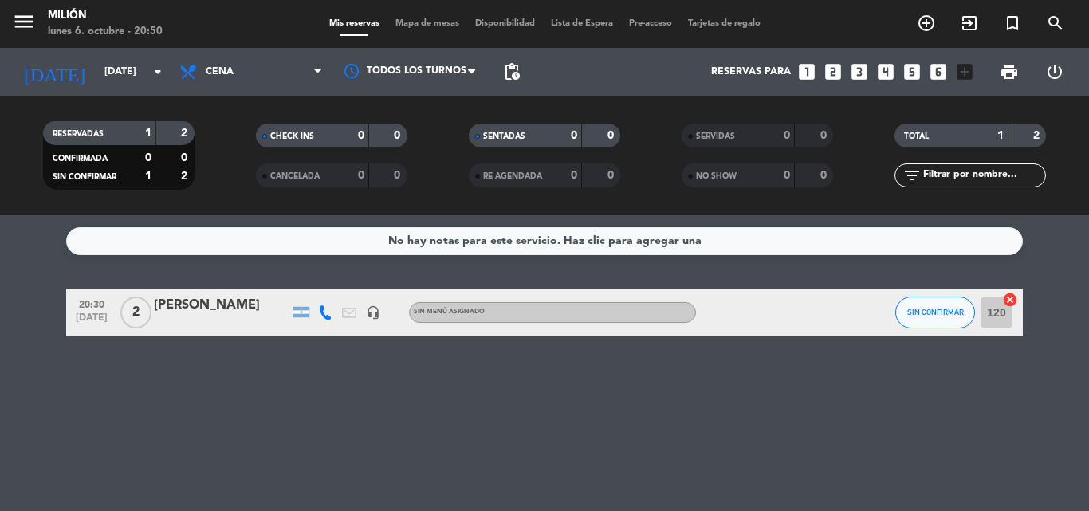
click at [230, 308] on div "[PERSON_NAME]" at bounding box center [222, 305] width 136 height 21
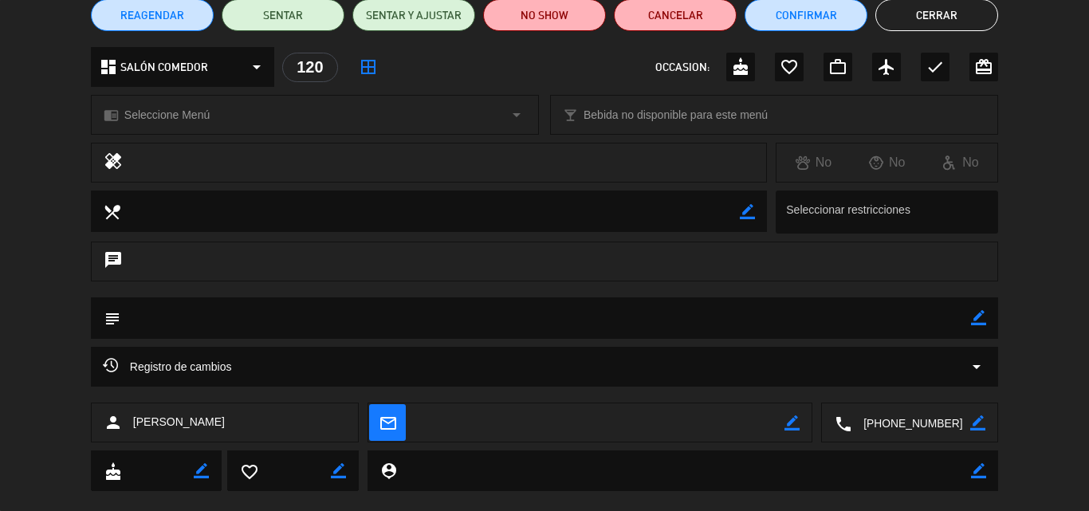
scroll to position [159, 0]
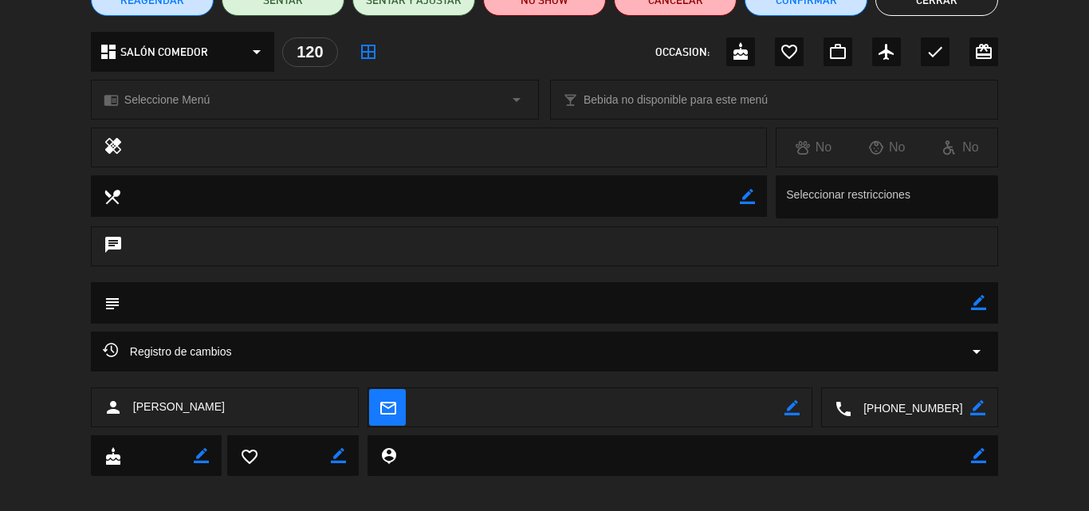
click at [979, 307] on icon "border_color" at bounding box center [978, 302] width 15 height 15
click at [323, 307] on textarea at bounding box center [545, 302] width 851 height 41
paste textarea "Milion - Cocktail Night Código: ZDGBKR7S"
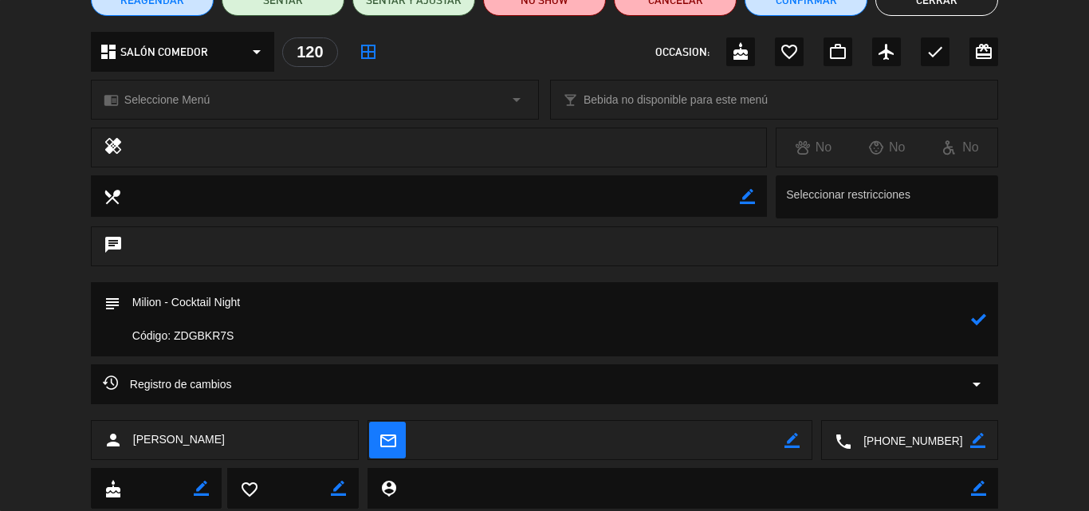
type textarea "Milion - Cocktail Night Código: ZDGBKR7S"
click at [976, 317] on icon at bounding box center [978, 319] width 15 height 15
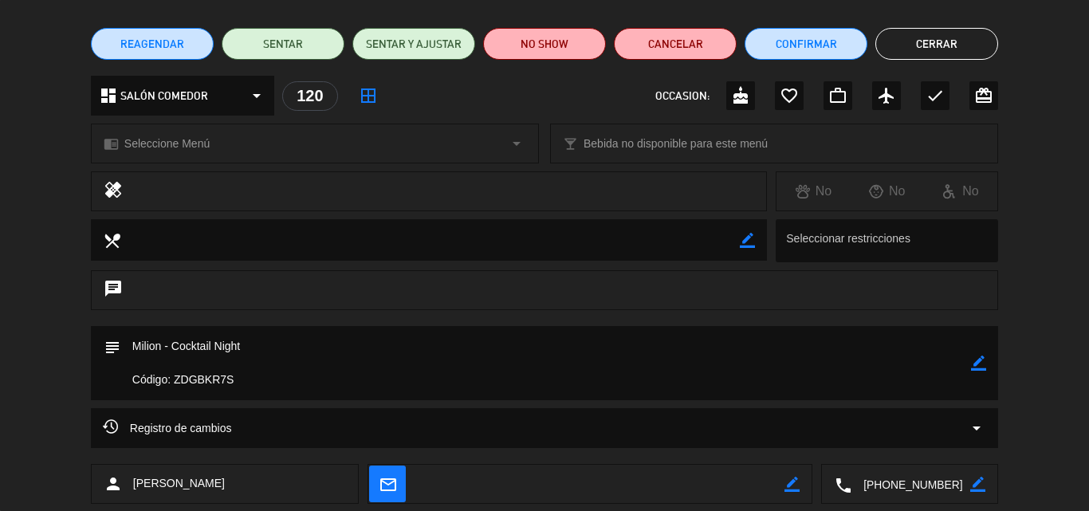
scroll to position [80, 0]
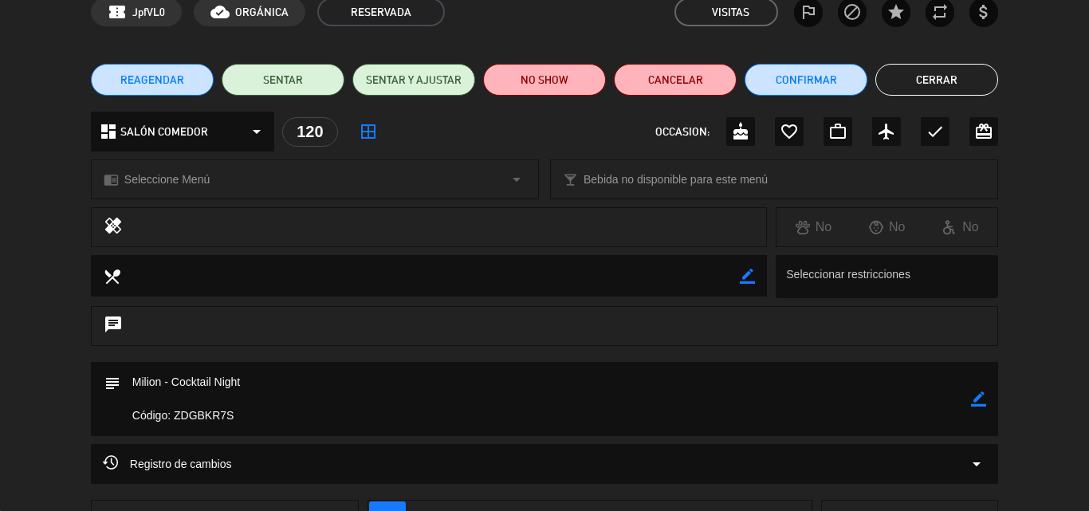
click at [921, 86] on button "Cerrar" at bounding box center [936, 80] width 123 height 32
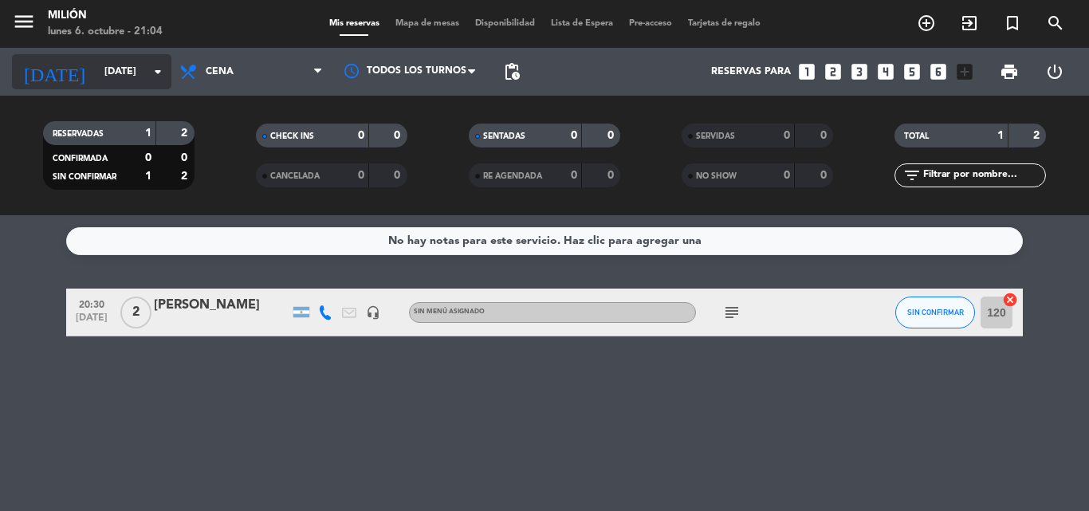
click at [147, 75] on input "[DATE]" at bounding box center [163, 71] width 135 height 27
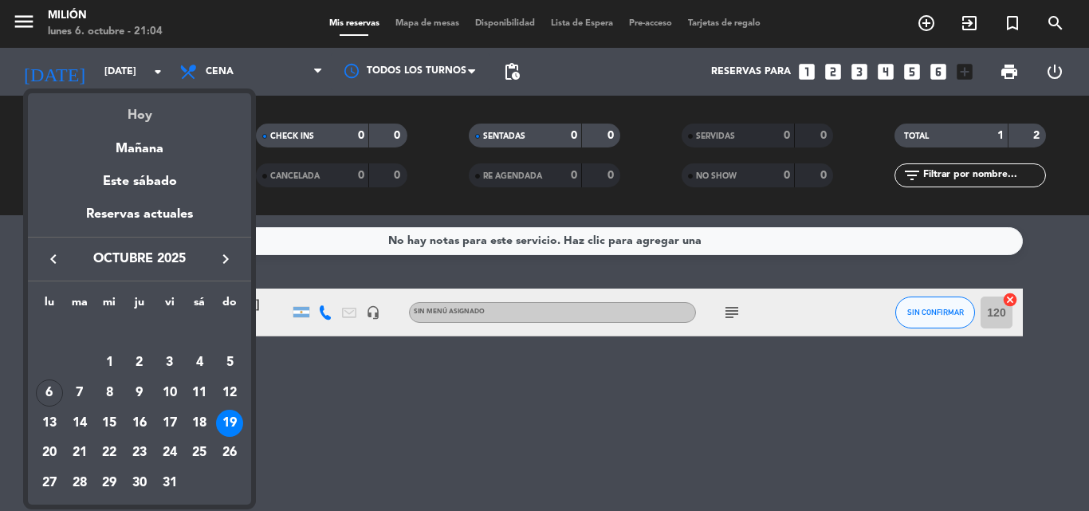
click at [142, 116] on div "Hoy" at bounding box center [139, 109] width 223 height 33
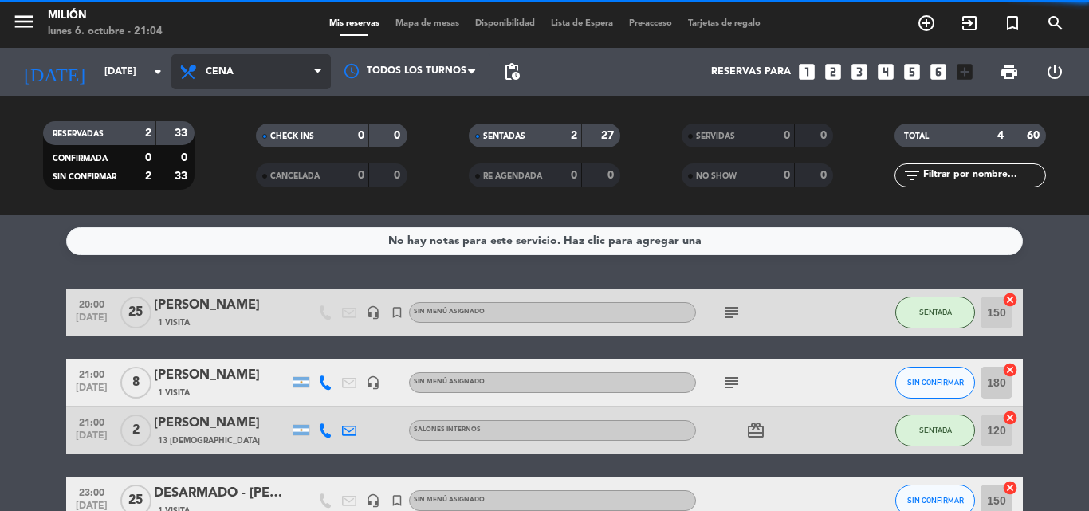
click at [241, 74] on span "Cena" at bounding box center [250, 71] width 159 height 35
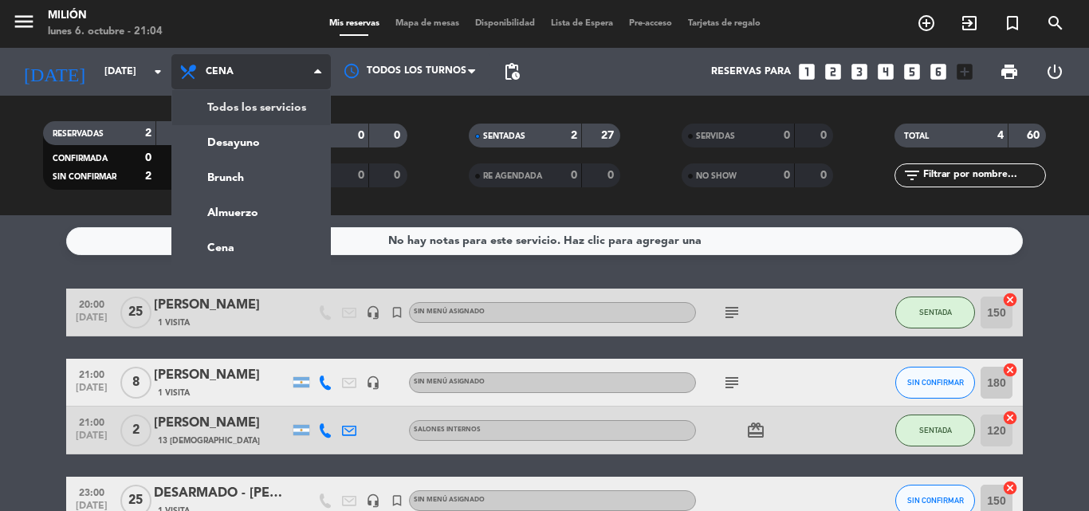
click at [249, 102] on div "menu Milión [DATE] 6. octubre - 21:04 Mis reservas Mapa de mesas Disponibilidad…" at bounding box center [544, 107] width 1089 height 215
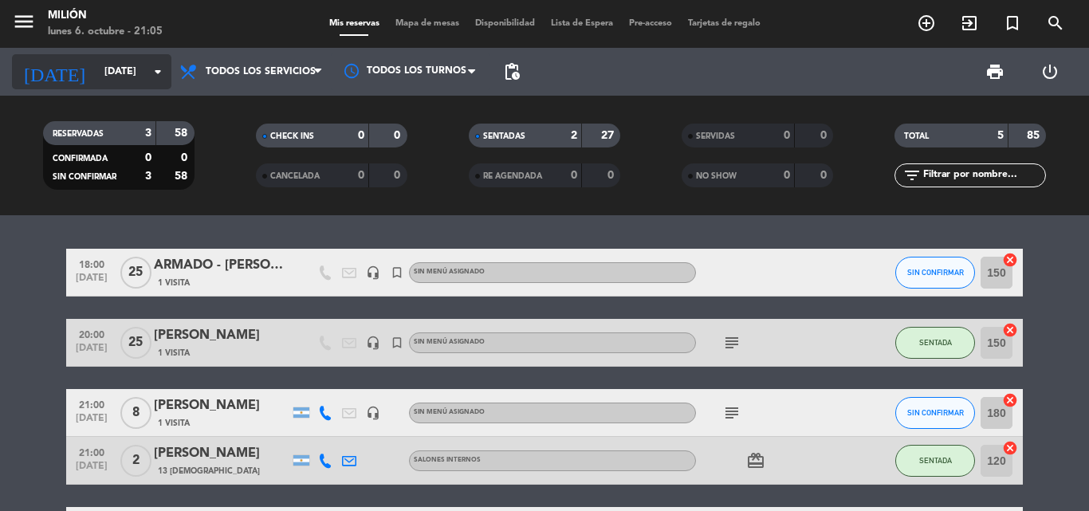
click at [104, 69] on input "[DATE]" at bounding box center [163, 71] width 135 height 27
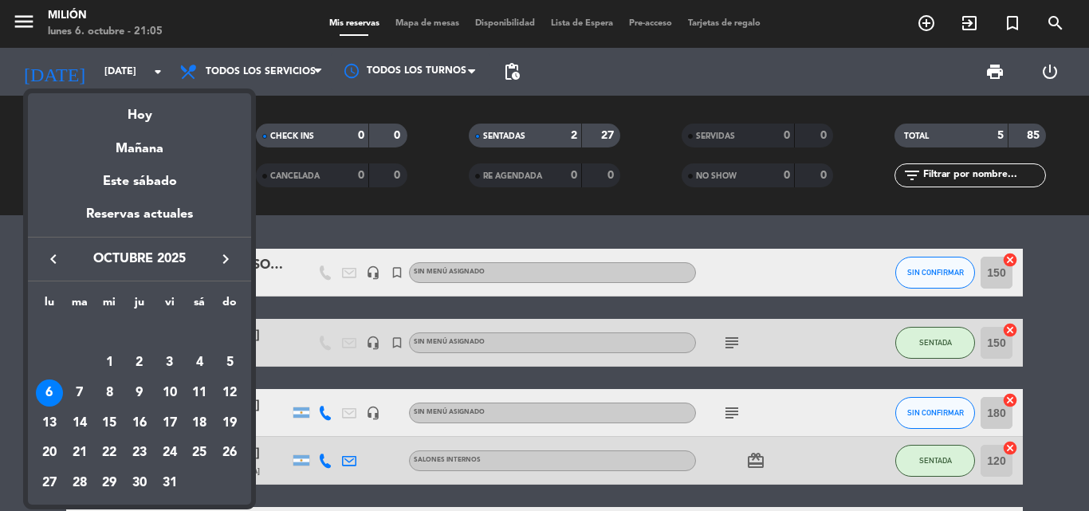
click at [232, 391] on div "12" at bounding box center [229, 392] width 27 height 27
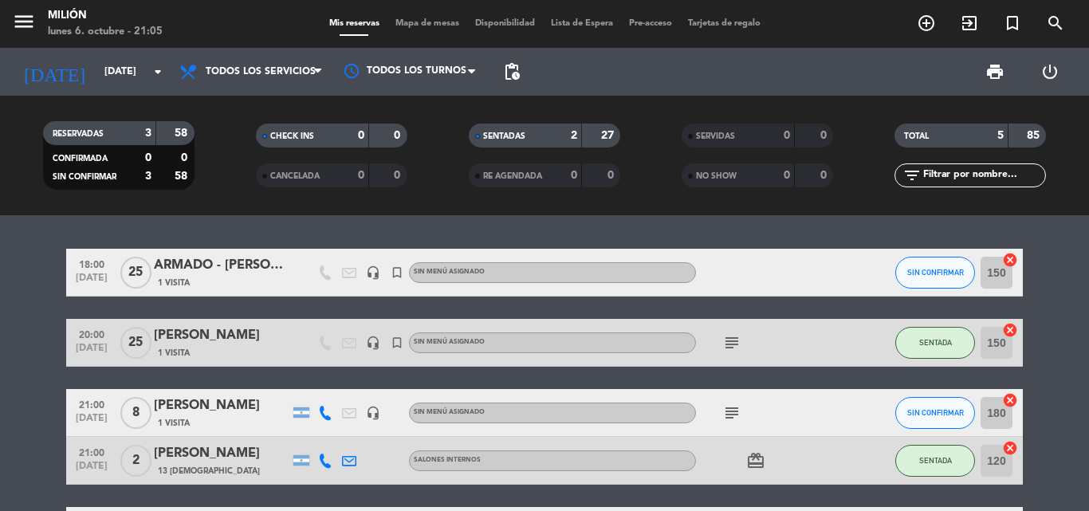
type input "[DATE]"
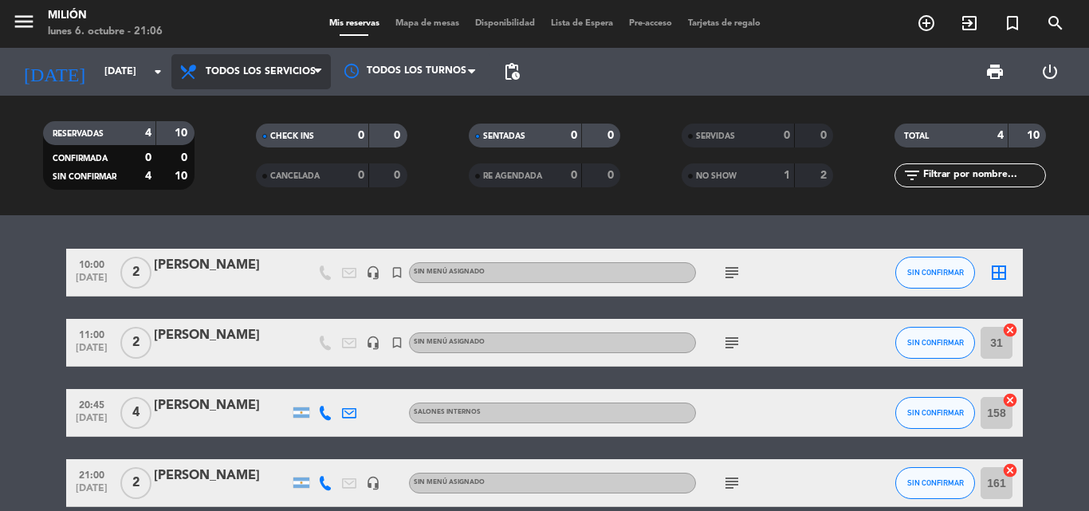
click at [296, 74] on span "Todos los servicios" at bounding box center [261, 71] width 110 height 11
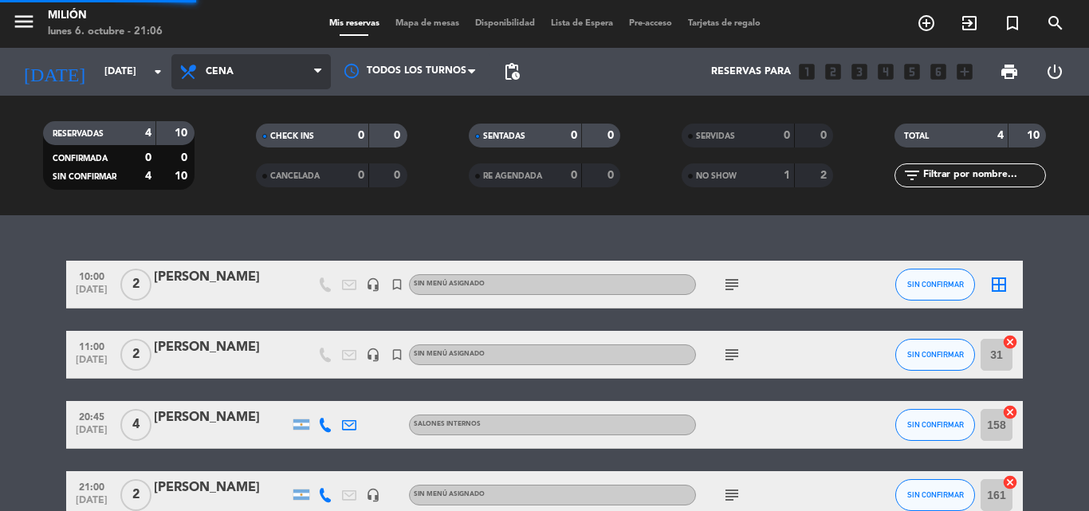
click at [243, 245] on ng-component "menu Milión [DATE] 6. octubre - 21:06 Mis reservas Mapa de mesas Disponibilidad…" at bounding box center [544, 255] width 1089 height 511
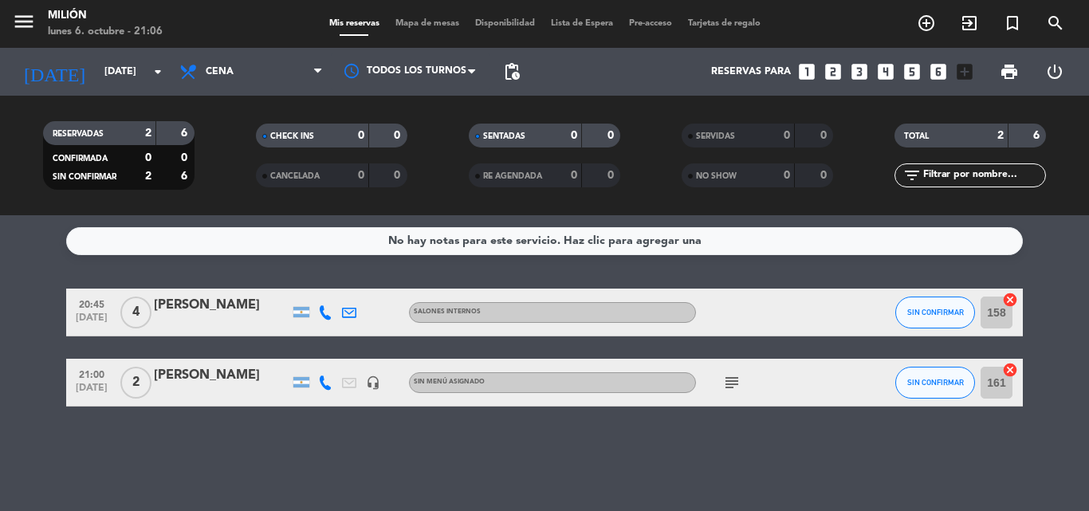
click at [831, 72] on icon "looks_two" at bounding box center [833, 71] width 21 height 21
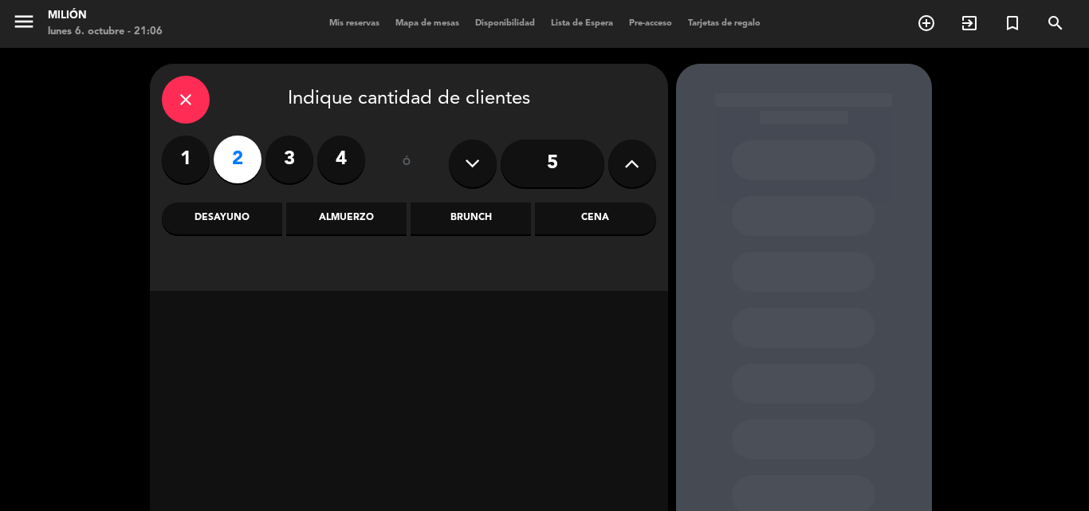
click at [603, 221] on div "Cena" at bounding box center [595, 218] width 120 height 32
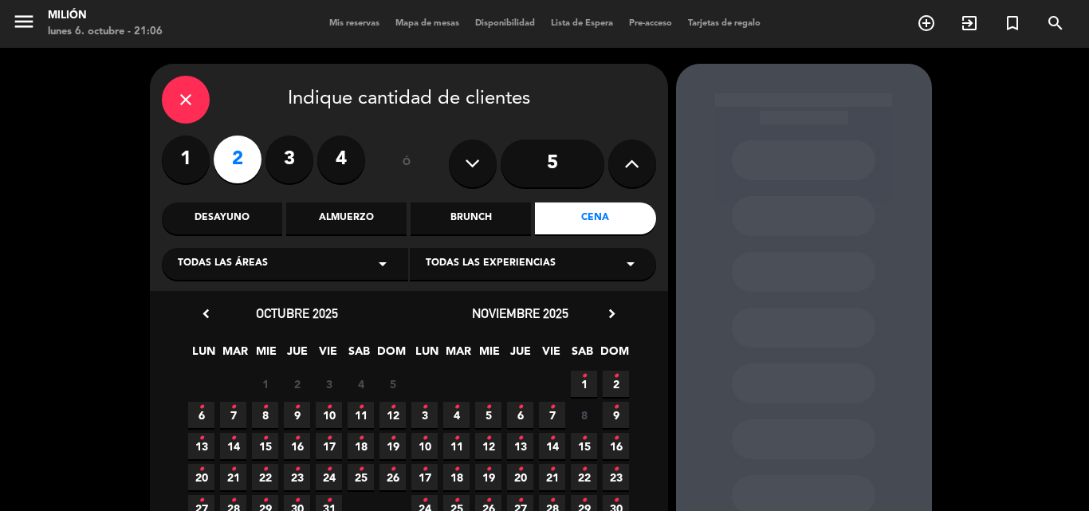
click at [393, 414] on icon "•" at bounding box center [393, 408] width 6 height 26
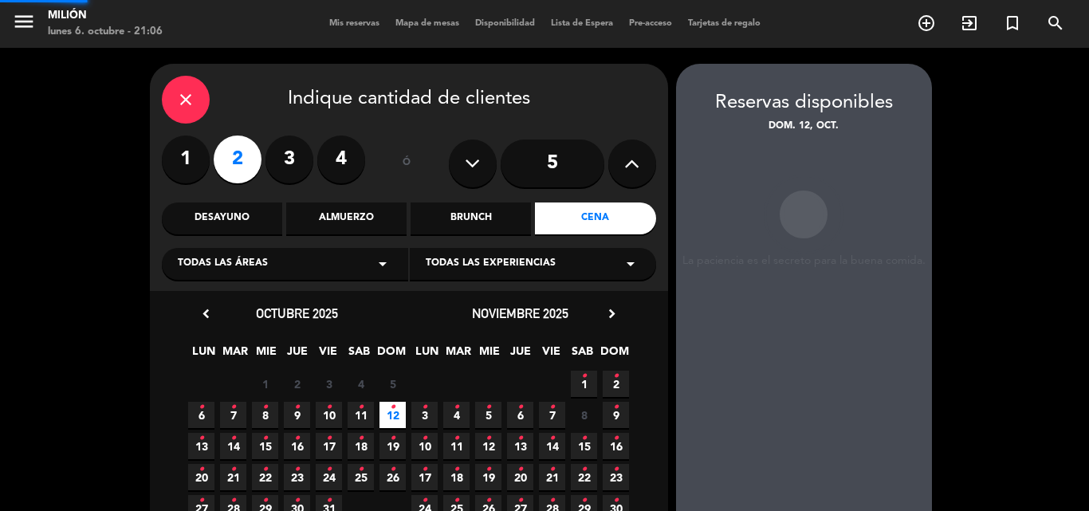
scroll to position [64, 0]
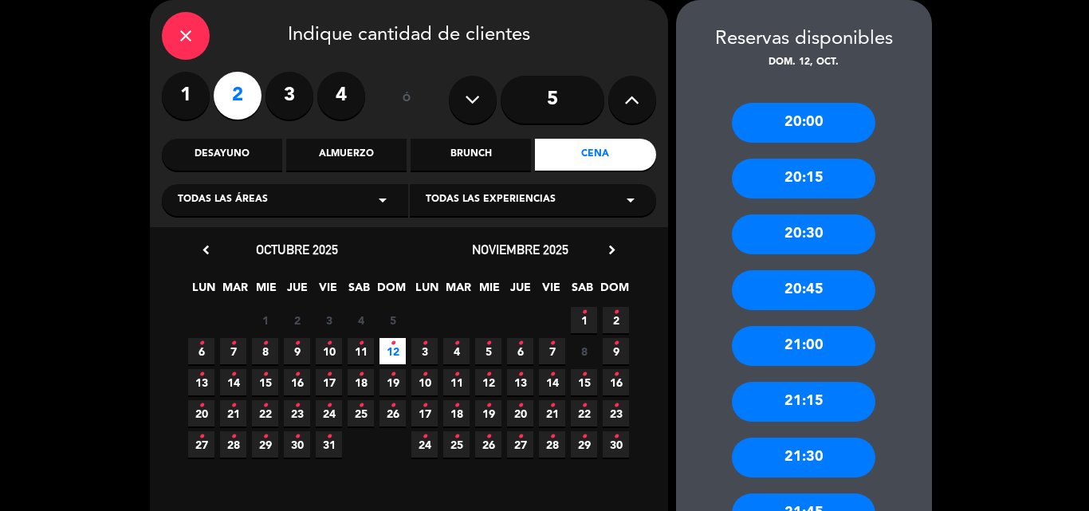
click at [790, 120] on div "20:00" at bounding box center [803, 123] width 143 height 40
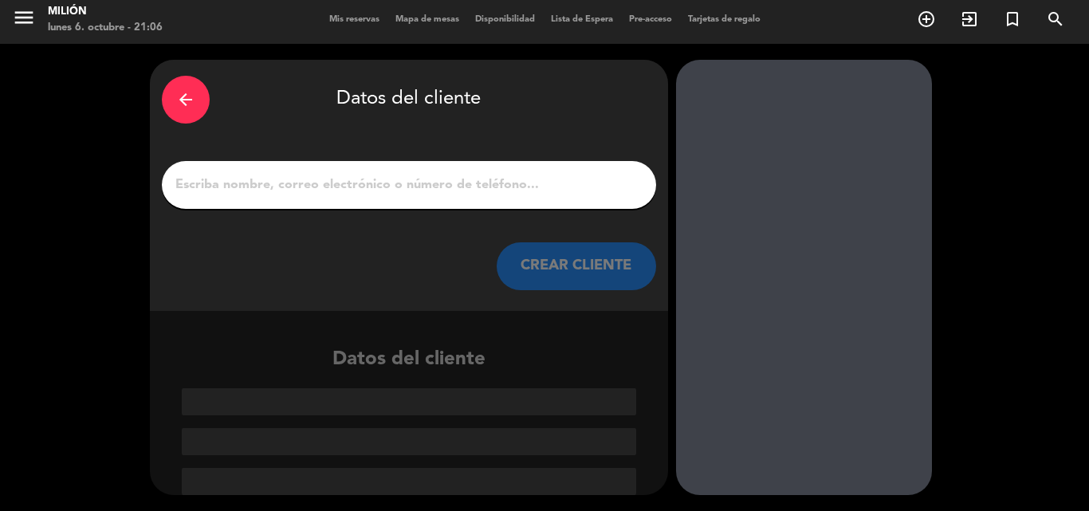
click at [348, 182] on input "1" at bounding box center [409, 185] width 470 height 22
paste input "[PERSON_NAME]"
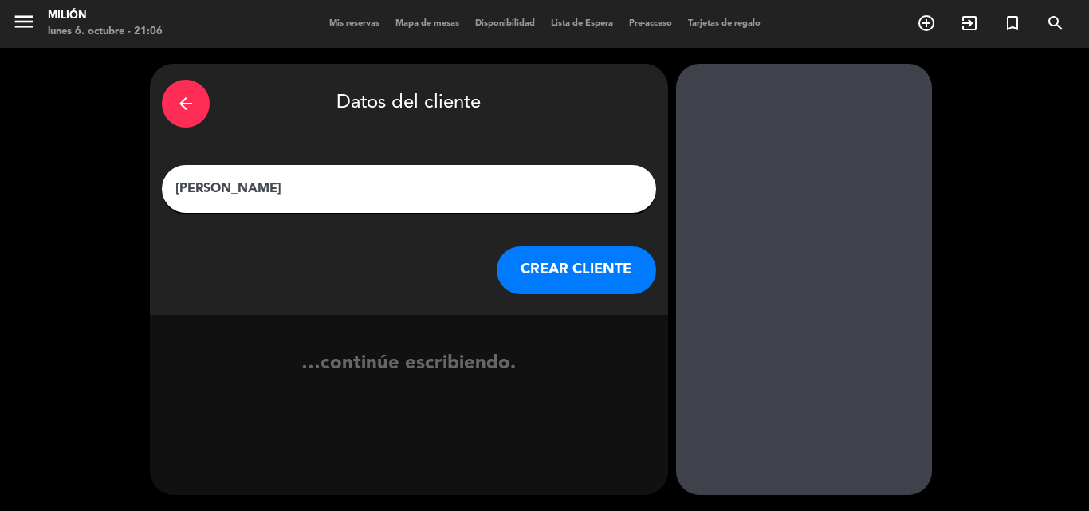
type input "[PERSON_NAME]"
click at [571, 267] on button "CREAR CLIENTE" at bounding box center [576, 270] width 159 height 48
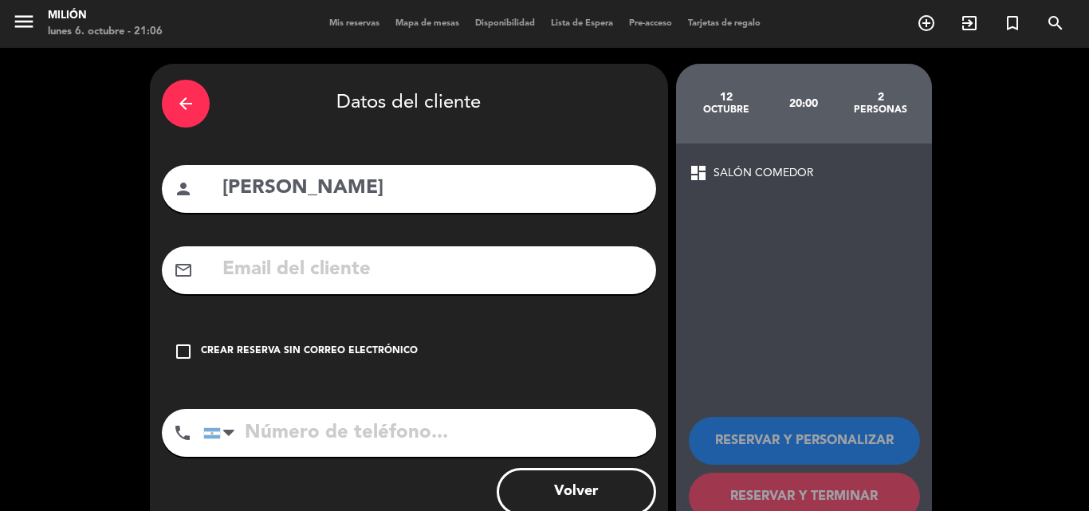
drag, startPoint x: 185, startPoint y: 350, endPoint x: 196, endPoint y: 339, distance: 15.8
click at [185, 349] on icon "check_box_outline_blank" at bounding box center [183, 351] width 19 height 19
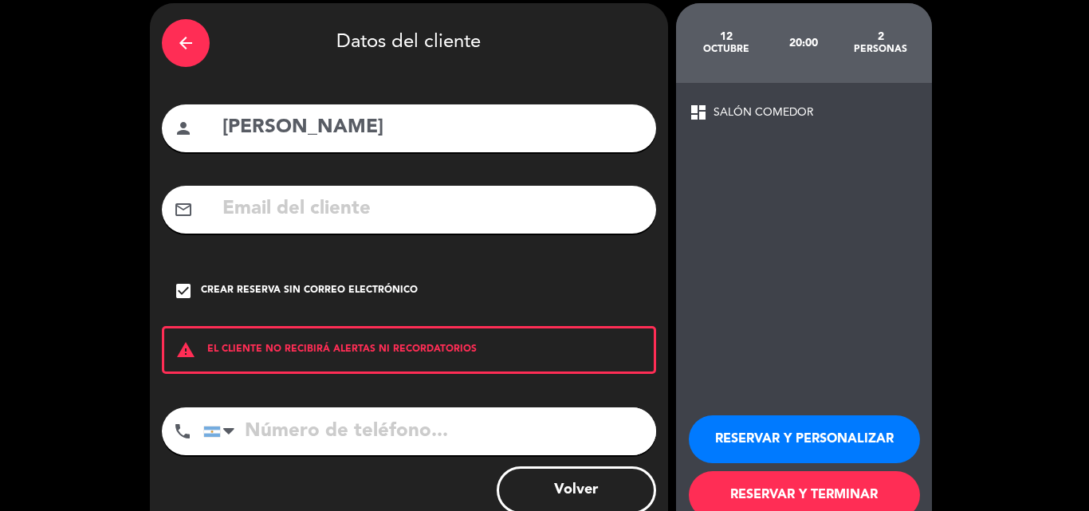
scroll to position [104, 0]
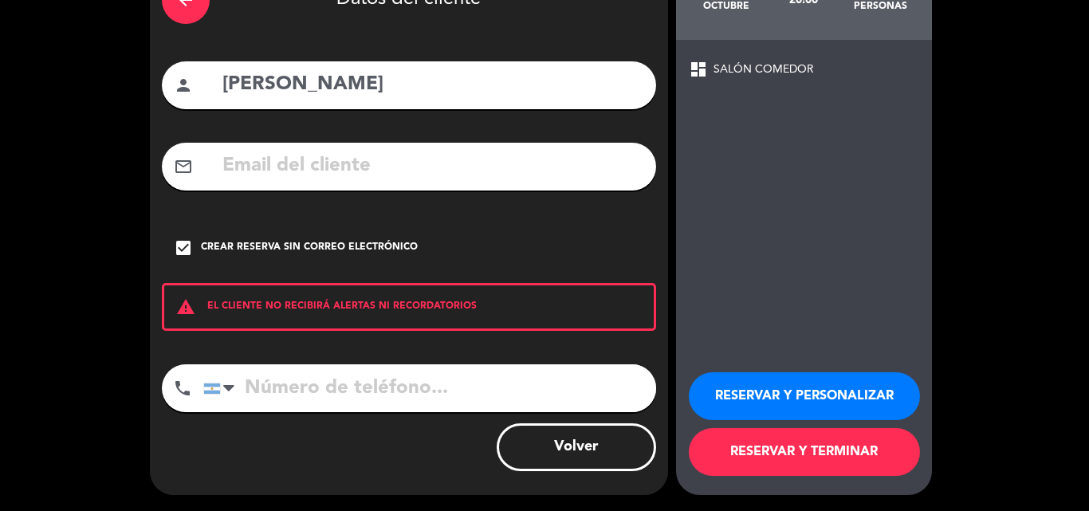
click at [249, 391] on input "tel" at bounding box center [429, 388] width 453 height 48
click at [335, 397] on input "tel" at bounding box center [429, 388] width 453 height 48
paste input "01151095877"
click at [254, 389] on input "01151095877" at bounding box center [429, 388] width 453 height 48
type input "1151095877"
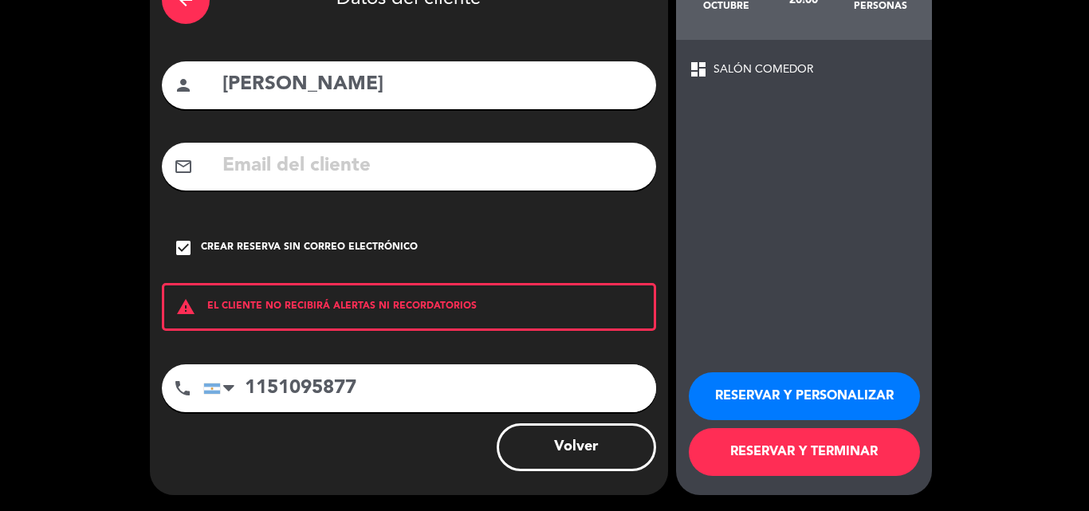
click at [801, 401] on button "RESERVAR Y PERSONALIZAR" at bounding box center [804, 396] width 231 height 48
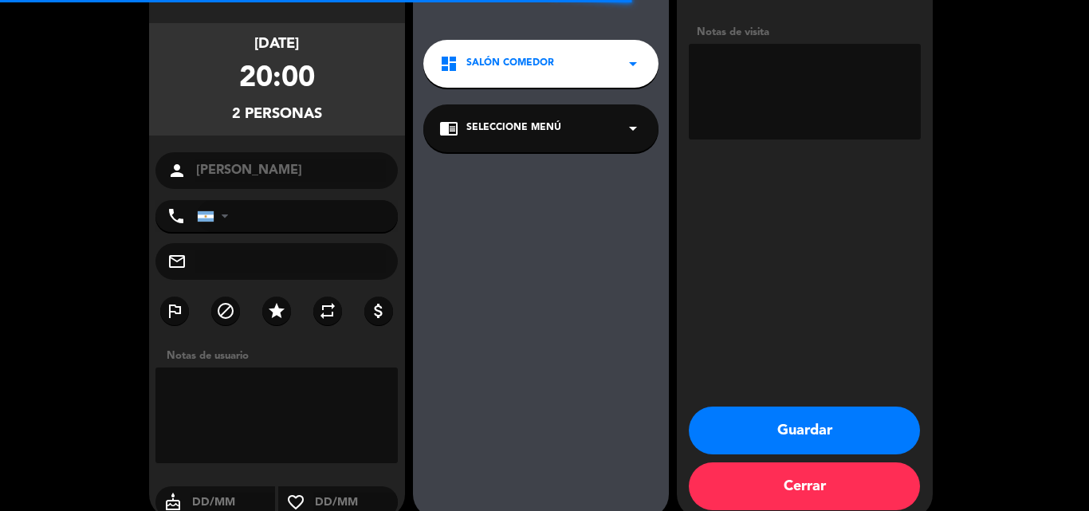
type input "[PHONE_NUMBER]"
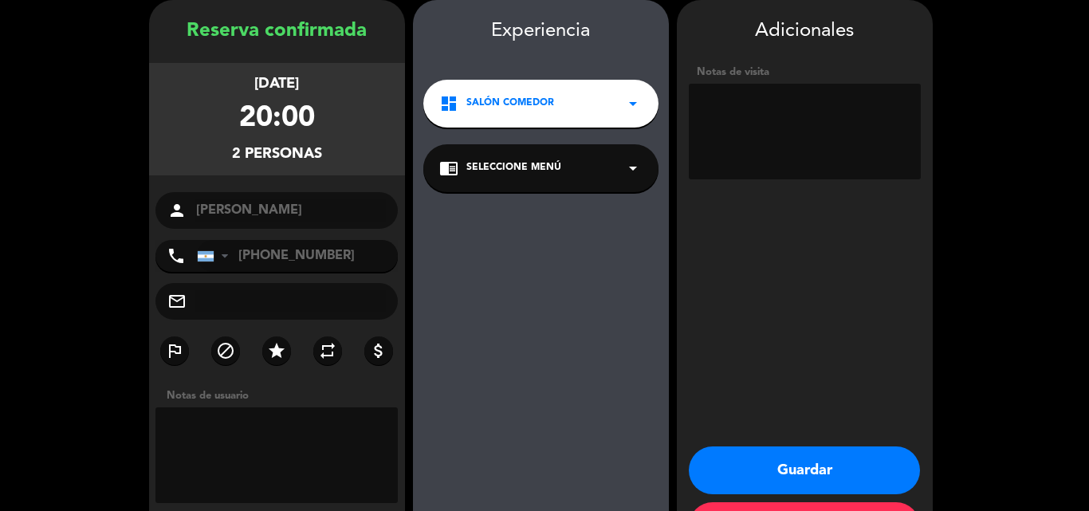
click at [837, 465] on button "Guardar" at bounding box center [804, 470] width 231 height 48
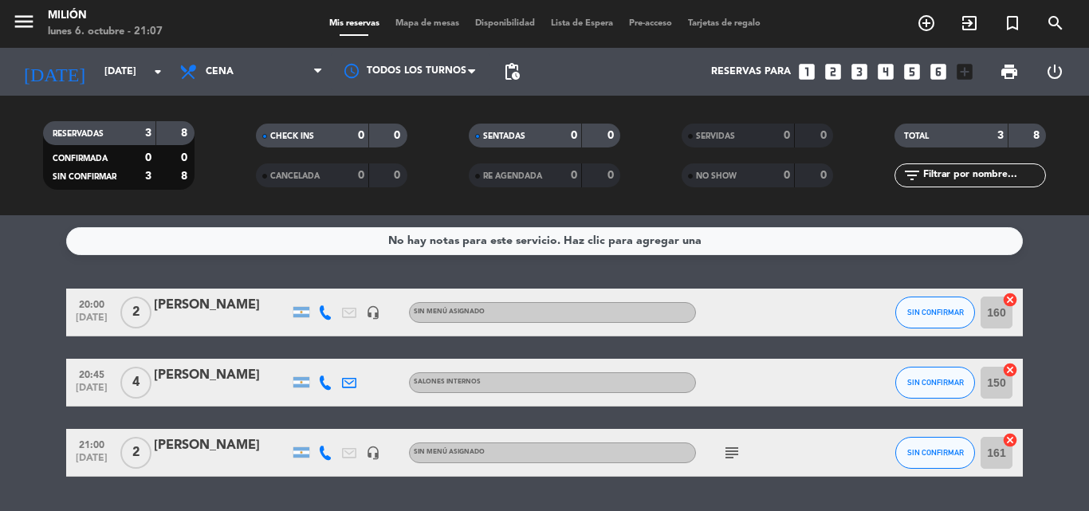
click at [179, 306] on div "[PERSON_NAME]" at bounding box center [222, 305] width 136 height 21
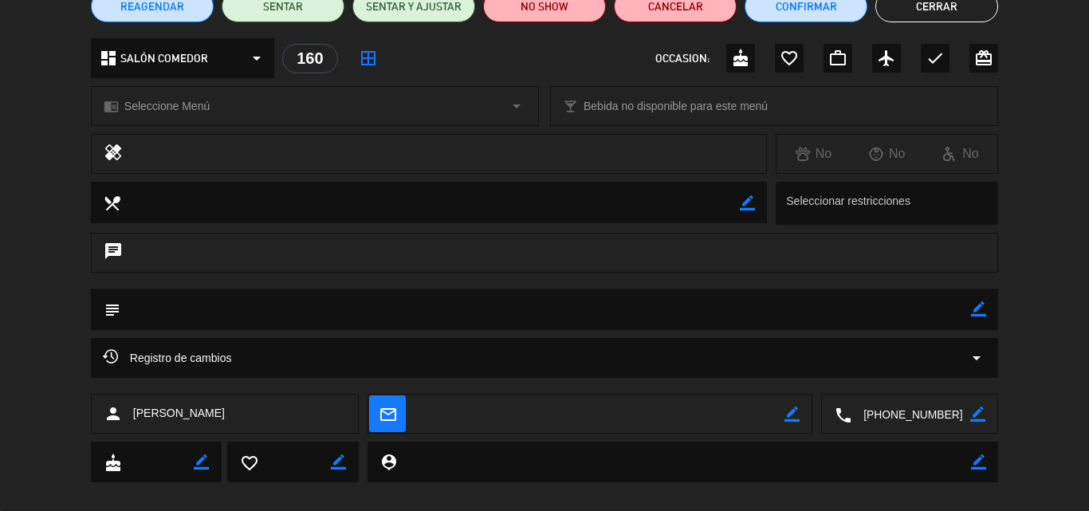
scroll to position [172, 0]
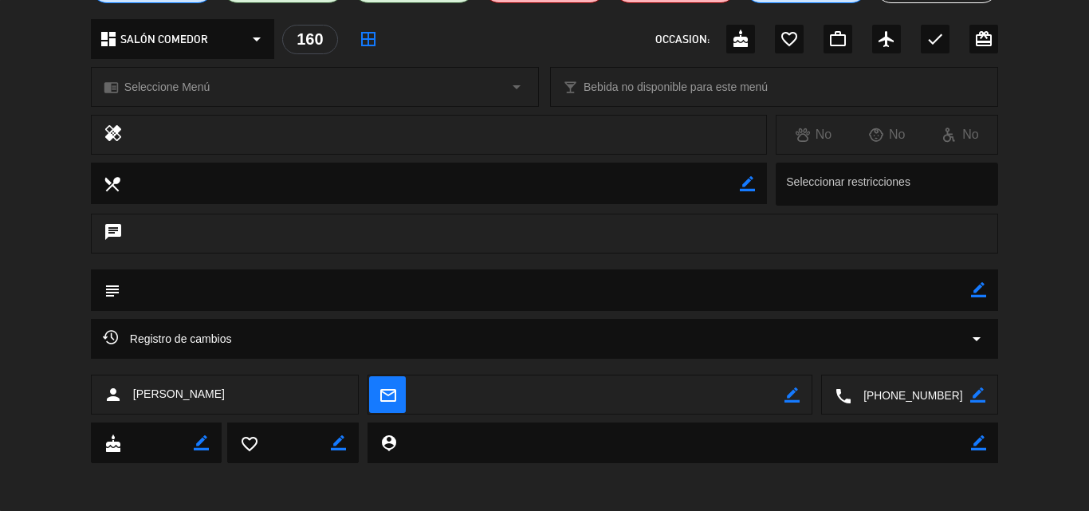
drag, startPoint x: 985, startPoint y: 296, endPoint x: 835, endPoint y: 298, distance: 150.7
click at [984, 296] on icon "border_color" at bounding box center [978, 289] width 15 height 15
click at [402, 290] on textarea at bounding box center [545, 289] width 851 height 41
paste textarea "Experiencia: [PERSON_NAME]"
click at [532, 284] on textarea at bounding box center [545, 289] width 851 height 41
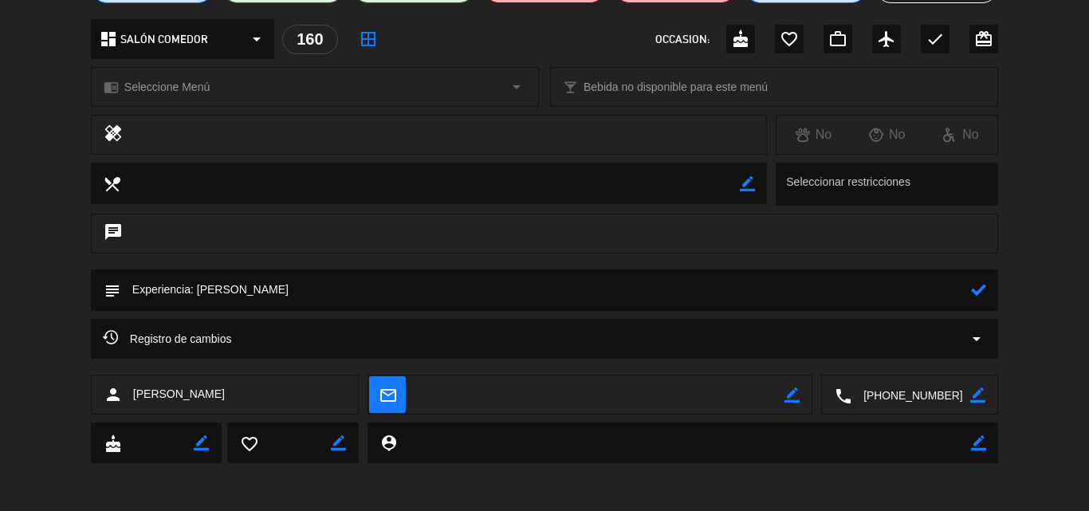
click at [295, 294] on textarea at bounding box center [545, 289] width 851 height 41
click at [390, 294] on textarea at bounding box center [545, 289] width 851 height 41
paste textarea "Código Bigbox: 9CXZVQFV"
type textarea "Experiencia: [PERSON_NAME].Código Bigbox: 9CXZVQFV"
click at [978, 294] on icon at bounding box center [978, 289] width 15 height 15
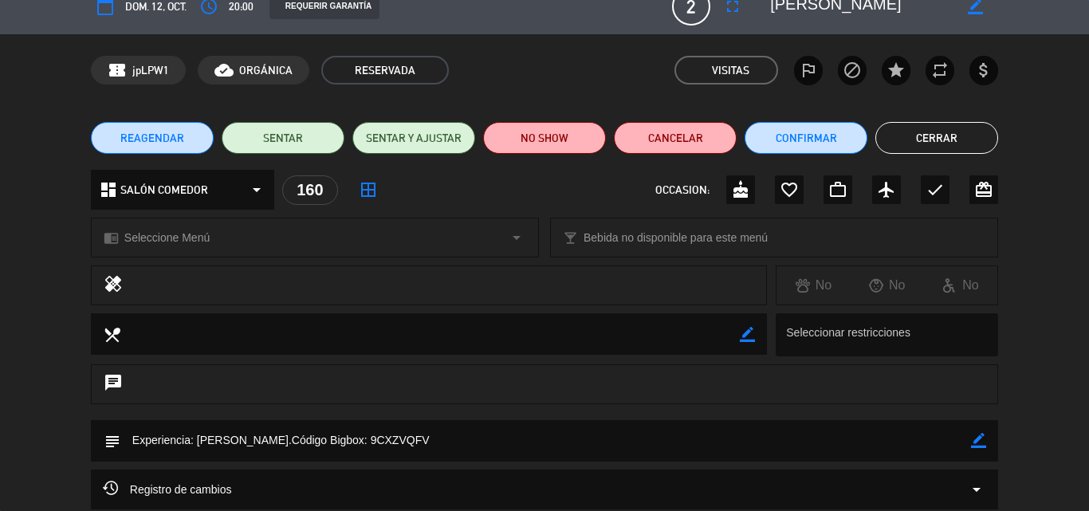
scroll to position [0, 0]
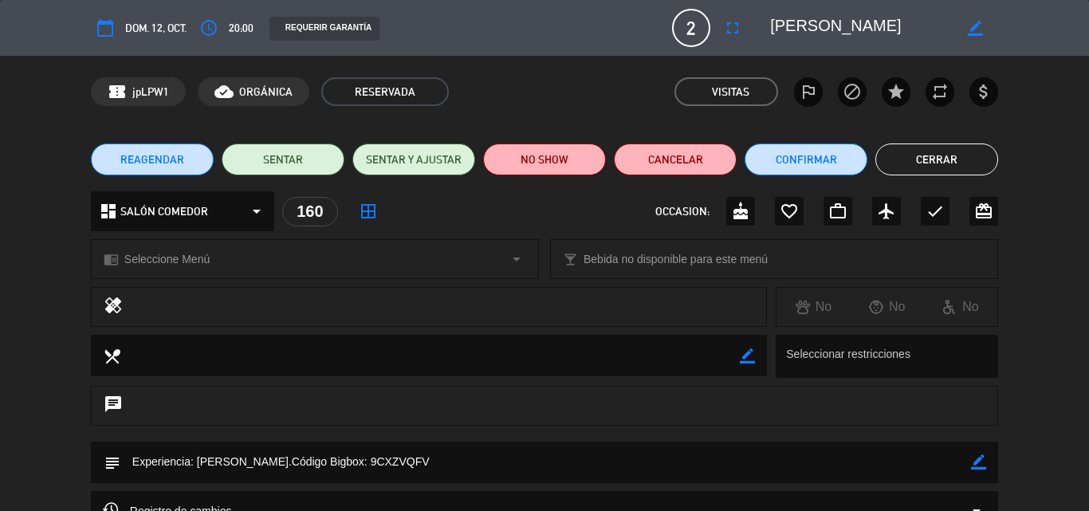
click at [910, 169] on button "Cerrar" at bounding box center [936, 159] width 123 height 32
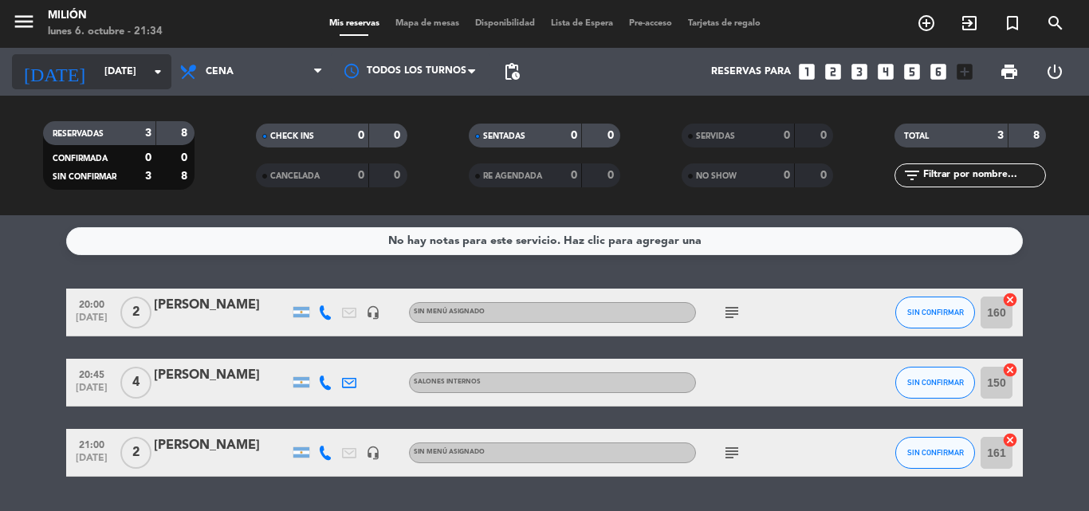
click at [108, 73] on input "[DATE]" at bounding box center [163, 71] width 135 height 27
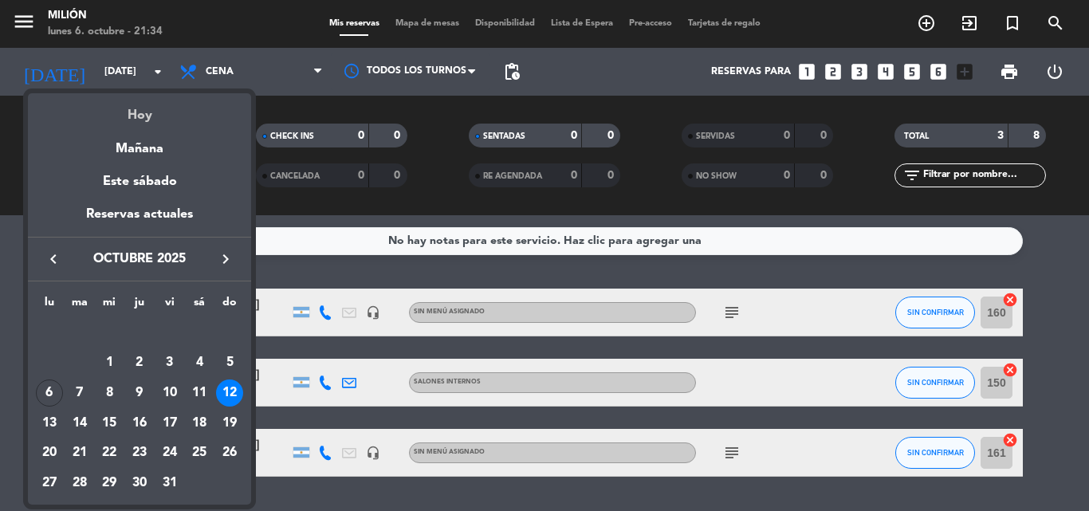
click at [136, 113] on div "Hoy" at bounding box center [139, 109] width 223 height 33
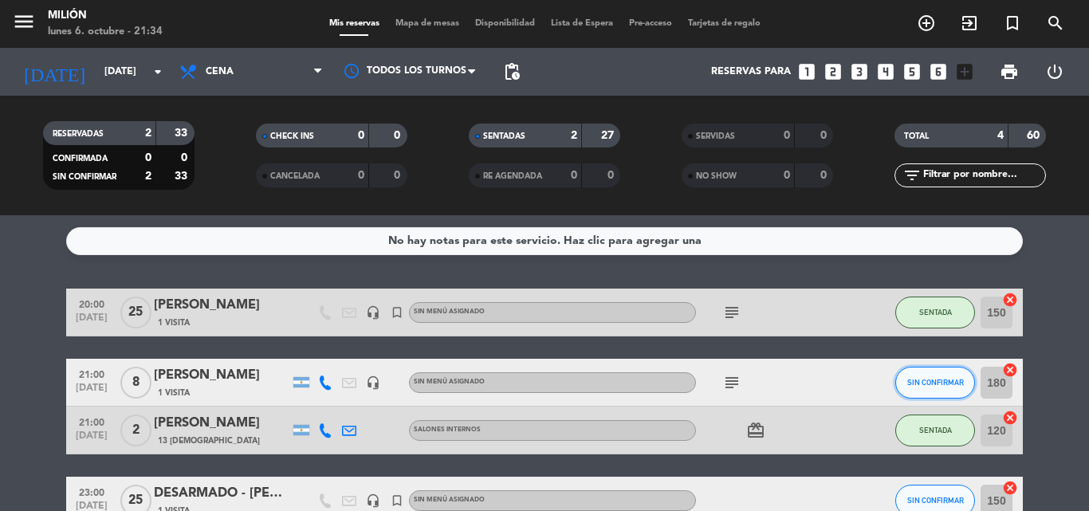
click at [946, 375] on button "SIN CONFIRMAR" at bounding box center [935, 383] width 80 height 32
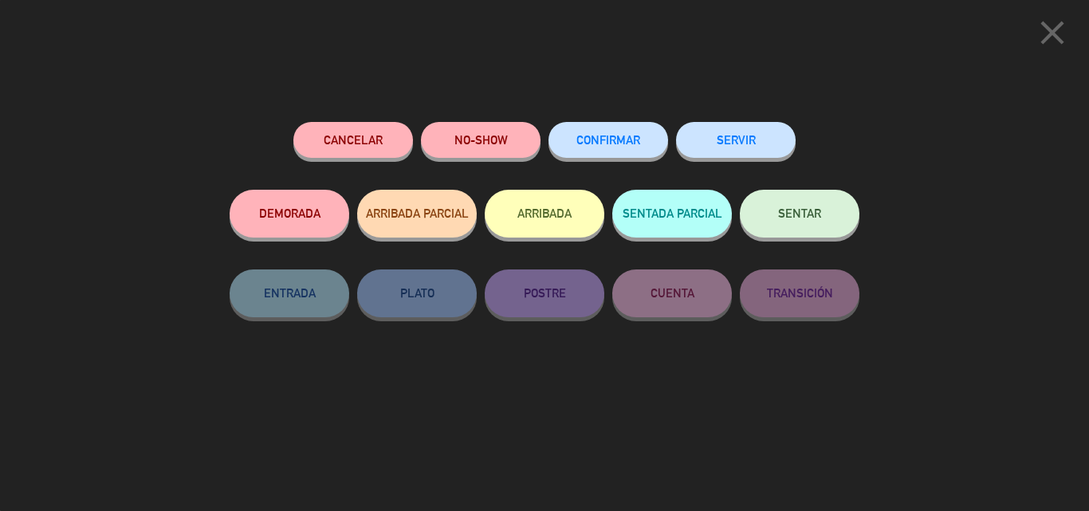
click at [821, 221] on button "SENTAR" at bounding box center [800, 214] width 120 height 48
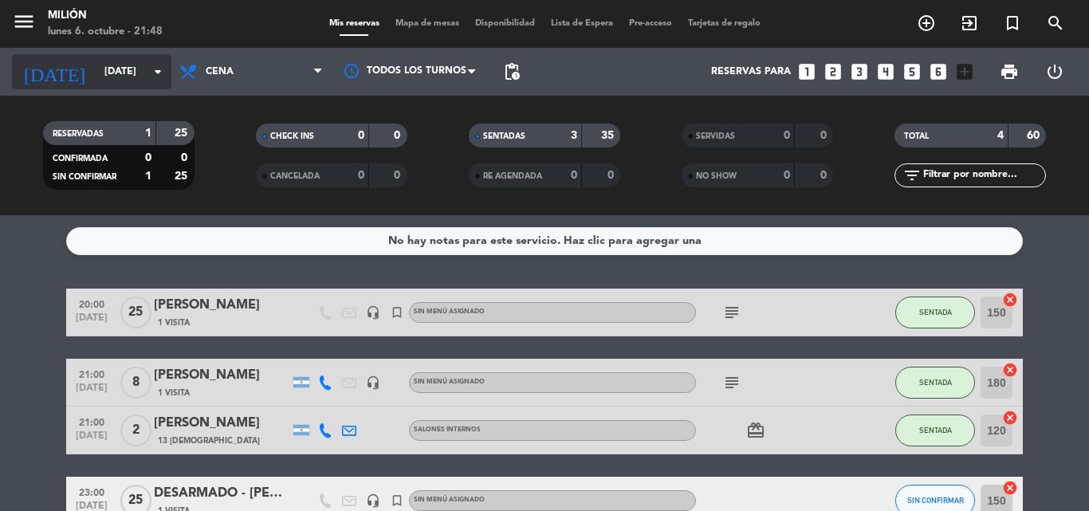
click at [105, 60] on input "[DATE]" at bounding box center [163, 71] width 135 height 27
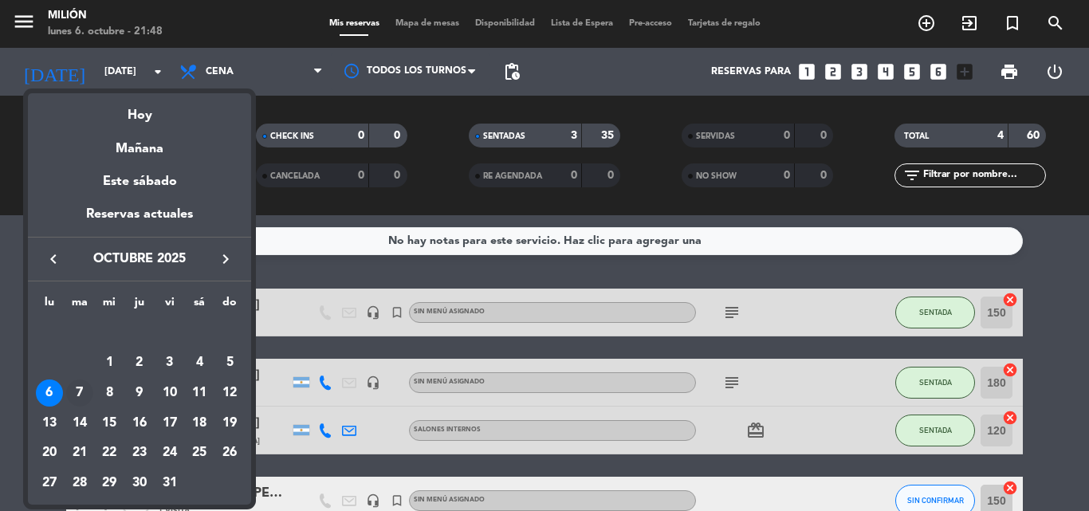
click at [81, 397] on div "7" at bounding box center [79, 392] width 27 height 27
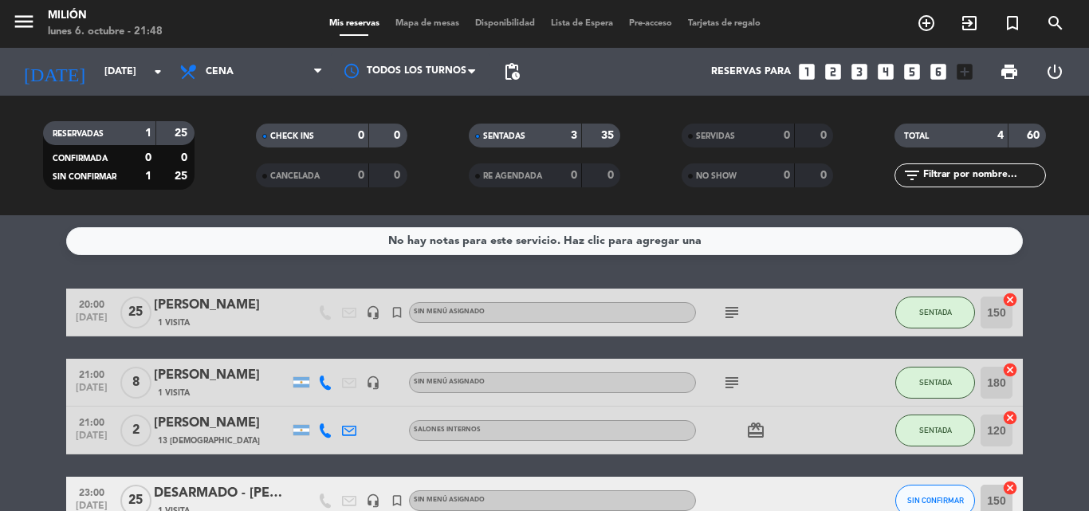
type input "[DATE]"
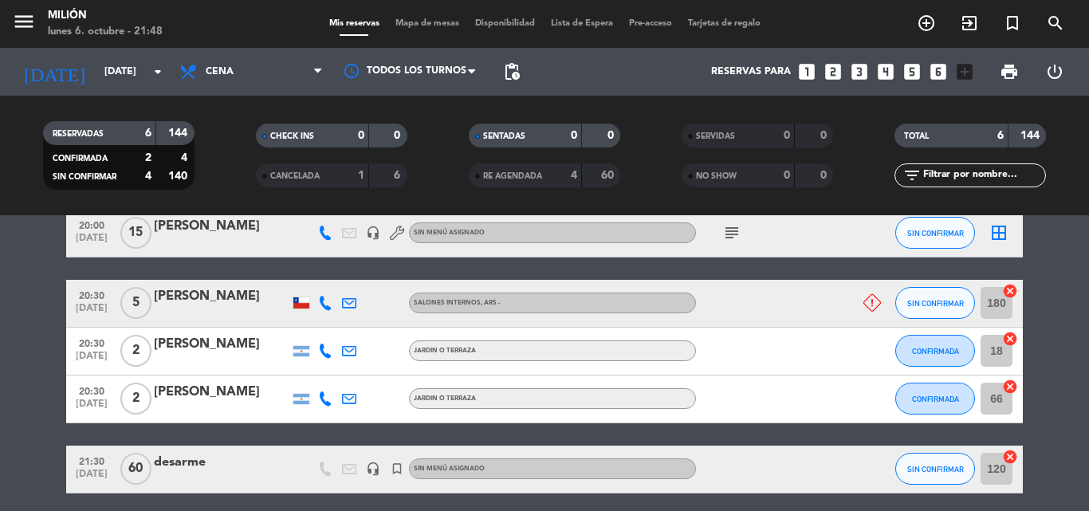
scroll to position [114, 0]
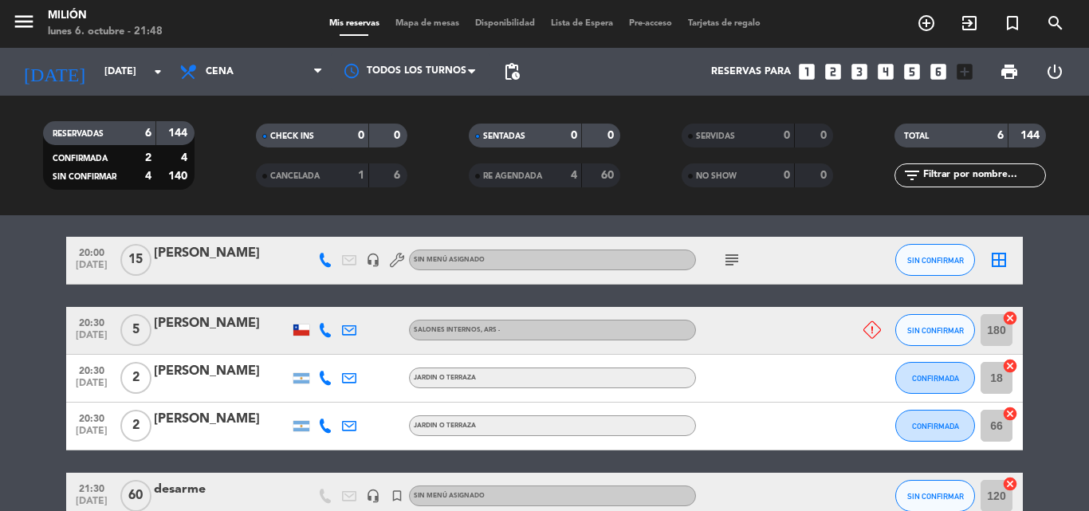
click at [727, 260] on icon "subject" at bounding box center [731, 259] width 19 height 19
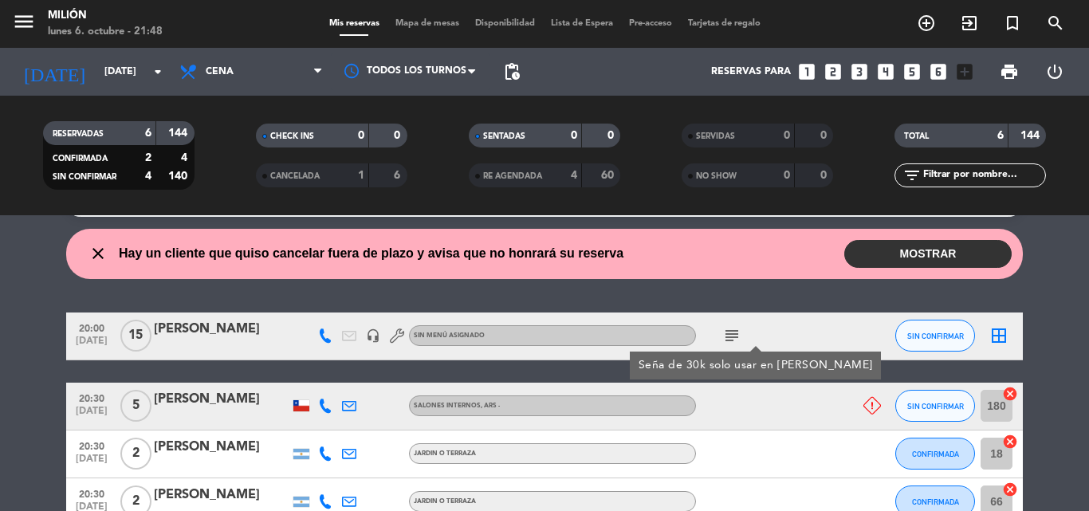
scroll to position [0, 0]
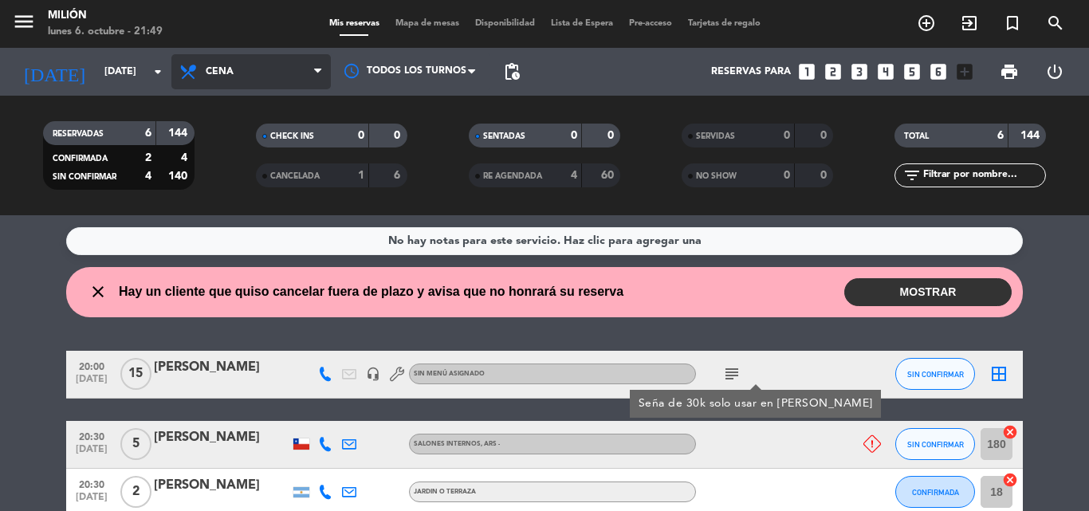
click at [262, 75] on span "Cena" at bounding box center [250, 71] width 159 height 35
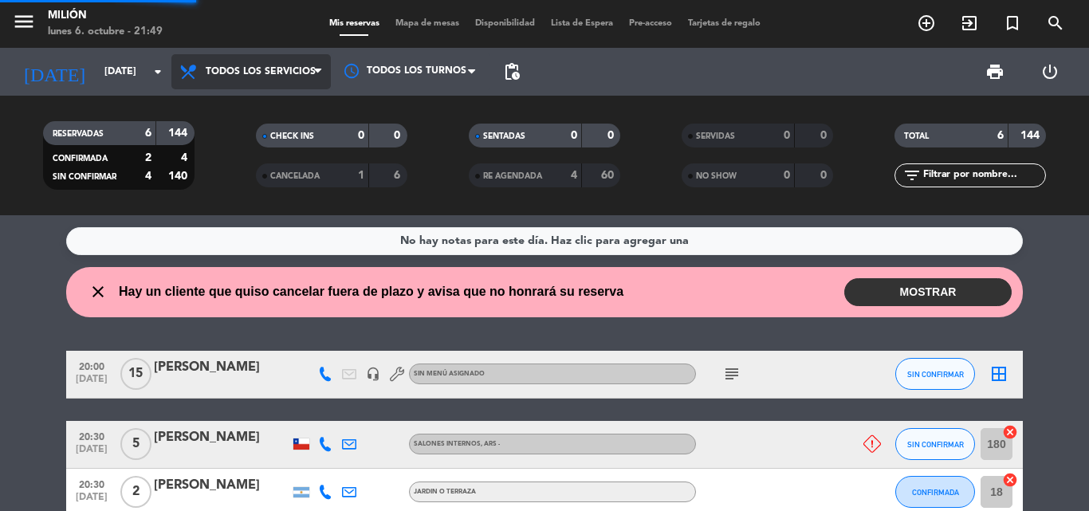
click at [278, 105] on div "menu Milión [DATE] 6. octubre - 21:49 Mis reservas Mapa de mesas Disponibilidad…" at bounding box center [544, 107] width 1089 height 215
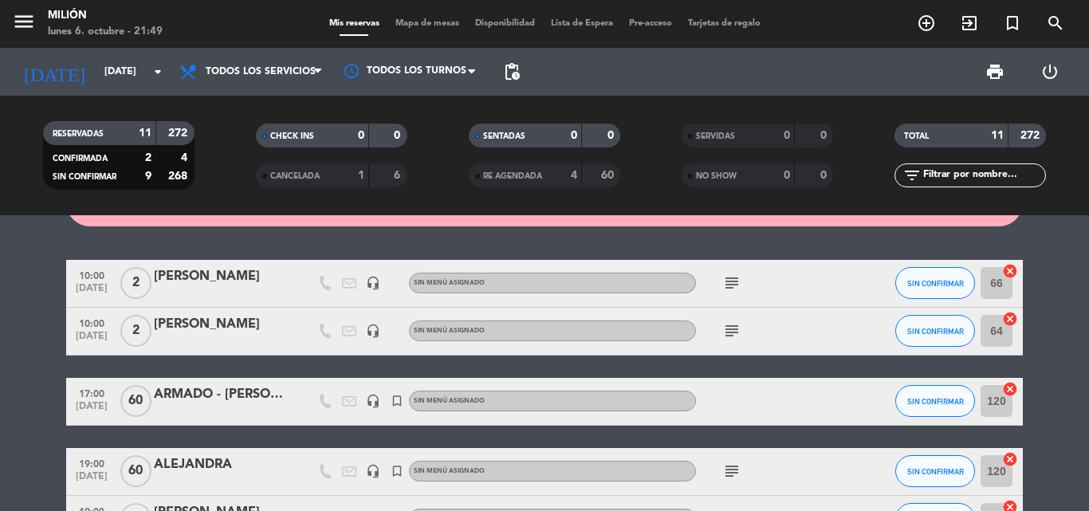
scroll to position [80, 0]
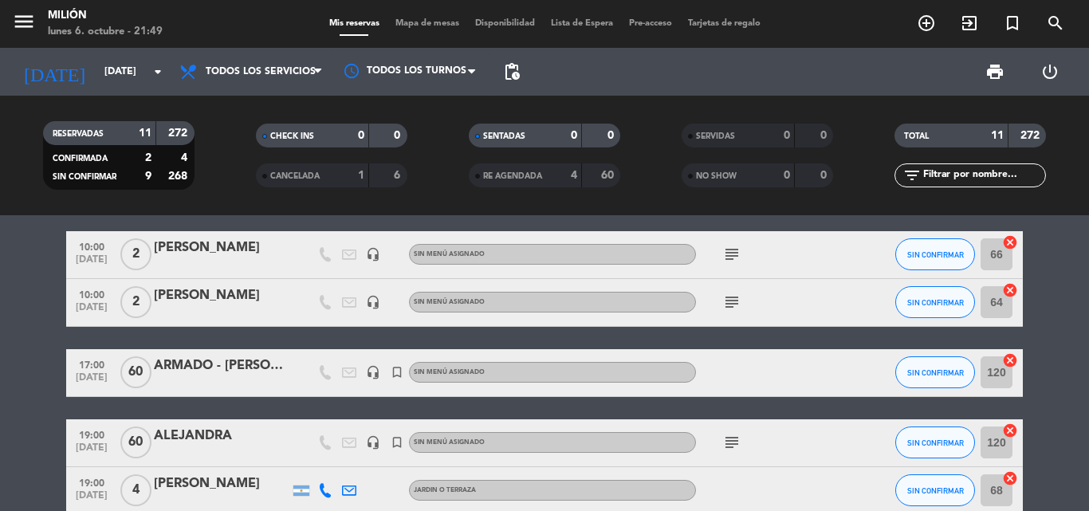
click at [725, 446] on icon "subject" at bounding box center [731, 442] width 19 height 19
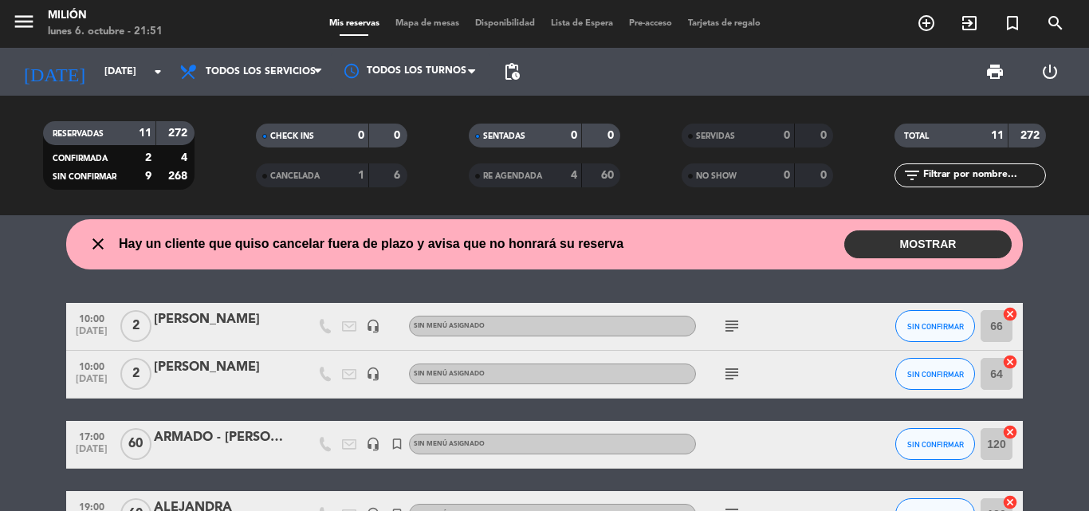
scroll to position [0, 0]
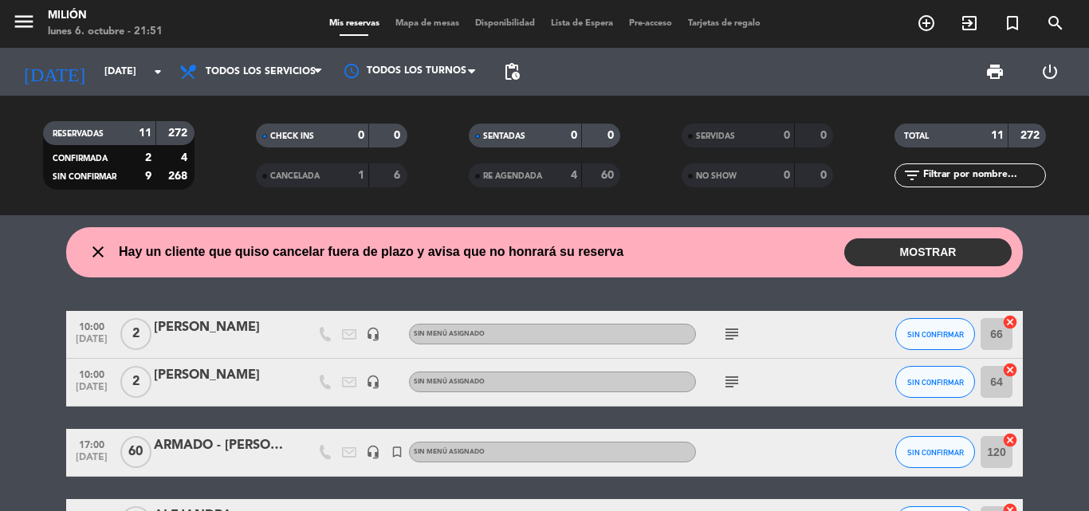
click at [713, 328] on div "subject" at bounding box center [767, 334] width 143 height 47
click at [738, 332] on icon "subject" at bounding box center [731, 333] width 19 height 19
click at [741, 332] on icon "subject" at bounding box center [731, 333] width 19 height 19
click at [733, 381] on icon "subject" at bounding box center [731, 381] width 19 height 19
click at [733, 380] on icon "subject" at bounding box center [731, 381] width 19 height 19
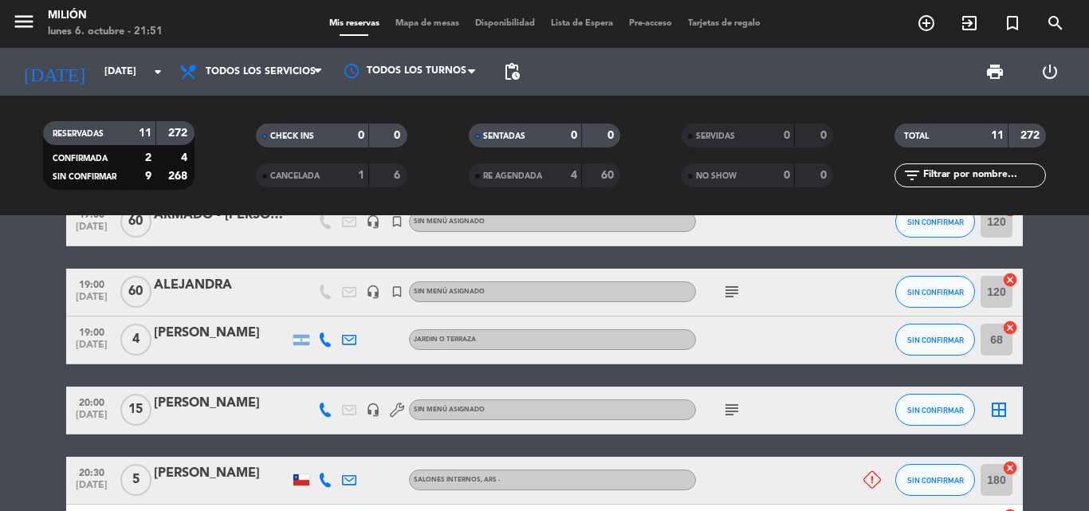
scroll to position [239, 0]
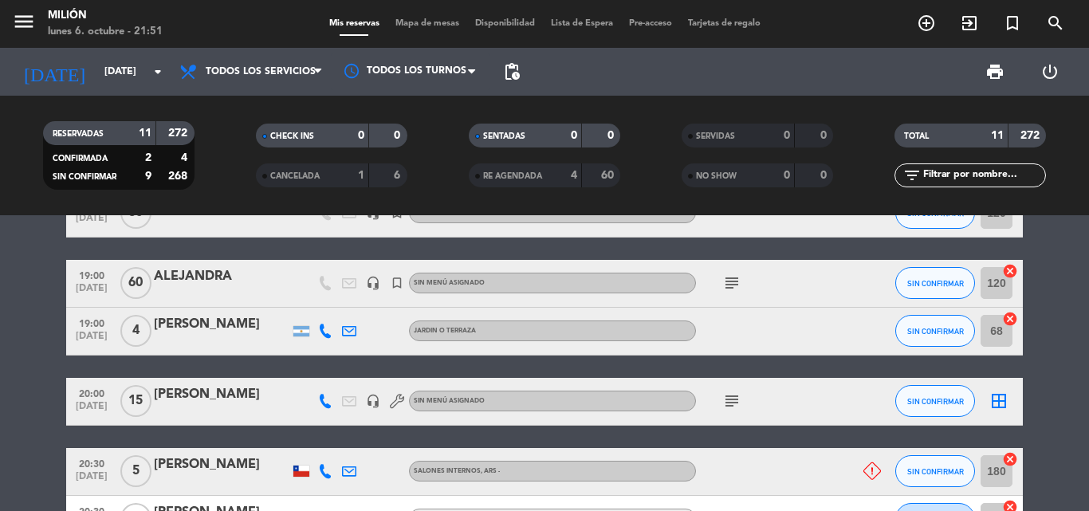
click at [731, 283] on icon "subject" at bounding box center [731, 282] width 19 height 19
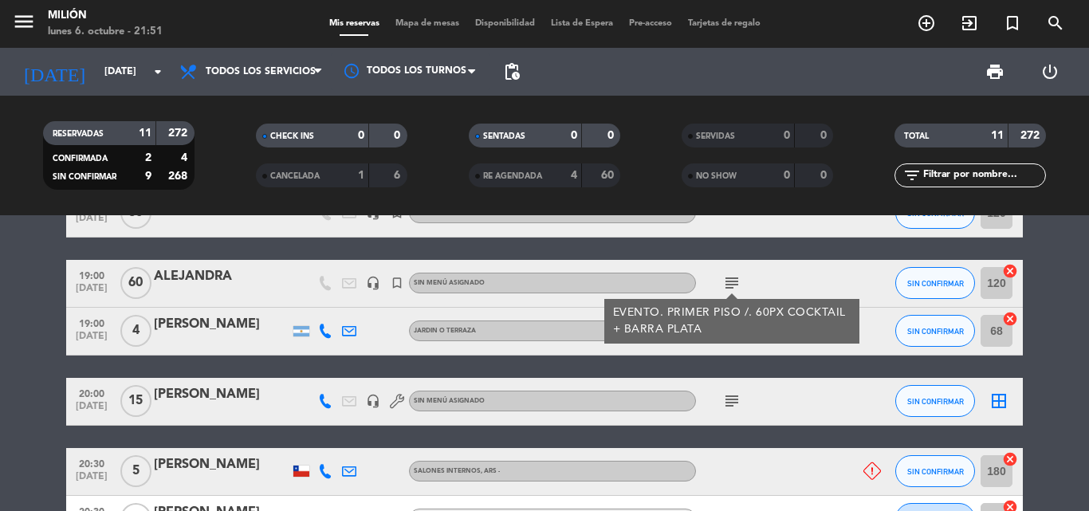
click at [736, 401] on icon "subject" at bounding box center [731, 400] width 19 height 19
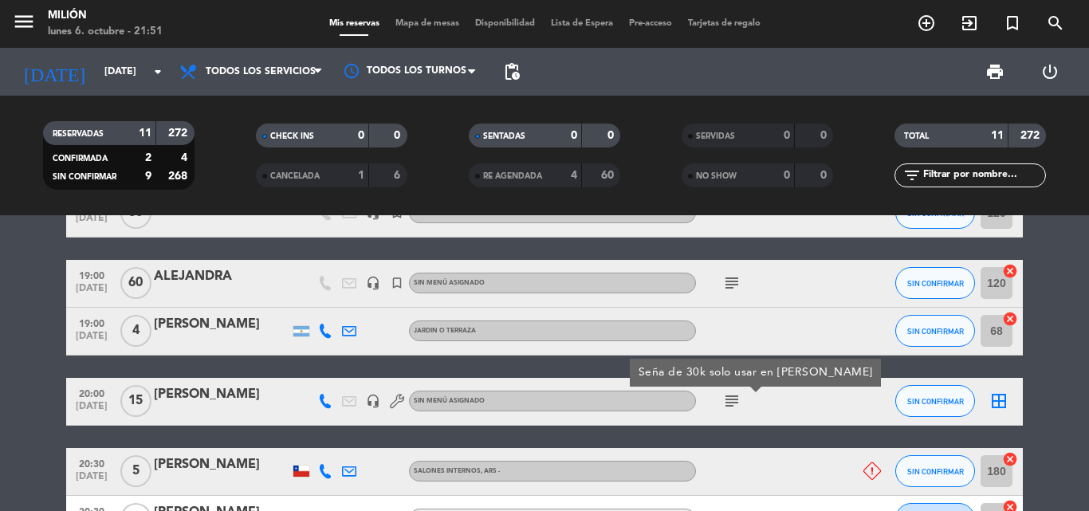
click at [736, 401] on icon "subject" at bounding box center [731, 400] width 19 height 19
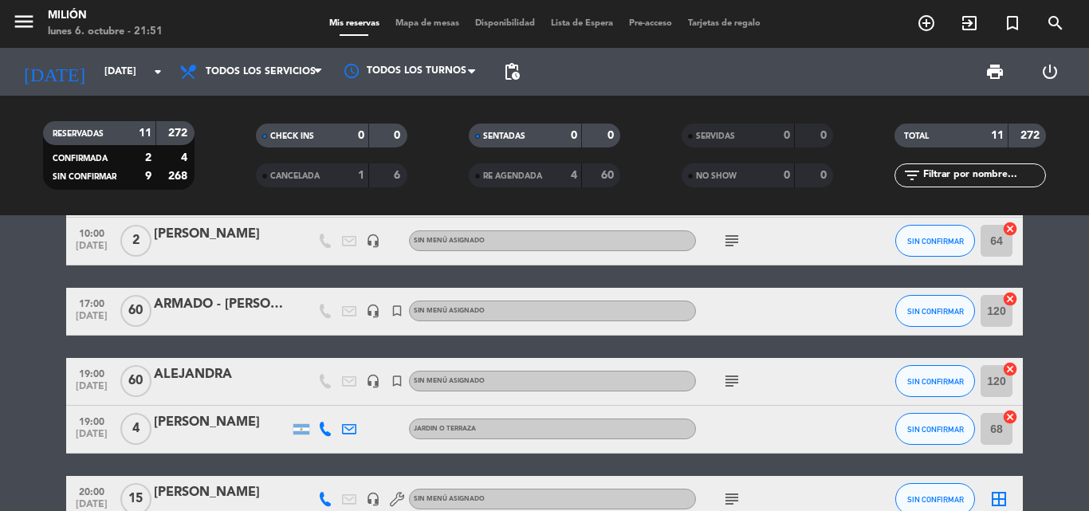
scroll to position [0, 0]
